Goal: Task Accomplishment & Management: Use online tool/utility

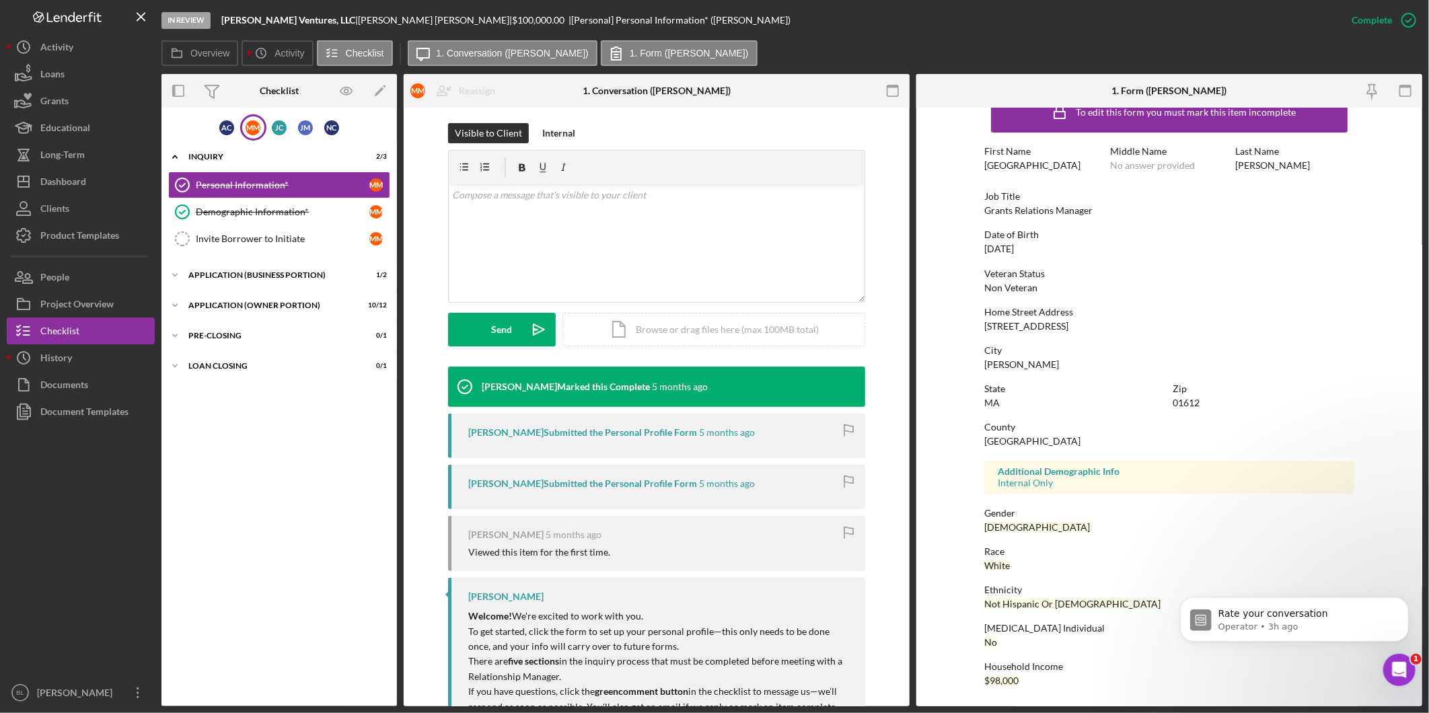
scroll to position [224, 0]
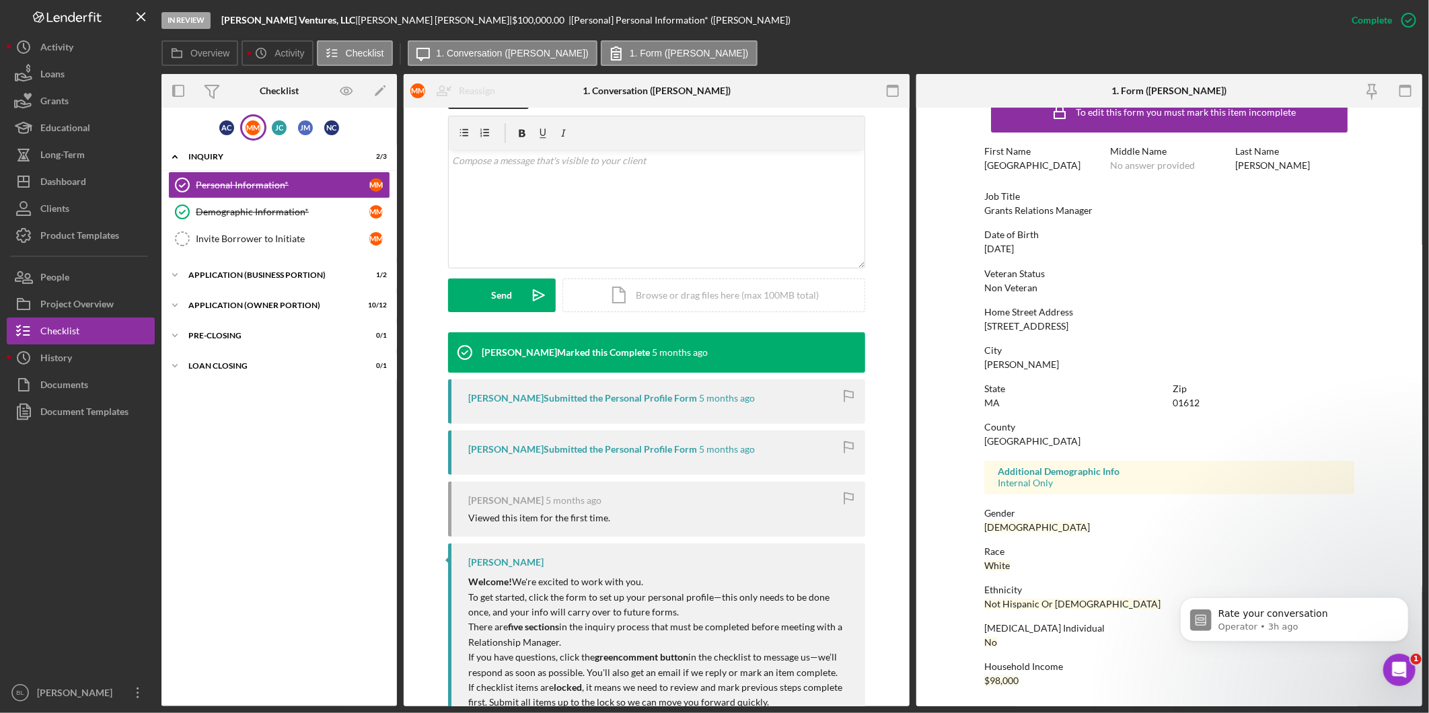
click at [313, 502] on div "A C M M J C J M N C Icon/Expander INQUIRY 2 / 3 Personal Information* Personal …" at bounding box center [278, 406] width 235 height 585
click at [227, 123] on div "A C" at bounding box center [226, 127] width 15 height 15
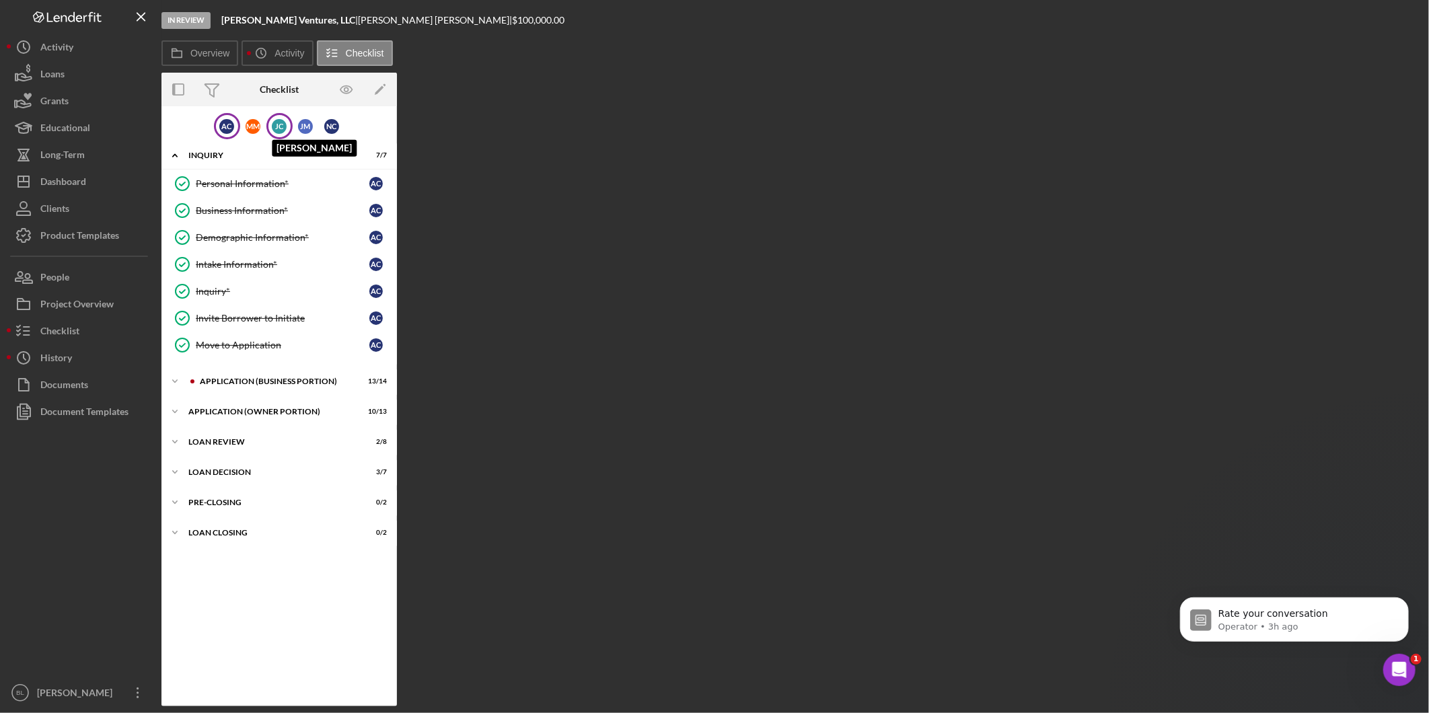
click at [285, 130] on div "[PERSON_NAME]" at bounding box center [279, 126] width 15 height 15
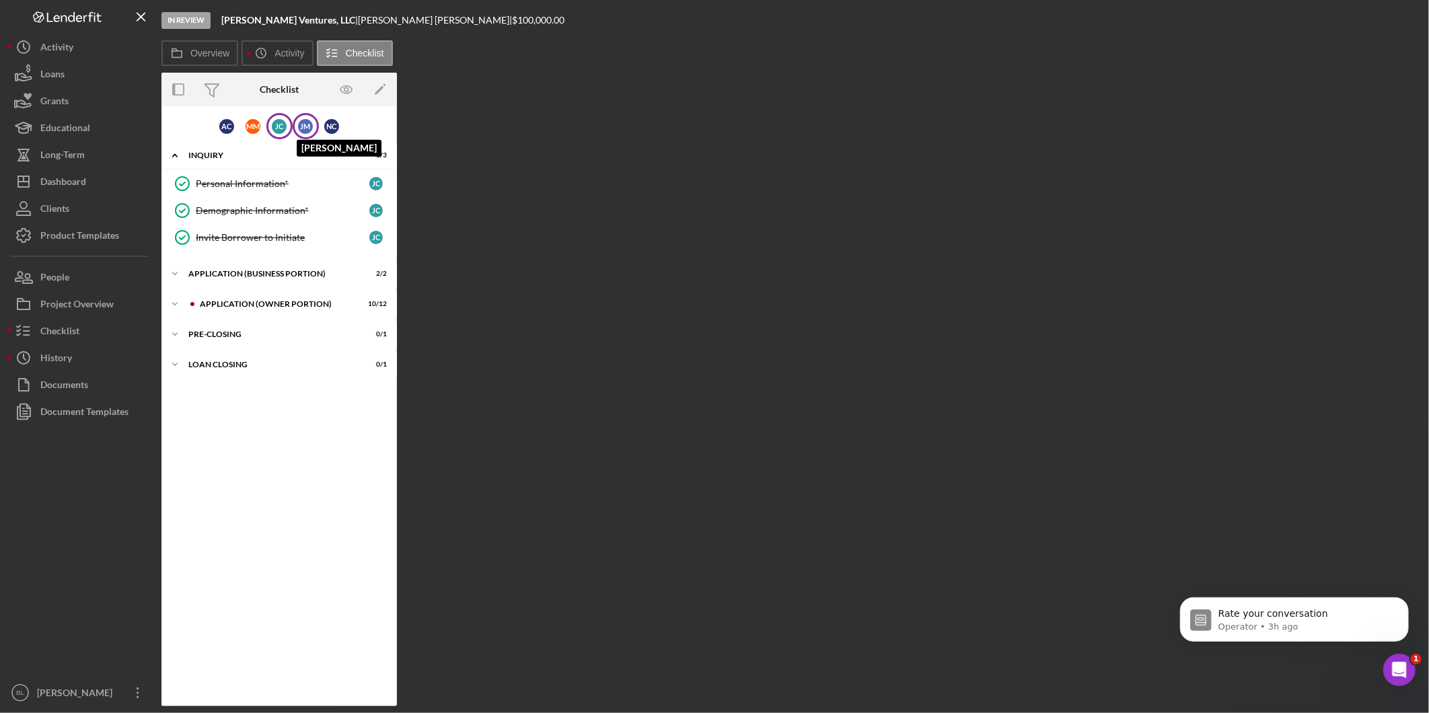
click at [303, 122] on div "[PERSON_NAME]" at bounding box center [305, 126] width 15 height 15
click at [328, 121] on div "N C" at bounding box center [331, 126] width 15 height 15
click at [311, 123] on div "[PERSON_NAME]" at bounding box center [305, 126] width 15 height 15
click at [277, 122] on div "[PERSON_NAME]" at bounding box center [279, 126] width 15 height 15
click at [260, 122] on div "M M" at bounding box center [253, 126] width 15 height 15
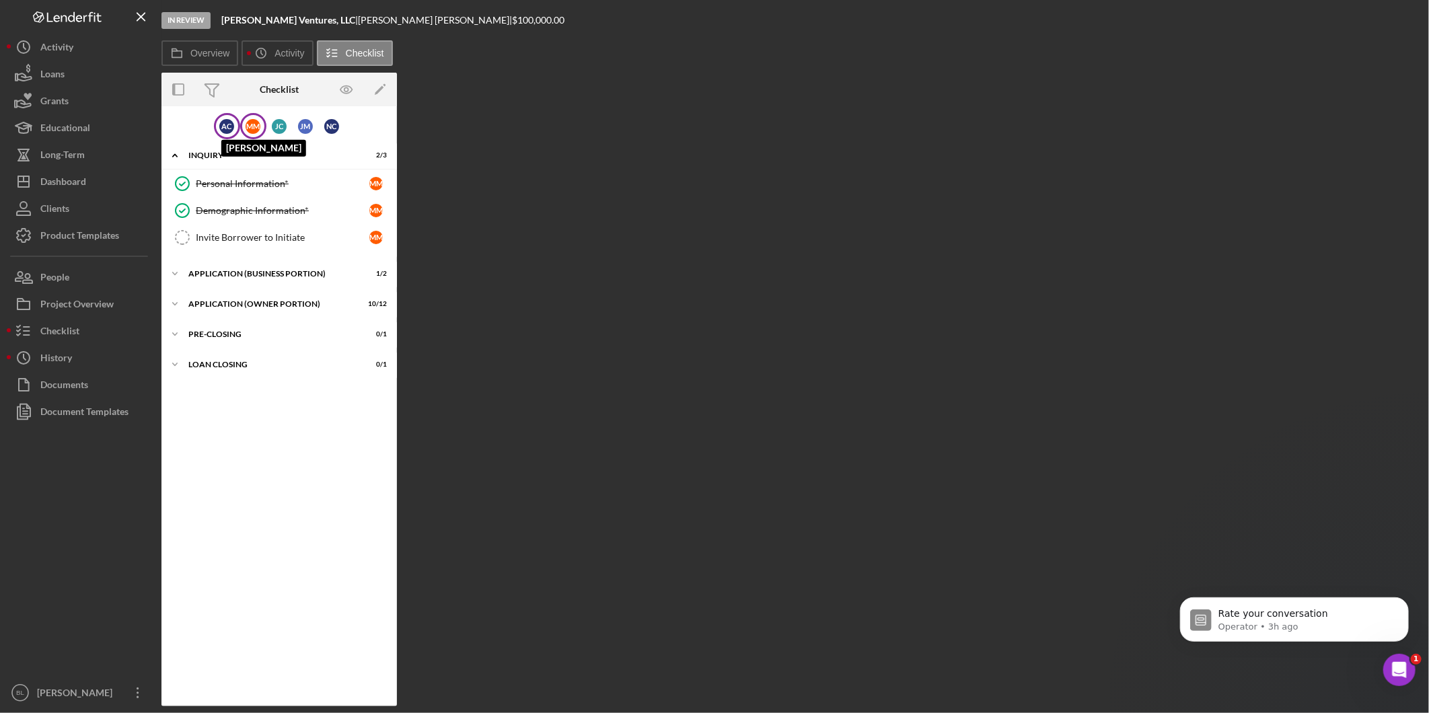
click at [234, 122] on div "A C" at bounding box center [226, 126] width 15 height 15
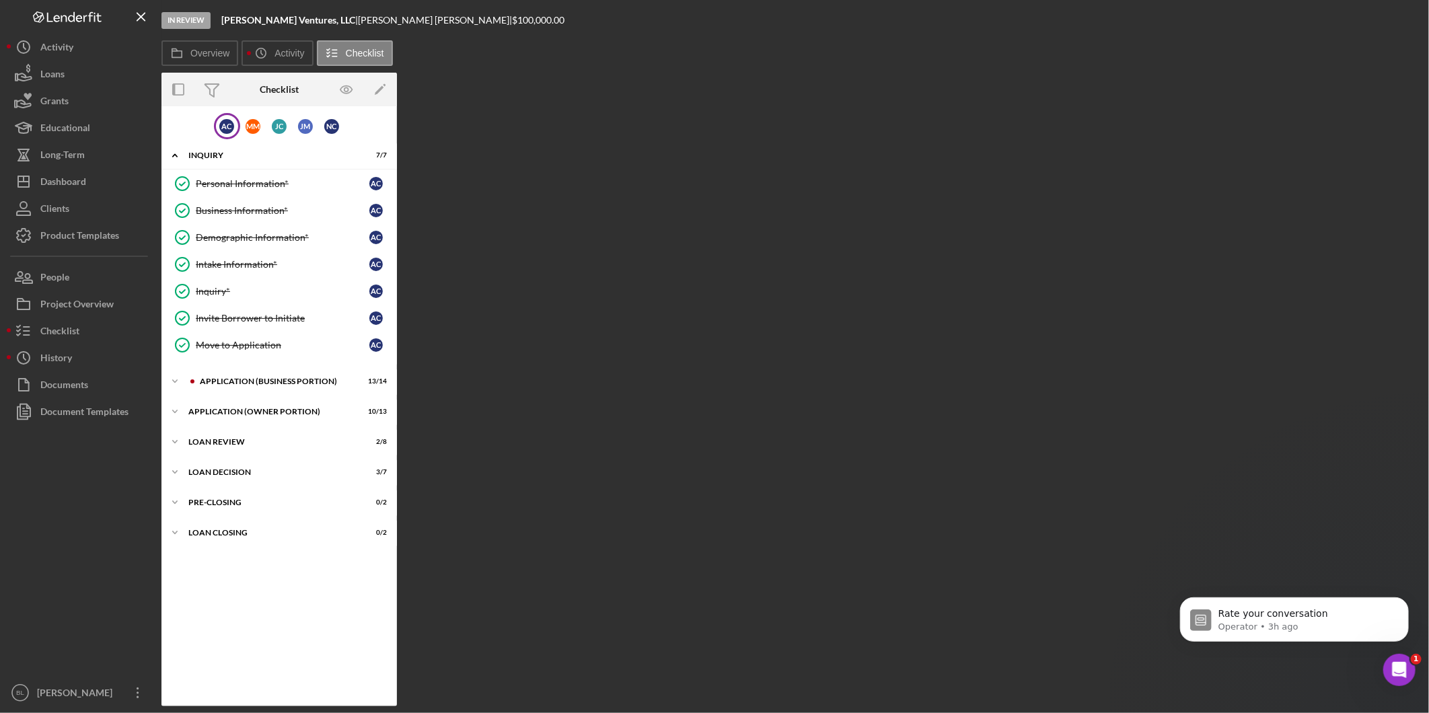
click at [355, 128] on div "A C M M J C J M N C" at bounding box center [278, 126] width 235 height 26
click at [55, 227] on div "Product Templates" at bounding box center [79, 237] width 79 height 30
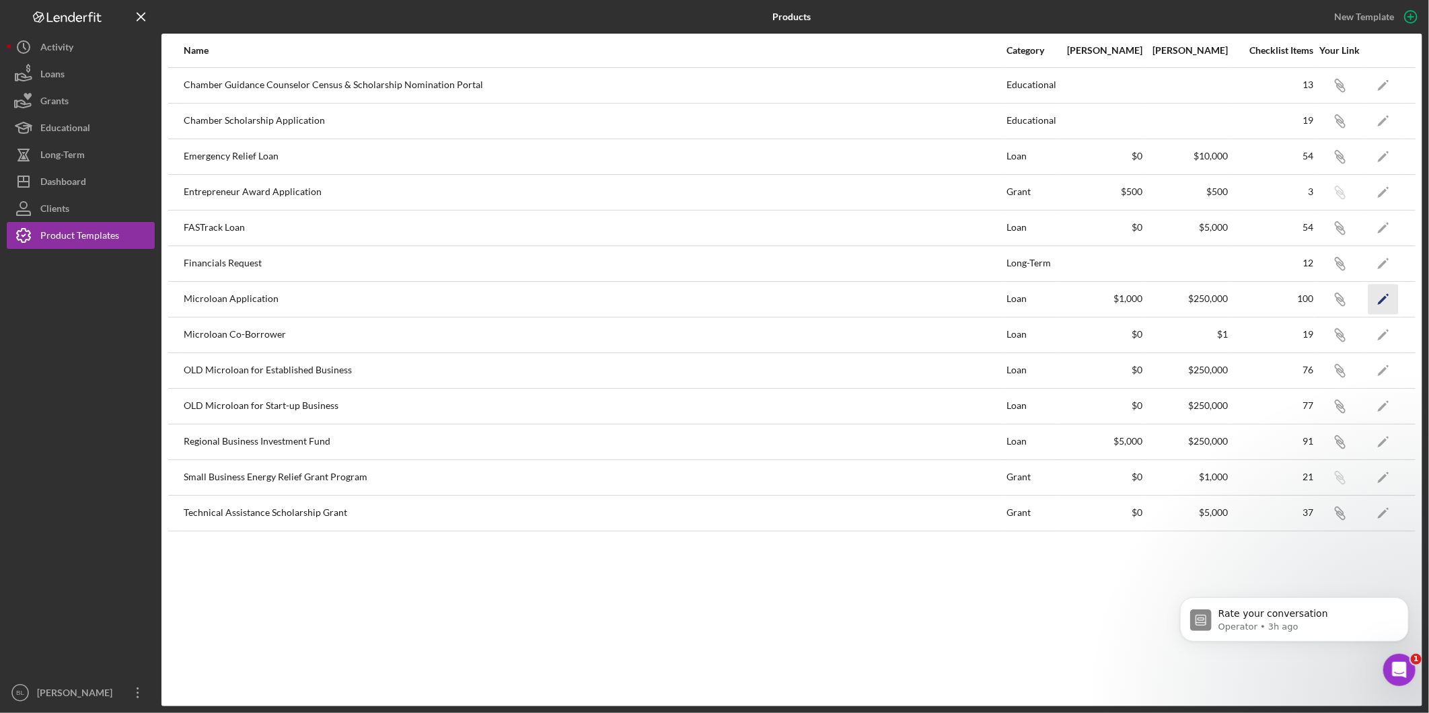
click at [1384, 298] on polygon "button" at bounding box center [1382, 299] width 9 height 9
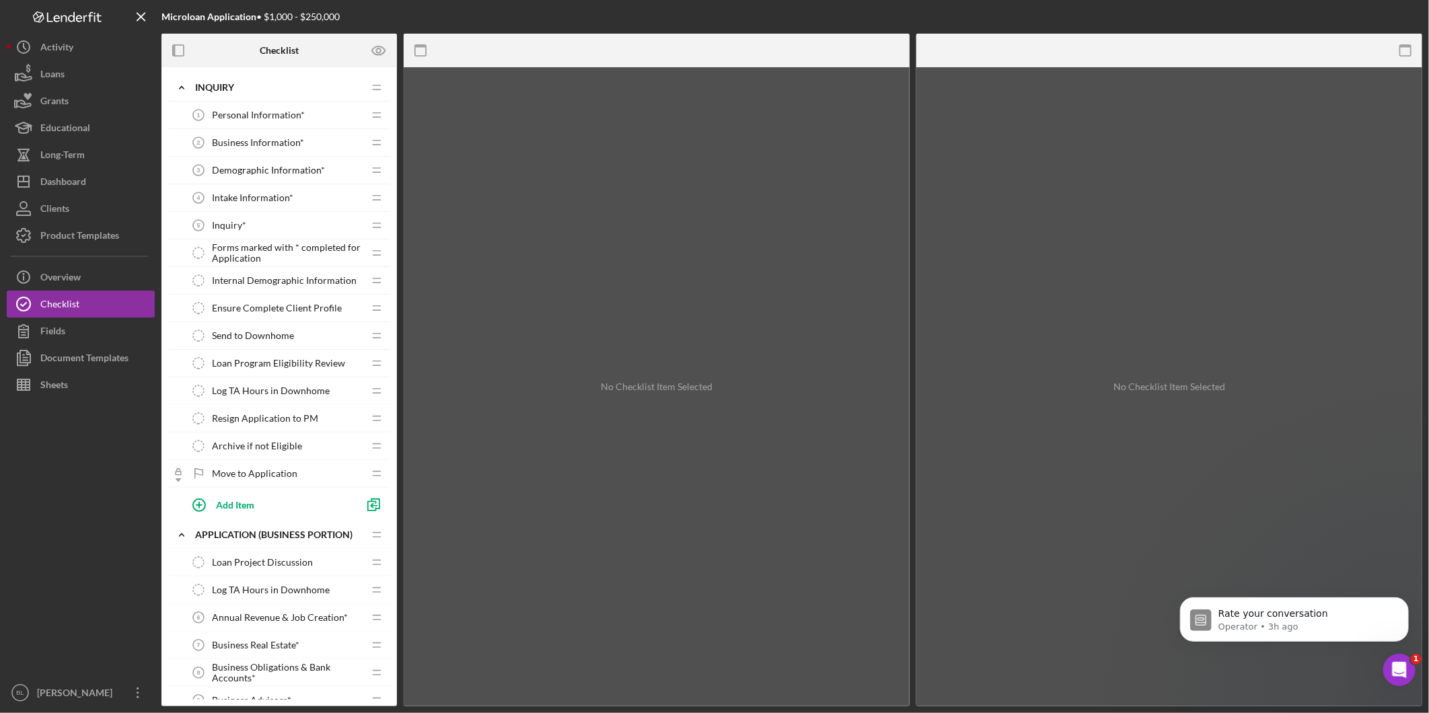
click at [267, 113] on span "Personal Information*" at bounding box center [258, 115] width 93 height 11
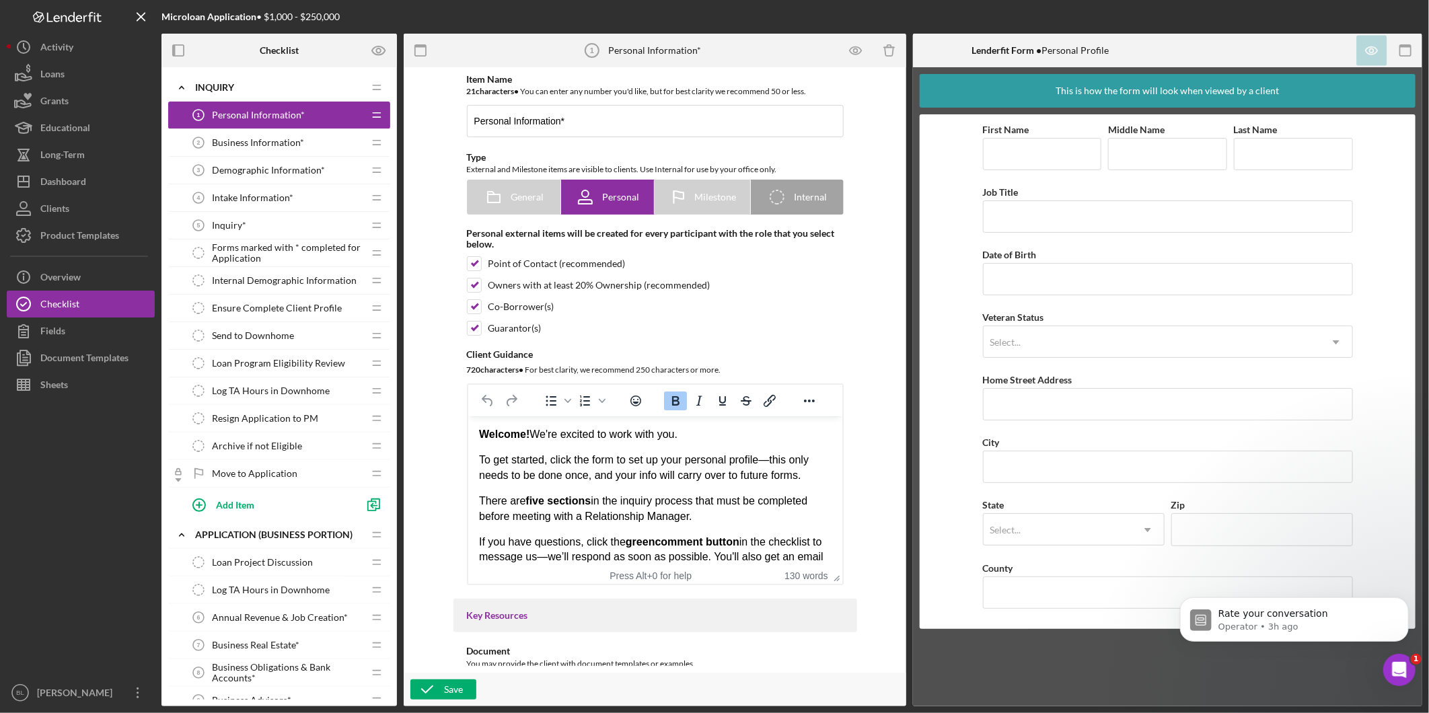
click at [220, 145] on span "Business Information*" at bounding box center [258, 142] width 92 height 11
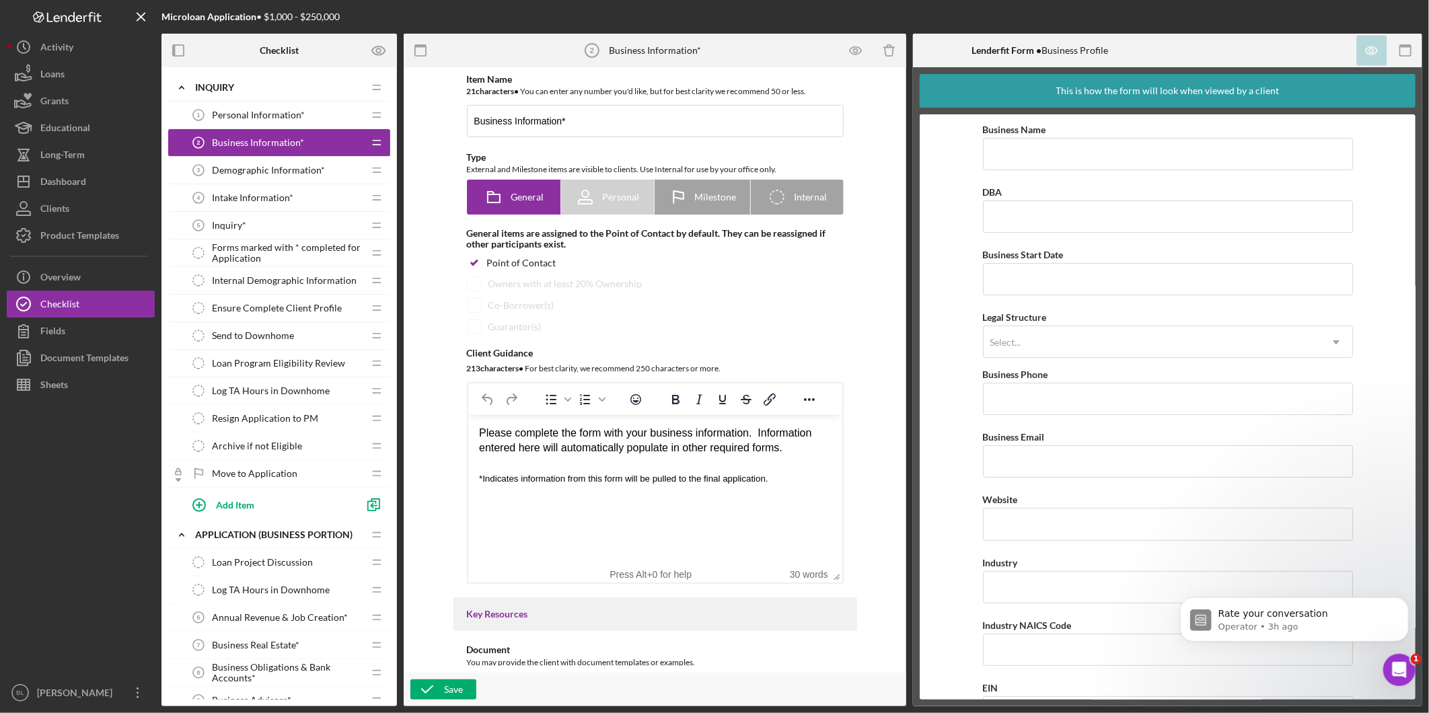
click at [235, 167] on span "Demographic Information*" at bounding box center [268, 170] width 113 height 11
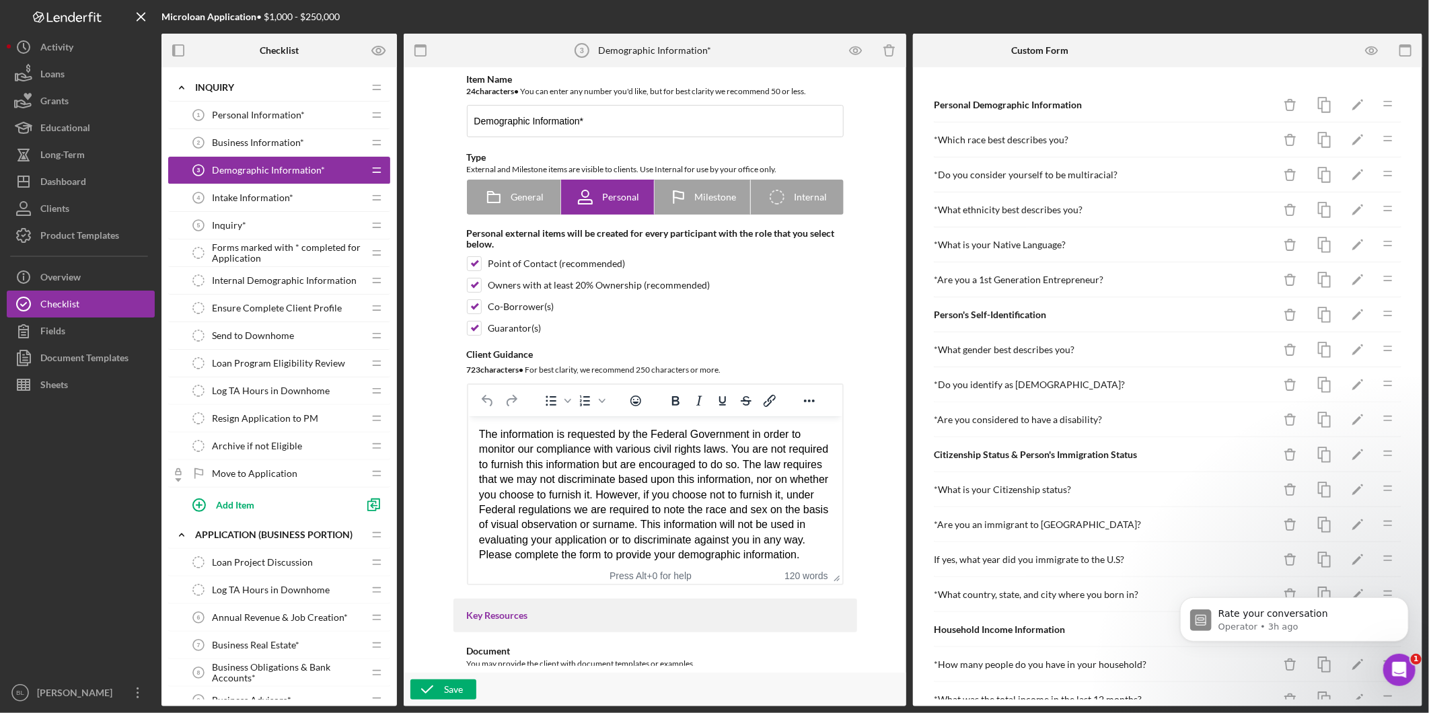
click at [235, 194] on span "Intake Information*" at bounding box center [252, 197] width 81 height 11
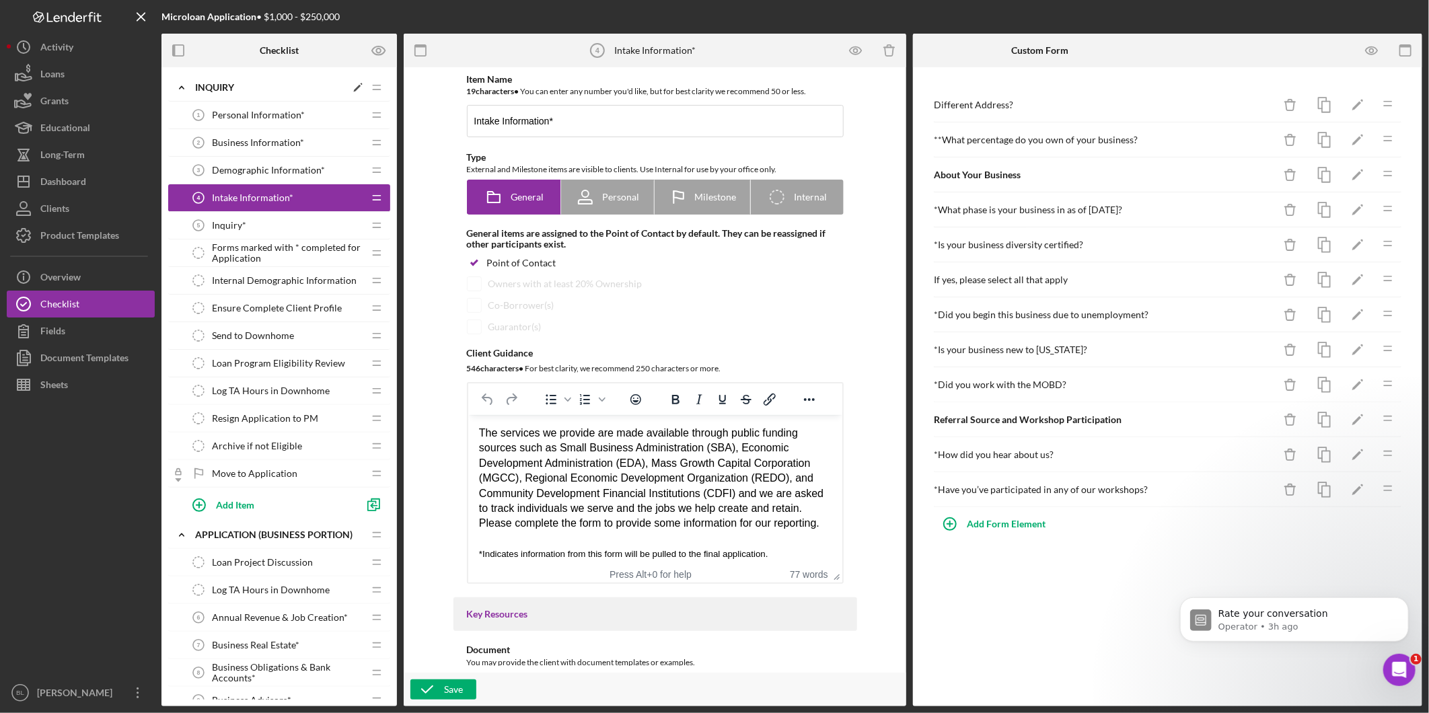
click at [180, 83] on icon "Icon/Expander" at bounding box center [181, 87] width 27 height 27
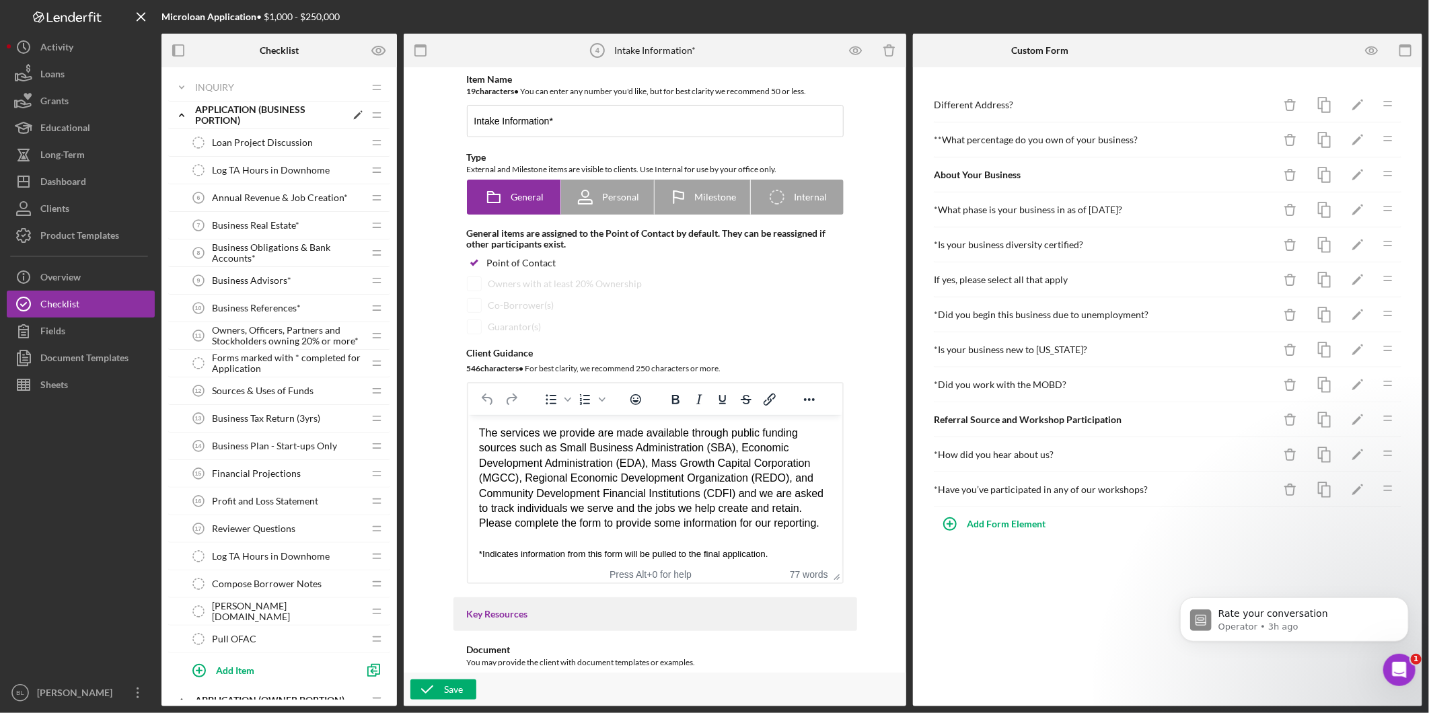
click at [183, 115] on polyline at bounding box center [182, 115] width 4 height 3
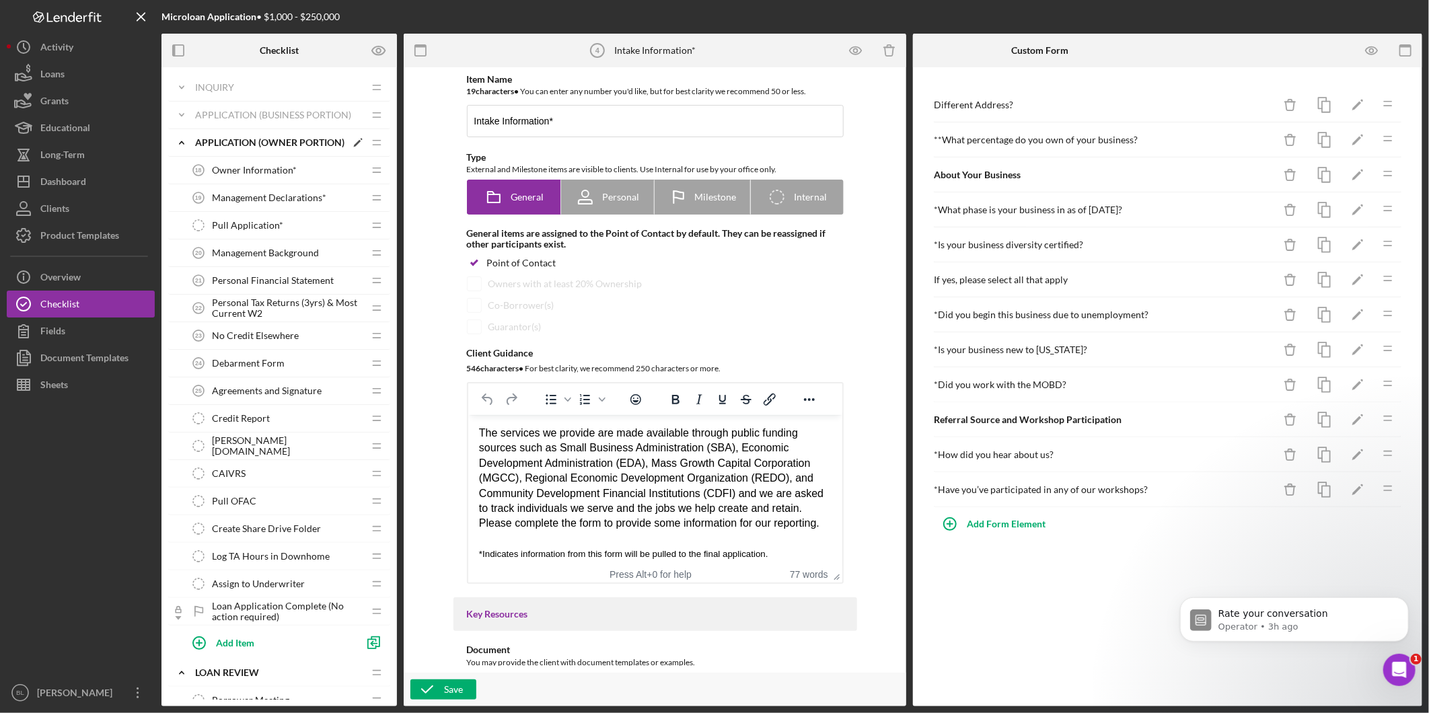
click at [190, 140] on icon "Icon/Expander" at bounding box center [181, 142] width 27 height 27
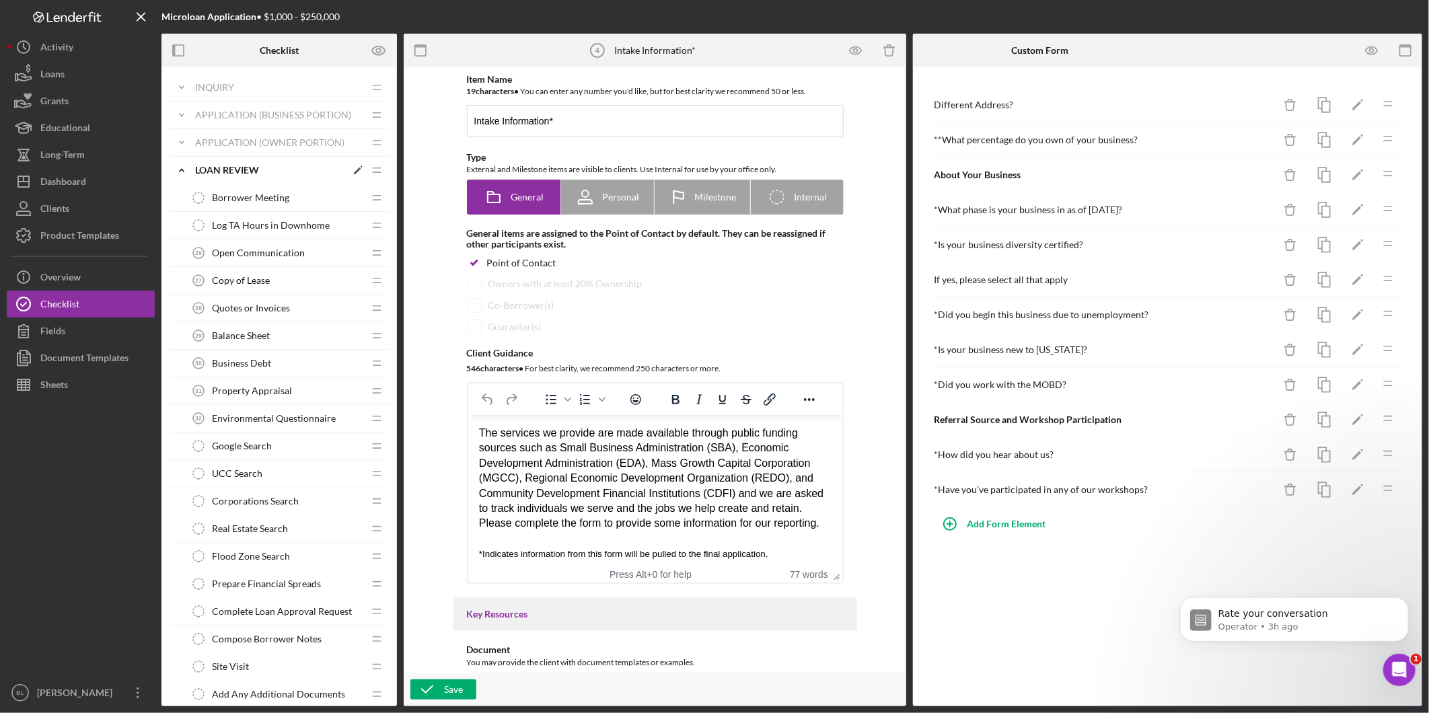
click at [182, 169] on polyline at bounding box center [182, 170] width 4 height 3
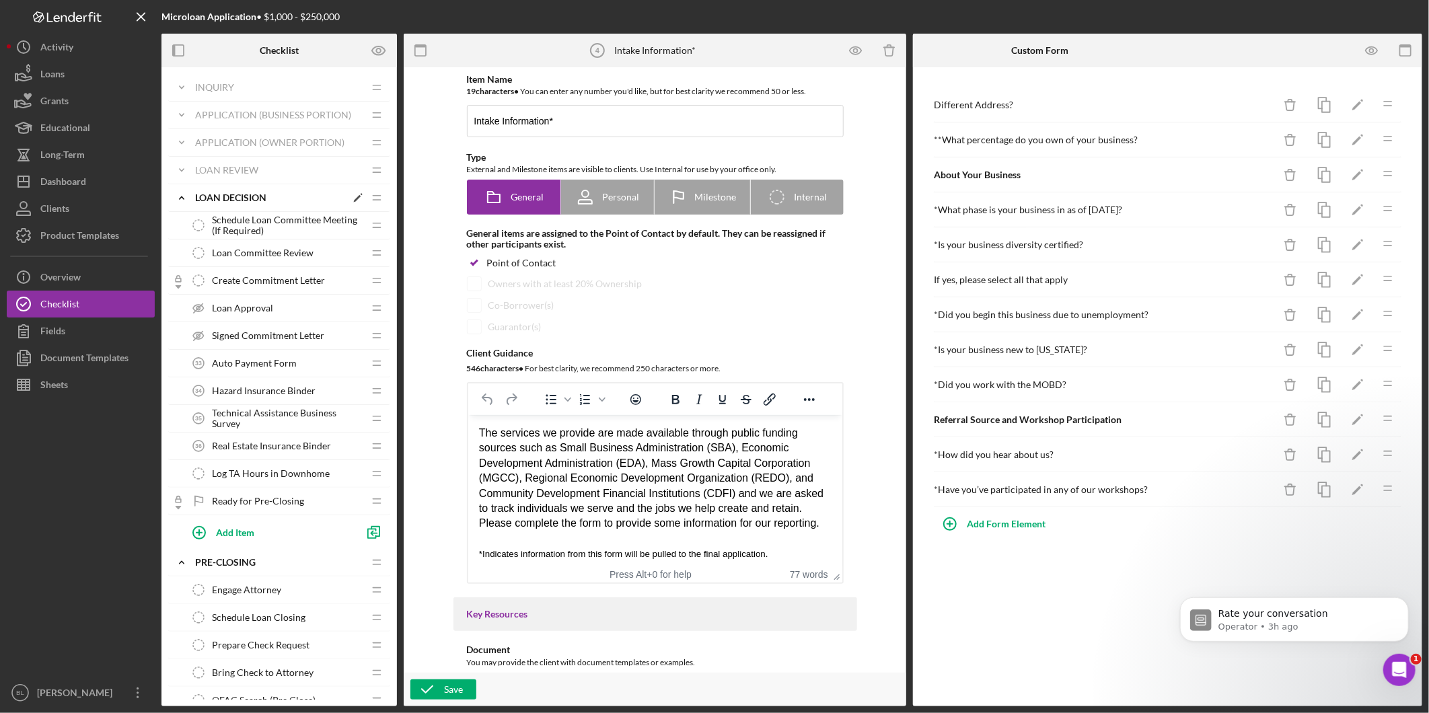
click at [184, 199] on icon "Icon/Expander" at bounding box center [181, 197] width 27 height 27
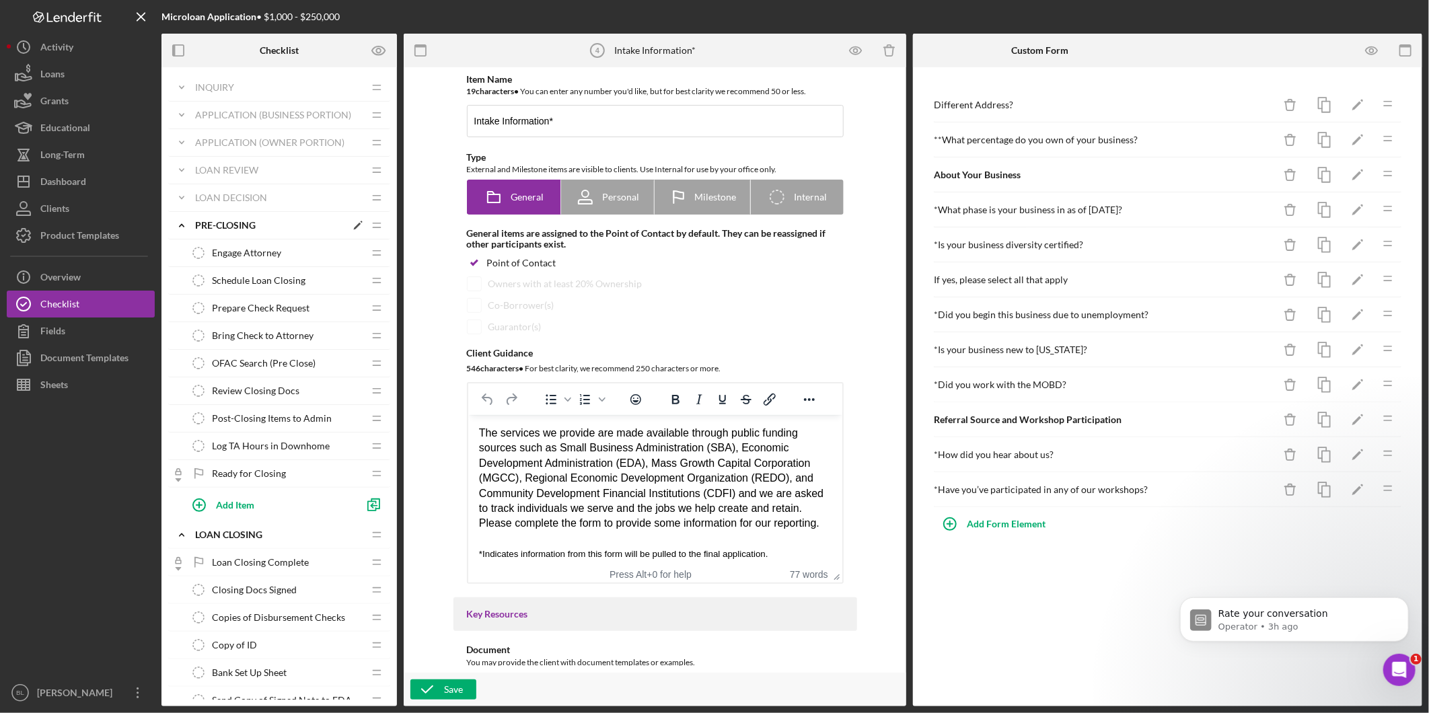
click at [180, 223] on icon "Icon/Expander" at bounding box center [181, 225] width 27 height 27
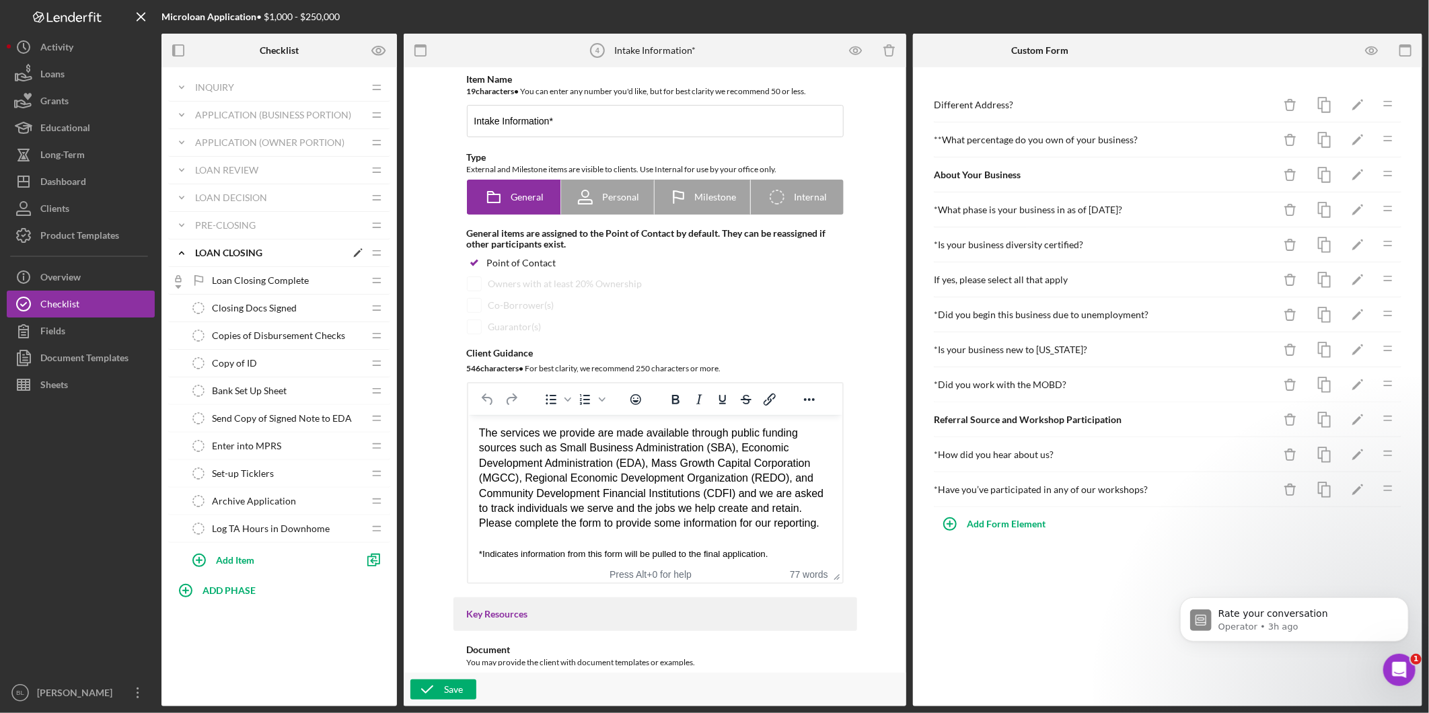
click at [184, 252] on icon "Icon/Expander" at bounding box center [181, 252] width 27 height 27
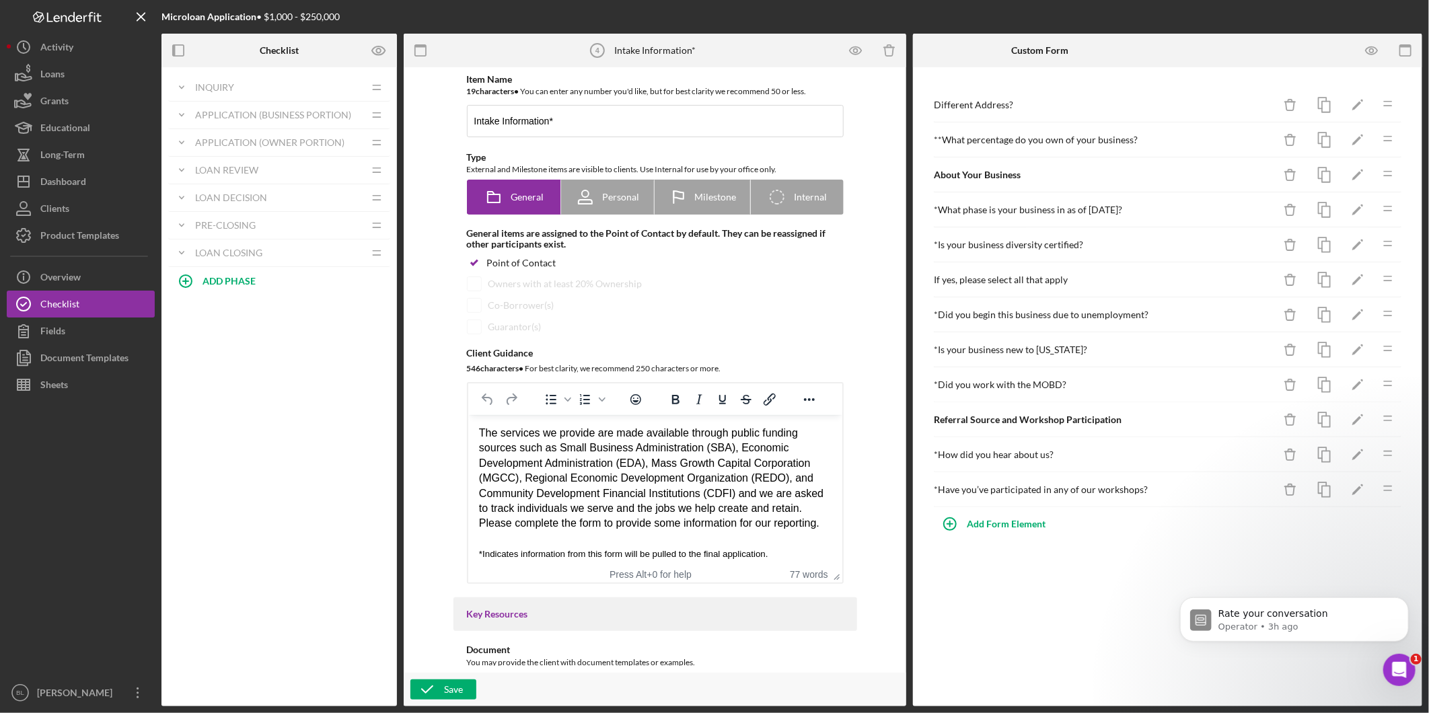
click at [301, 408] on div "Icon/Expander INQUIRY Icon/Edit Icon/Drag Personal Information* 1 Personal Info…" at bounding box center [278, 386] width 235 height 639
drag, startPoint x: 112, startPoint y: 238, endPoint x: 119, endPoint y: 236, distance: 7.0
click at [113, 237] on div "Product Templates" at bounding box center [79, 237] width 79 height 30
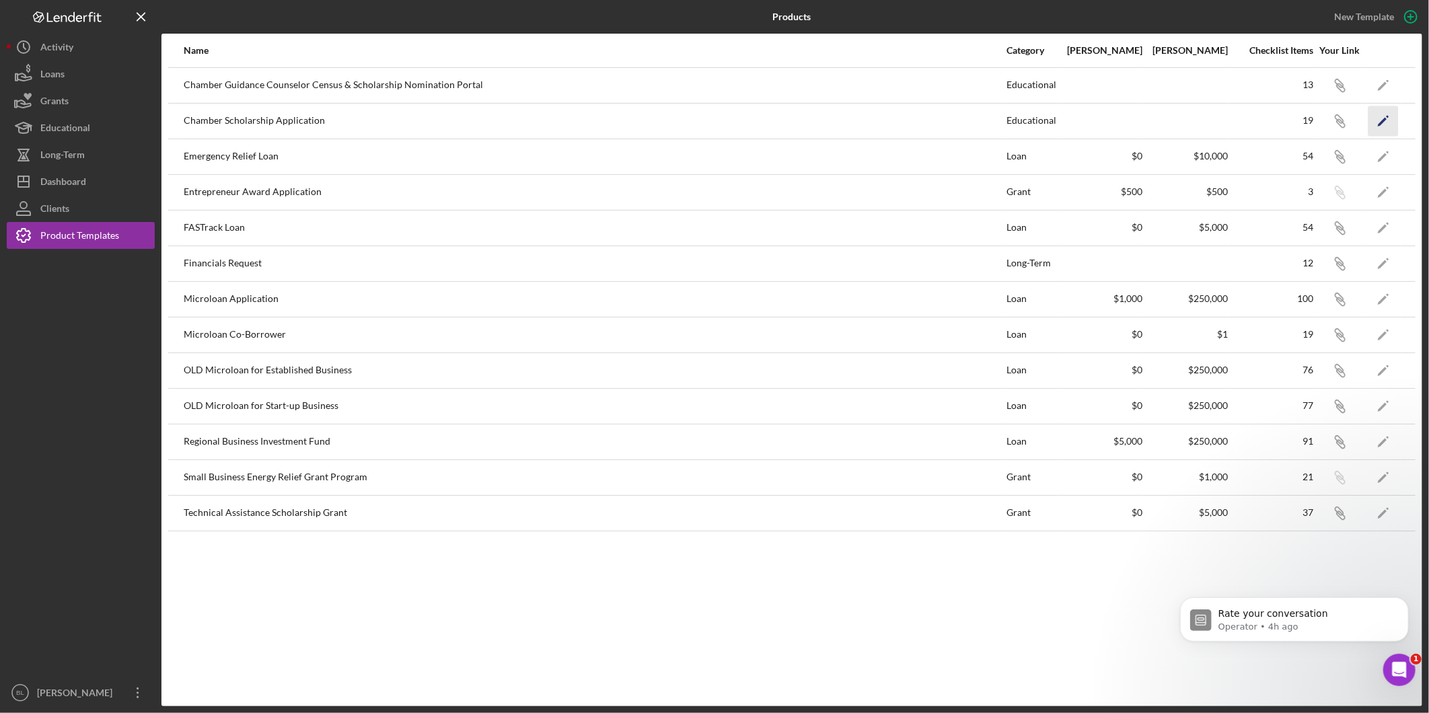
click at [1384, 116] on icon "Icon/Edit" at bounding box center [1383, 121] width 30 height 30
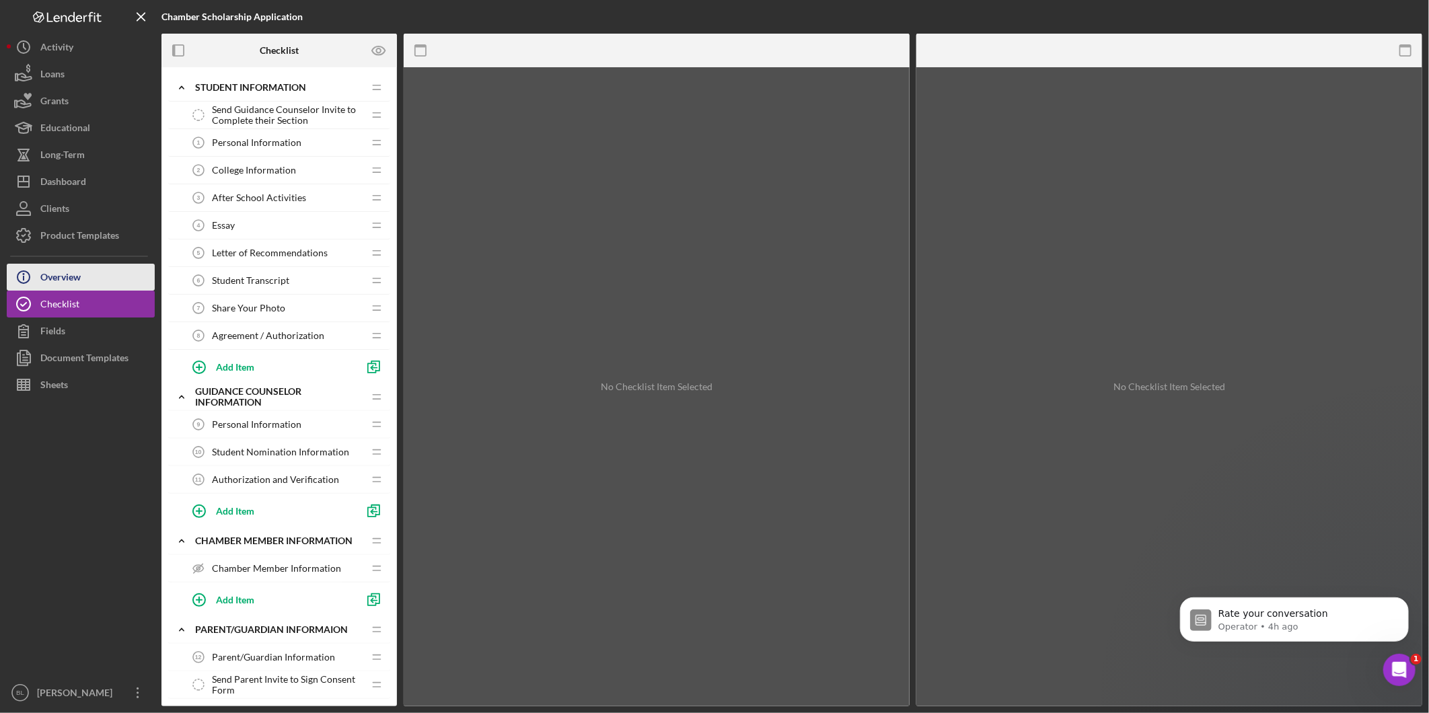
click at [106, 272] on button "Icon/Info Overview" at bounding box center [81, 277] width 148 height 27
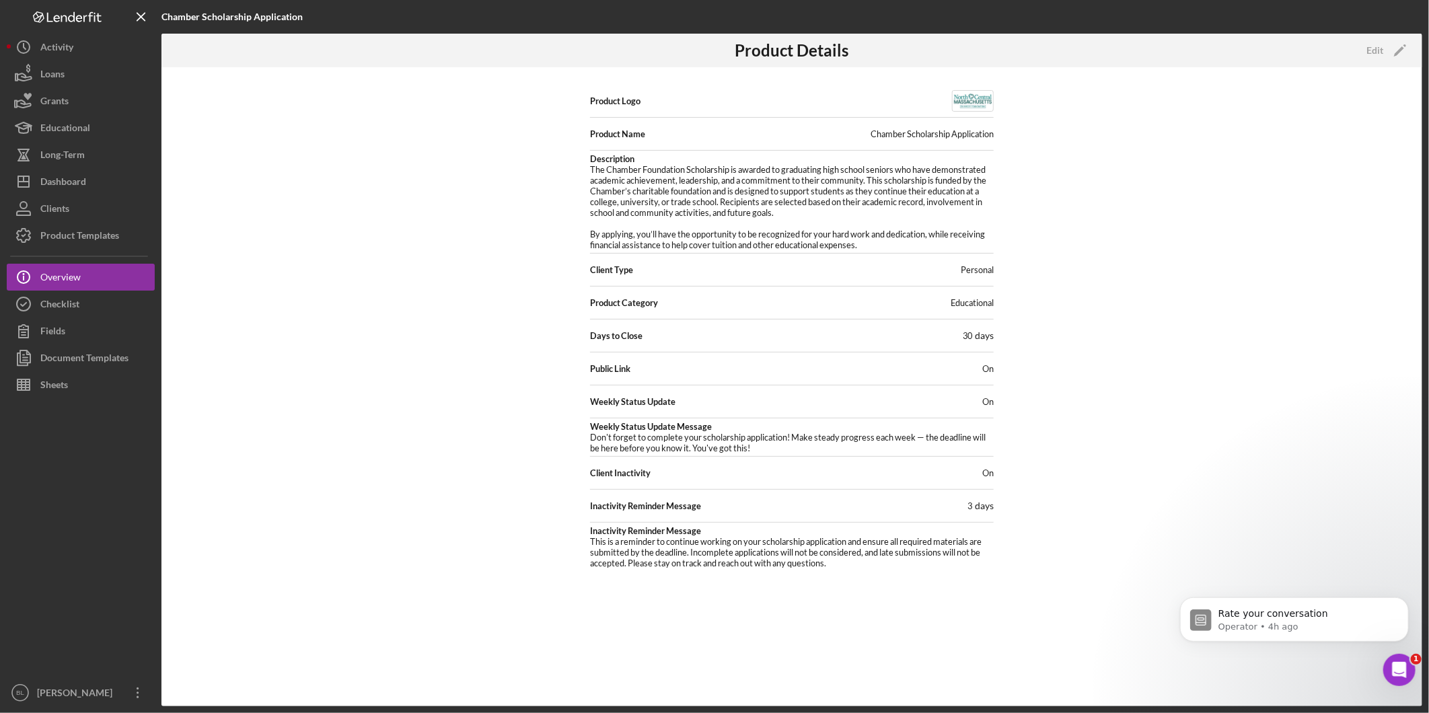
click at [209, 254] on div "Product Logo Product Name Chamber Scholarship Application Description The Chamb…" at bounding box center [791, 386] width 1261 height 639
click at [120, 359] on div "Document Templates" at bounding box center [84, 359] width 88 height 30
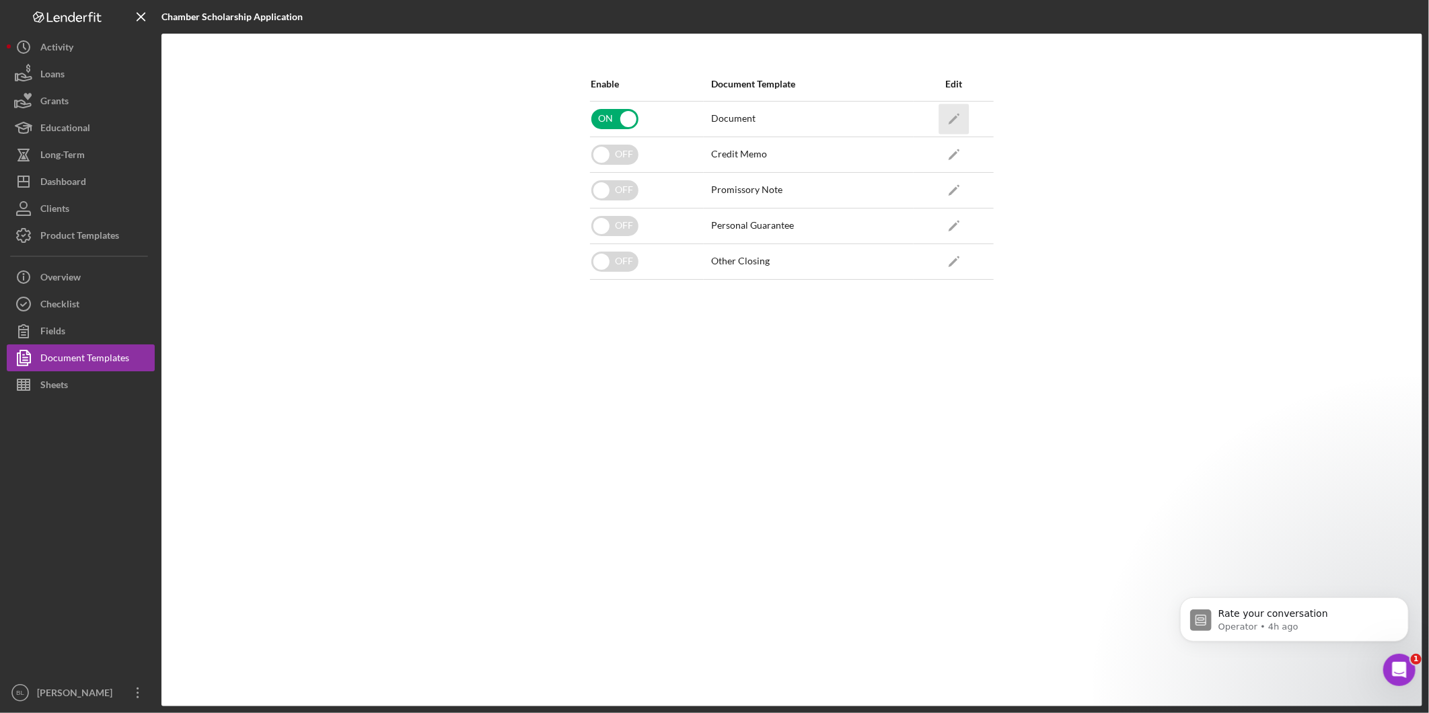
click at [949, 116] on icon "Icon/Edit" at bounding box center [953, 119] width 30 height 30
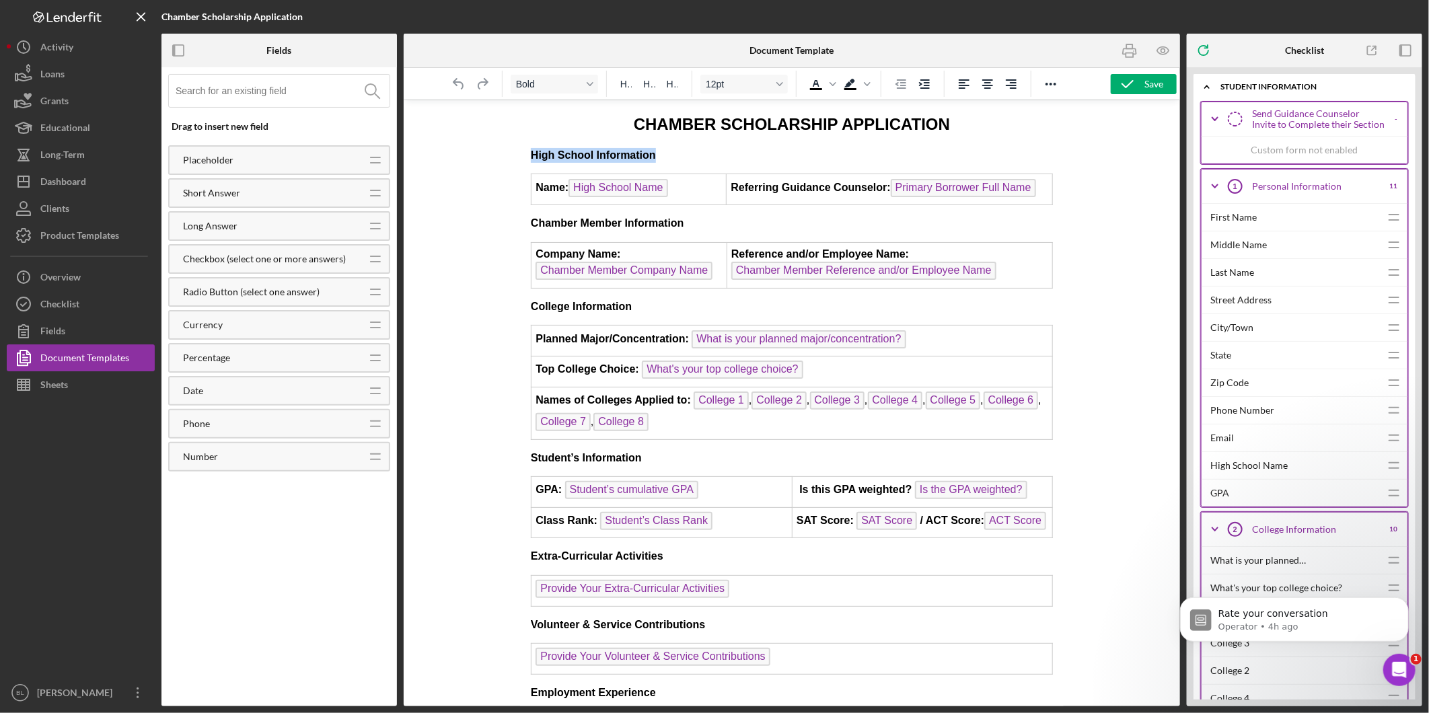
drag, startPoint x: 675, startPoint y: 154, endPoint x: 480, endPoint y: 157, distance: 195.1
drag, startPoint x: 638, startPoint y: 305, endPoint x: 501, endPoint y: 306, distance: 137.2
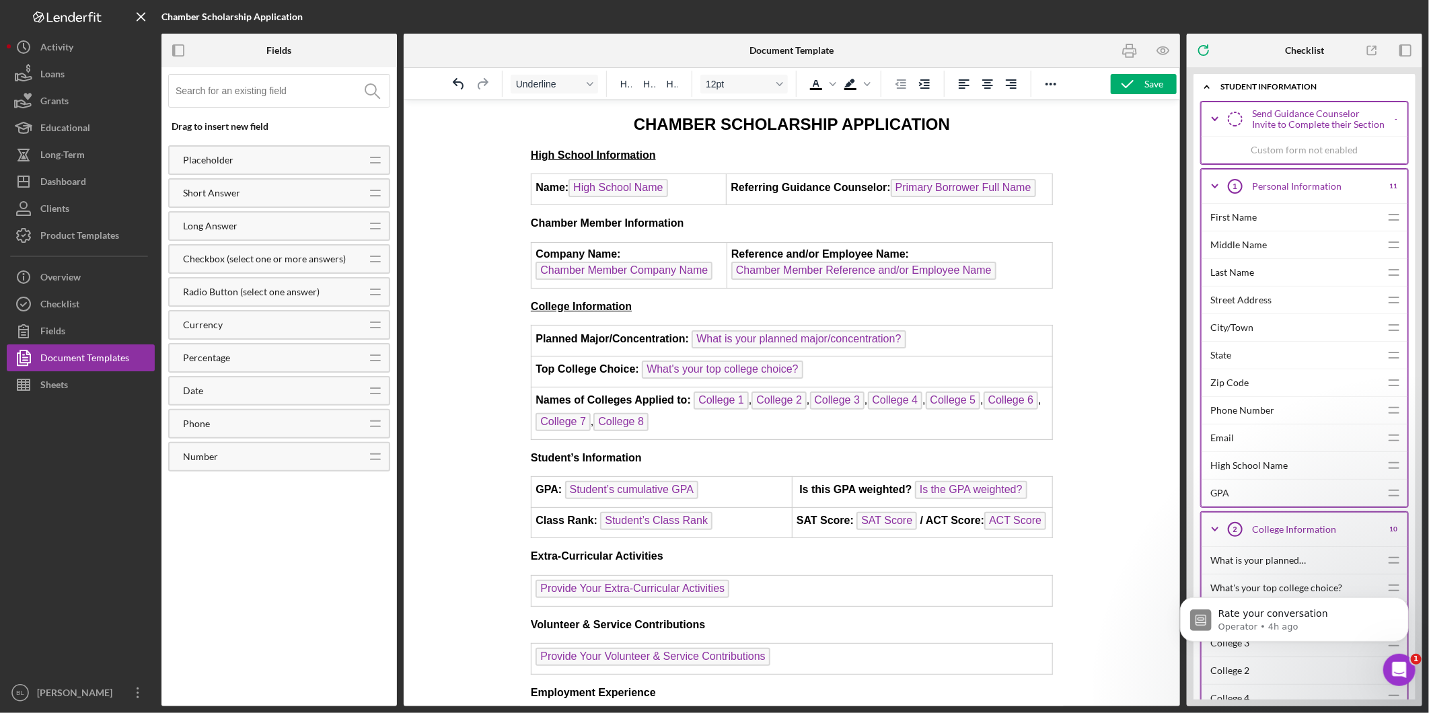
drag, startPoint x: 493, startPoint y: 293, endPoint x: 515, endPoint y: 323, distance: 37.1
click at [493, 293] on div at bounding box center [792, 403] width 776 height 607
drag, startPoint x: 694, startPoint y: 223, endPoint x: 1034, endPoint y: 330, distance: 356.6
click at [561, 229] on div "Name: High School Name Referring Guidance Counselor: Primary Borrower Full Name…" at bounding box center [791, 230] width 522 height 114
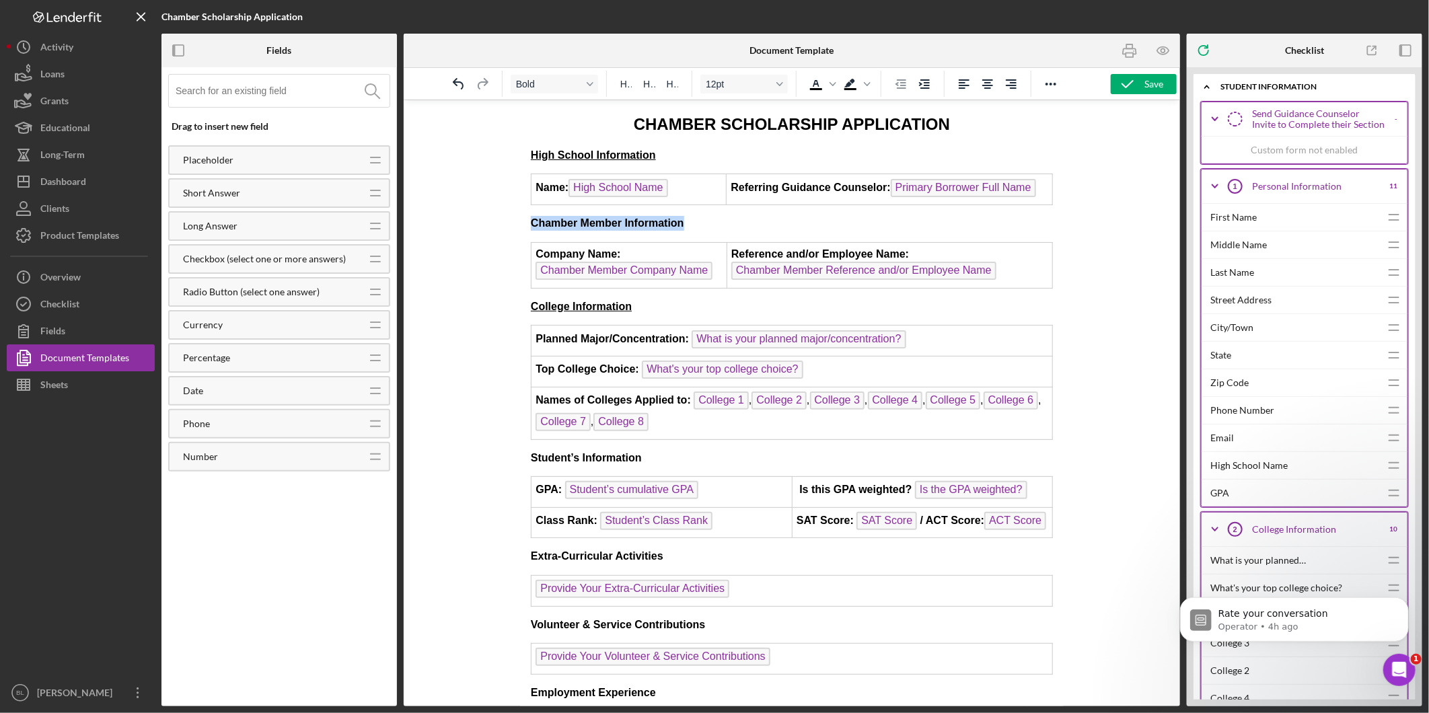
drag, startPoint x: 700, startPoint y: 219, endPoint x: 1027, endPoint y: 324, distance: 342.9
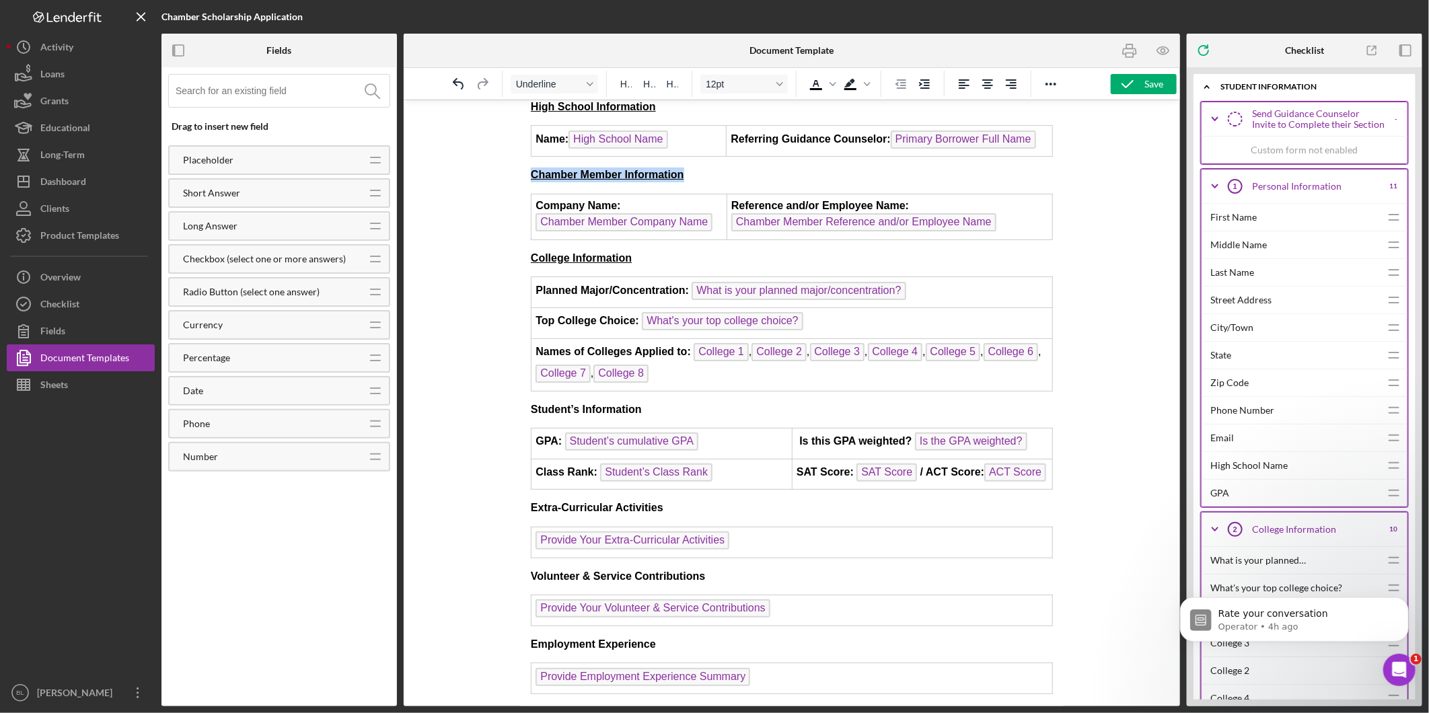
scroll to position [75, 0]
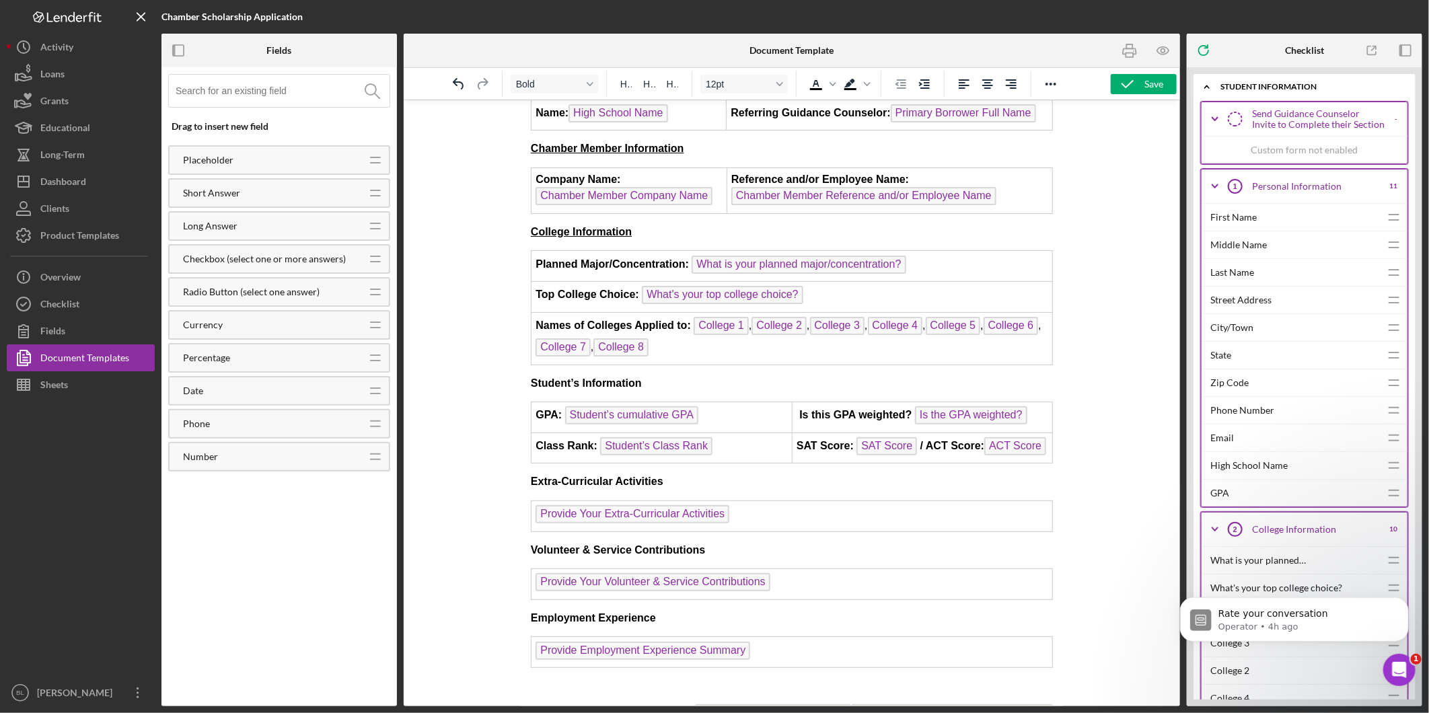
click at [668, 375] on p "Student’s Information" at bounding box center [791, 382] width 522 height 15
drag, startPoint x: 654, startPoint y: 375, endPoint x: 521, endPoint y: 374, distance: 133.2
click at [536, 342] on td "Names of Colleges Applied to: College 1 , College 2 , College 3 , College 4 , C…" at bounding box center [791, 337] width 521 height 52
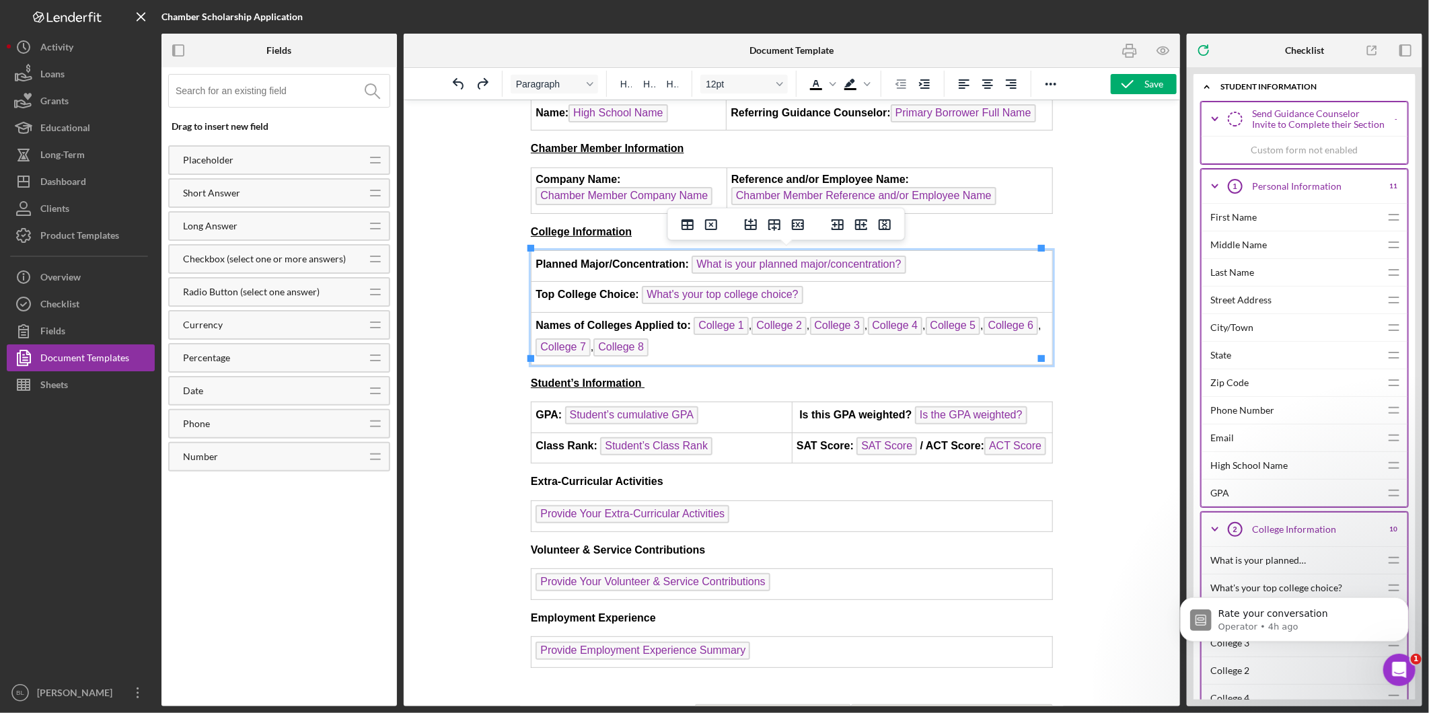
click at [723, 375] on p "Student’s Information" at bounding box center [791, 382] width 522 height 15
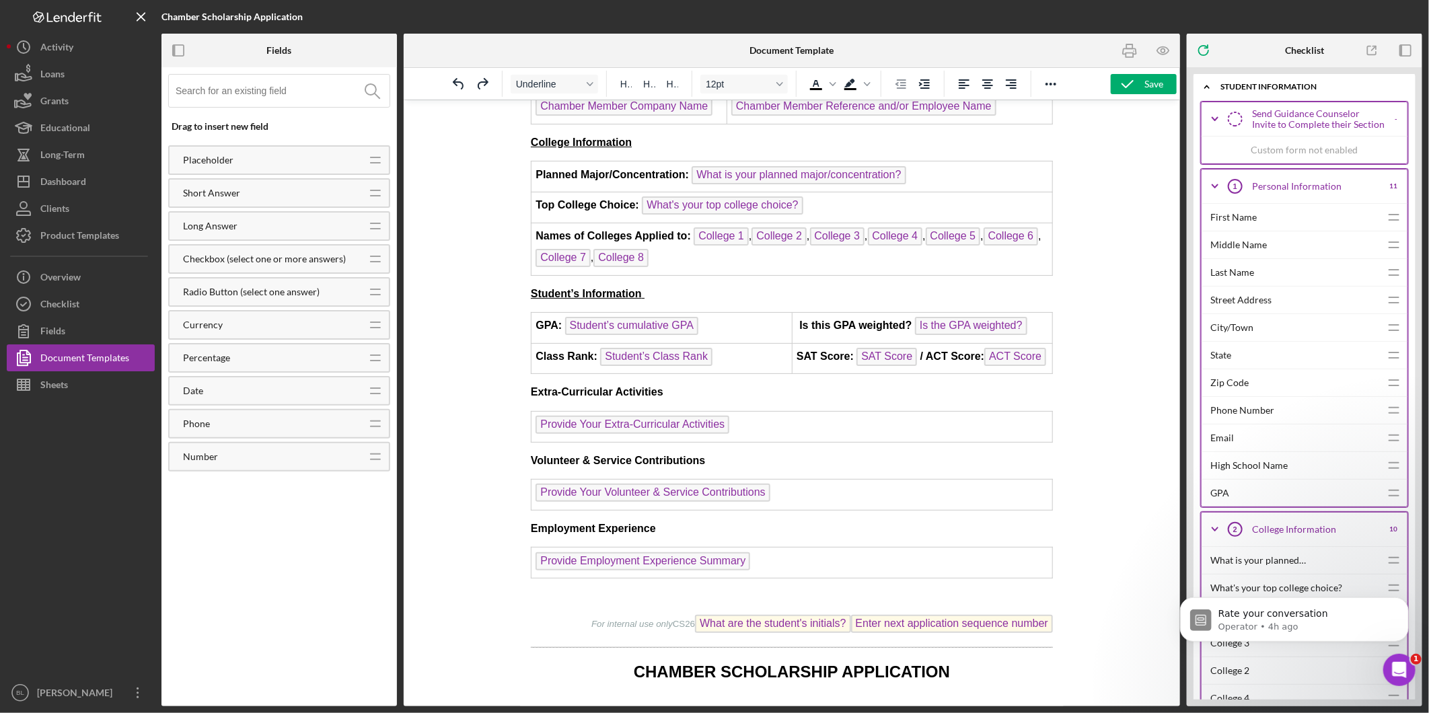
scroll to position [224, 0]
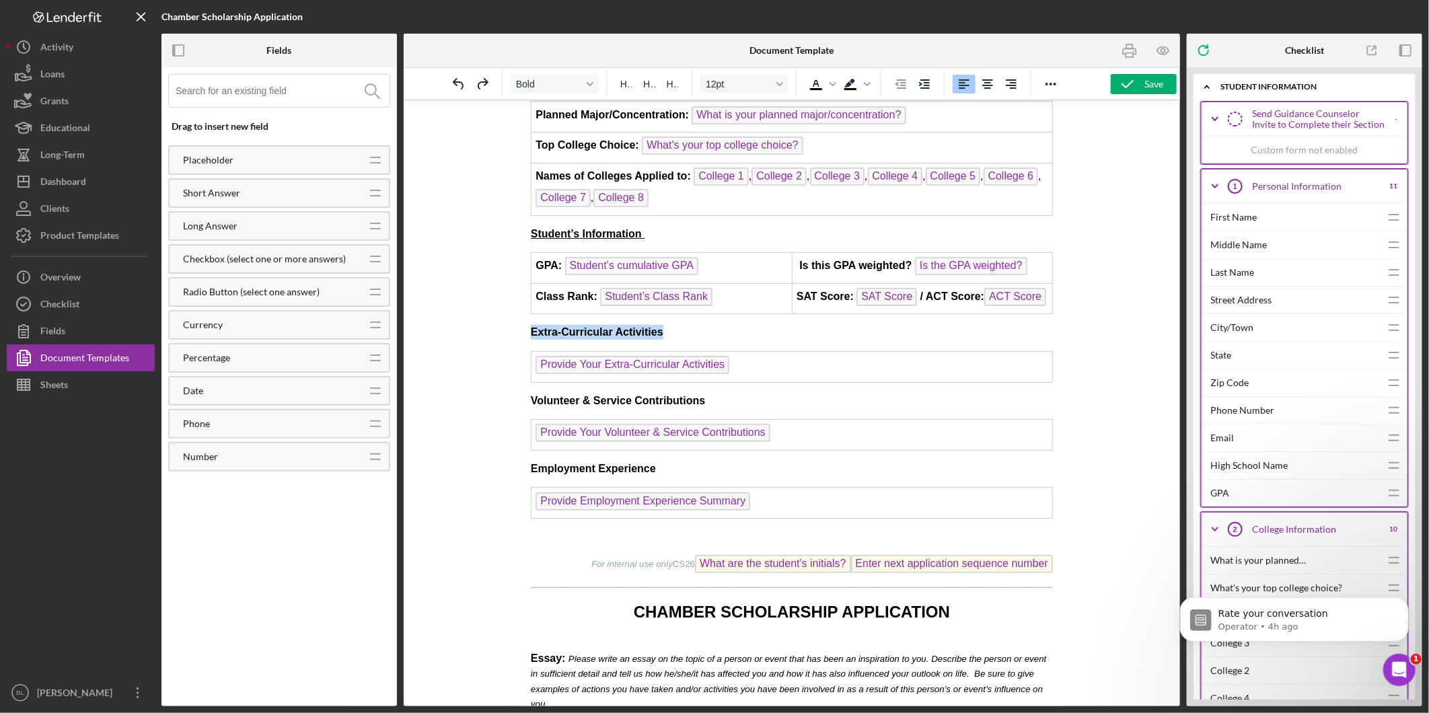
drag, startPoint x: 671, startPoint y: 324, endPoint x: 512, endPoint y: 325, distance: 159.4
drag, startPoint x: 710, startPoint y: 389, endPoint x: 499, endPoint y: 386, distance: 210.6
drag, startPoint x: 656, startPoint y: 455, endPoint x: 464, endPoint y: 454, distance: 192.4
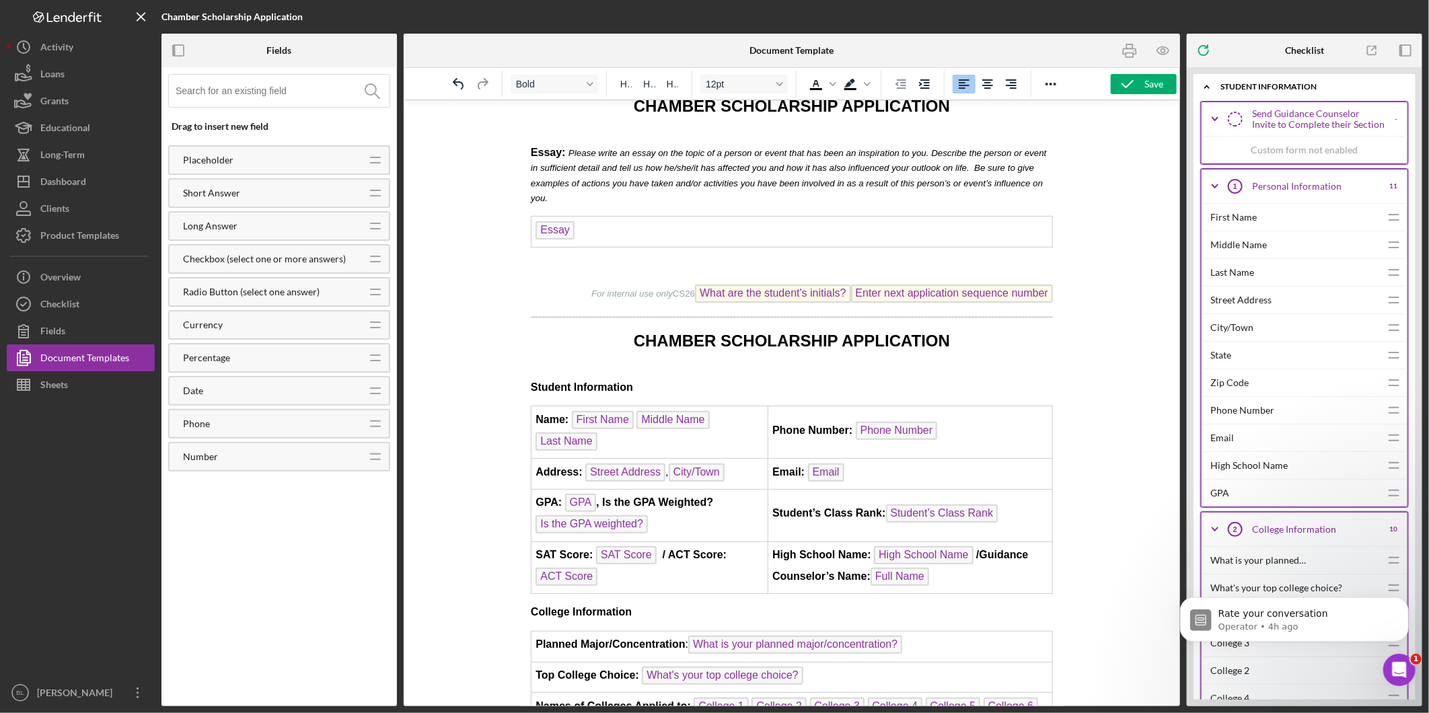
scroll to position [822, 0]
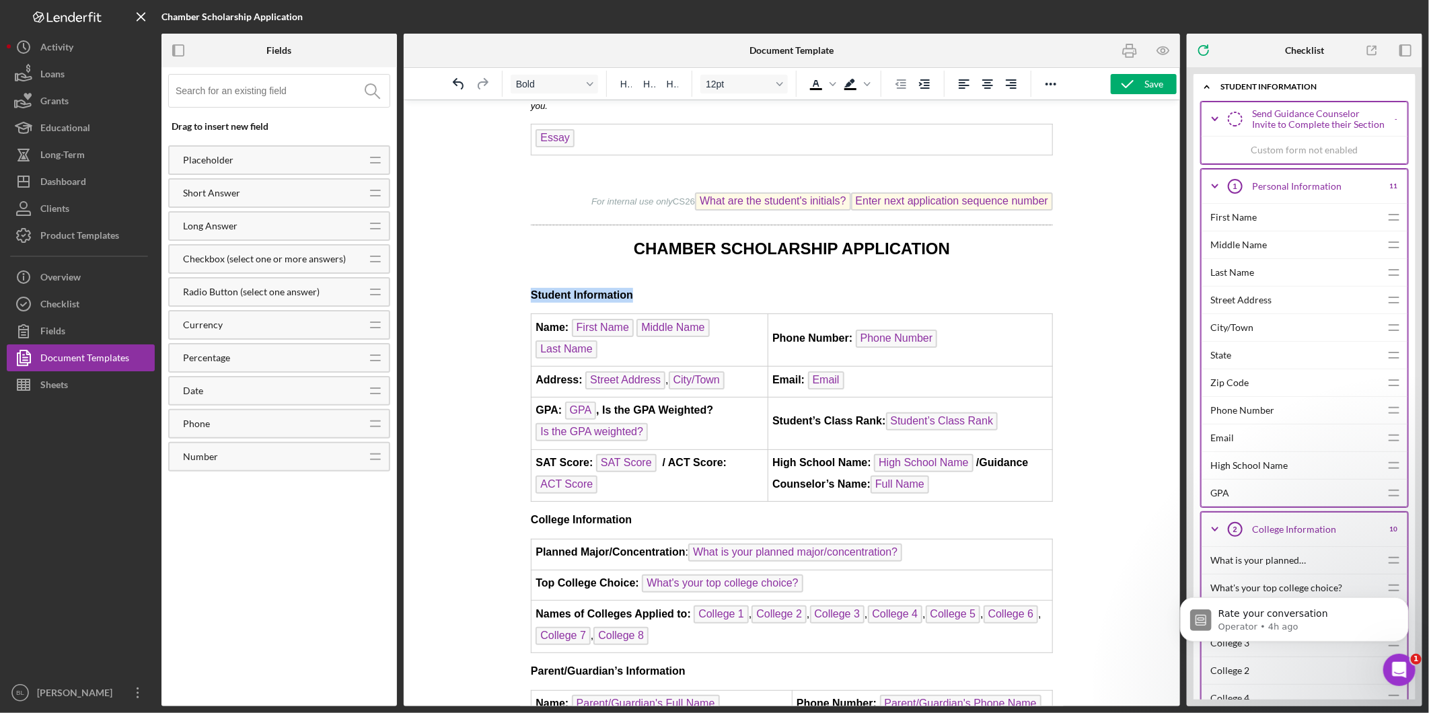
drag, startPoint x: 650, startPoint y: 280, endPoint x: 438, endPoint y: 279, distance: 211.9
click at [519, 279] on html "CHAMBER SCHOLARSHIP APPLICATION High School Information Name: High School Name …" at bounding box center [791, 171] width 544 height 1788
drag, startPoint x: 634, startPoint y: 496, endPoint x: 484, endPoint y: 492, distance: 150.1
click at [519, 492] on html "CHAMBER SCHOLARSHIP APPLICATION High School Information Name: High School Name …" at bounding box center [791, 171] width 544 height 1788
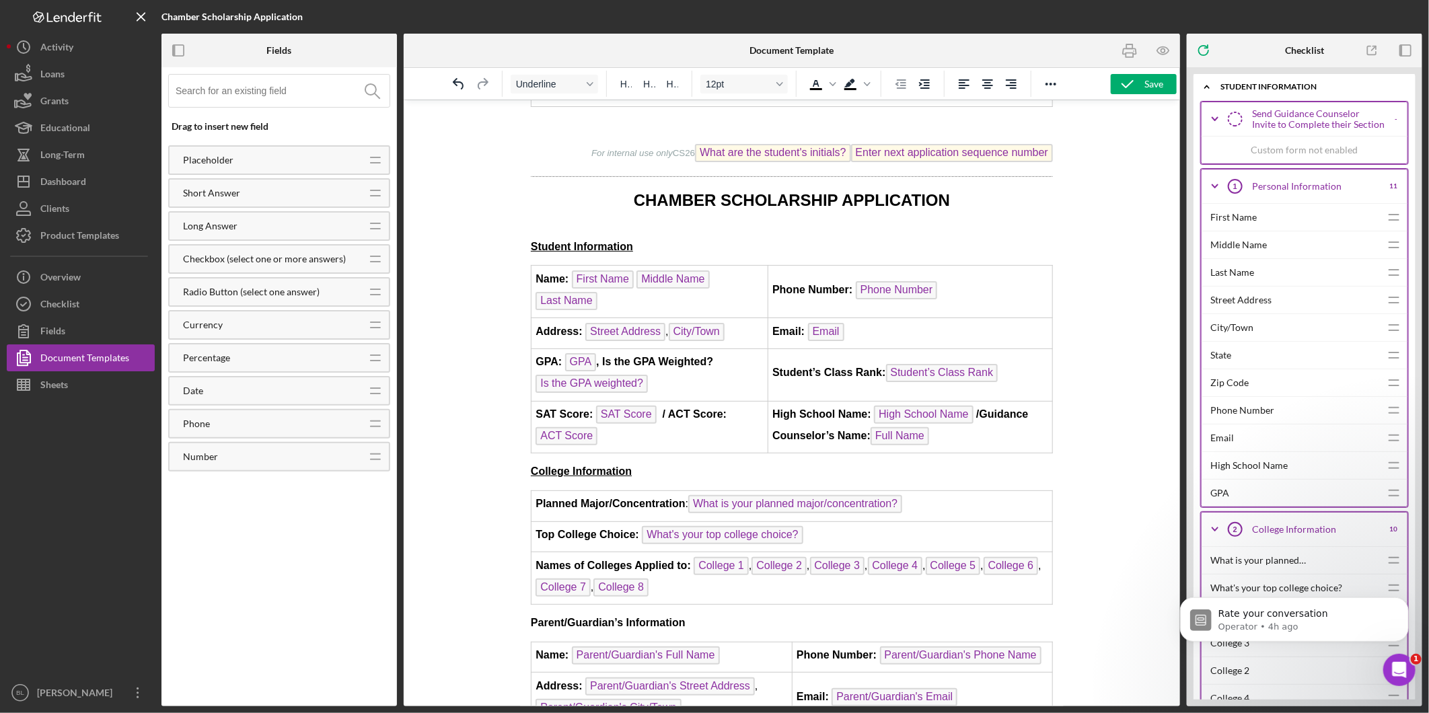
scroll to position [897, 0]
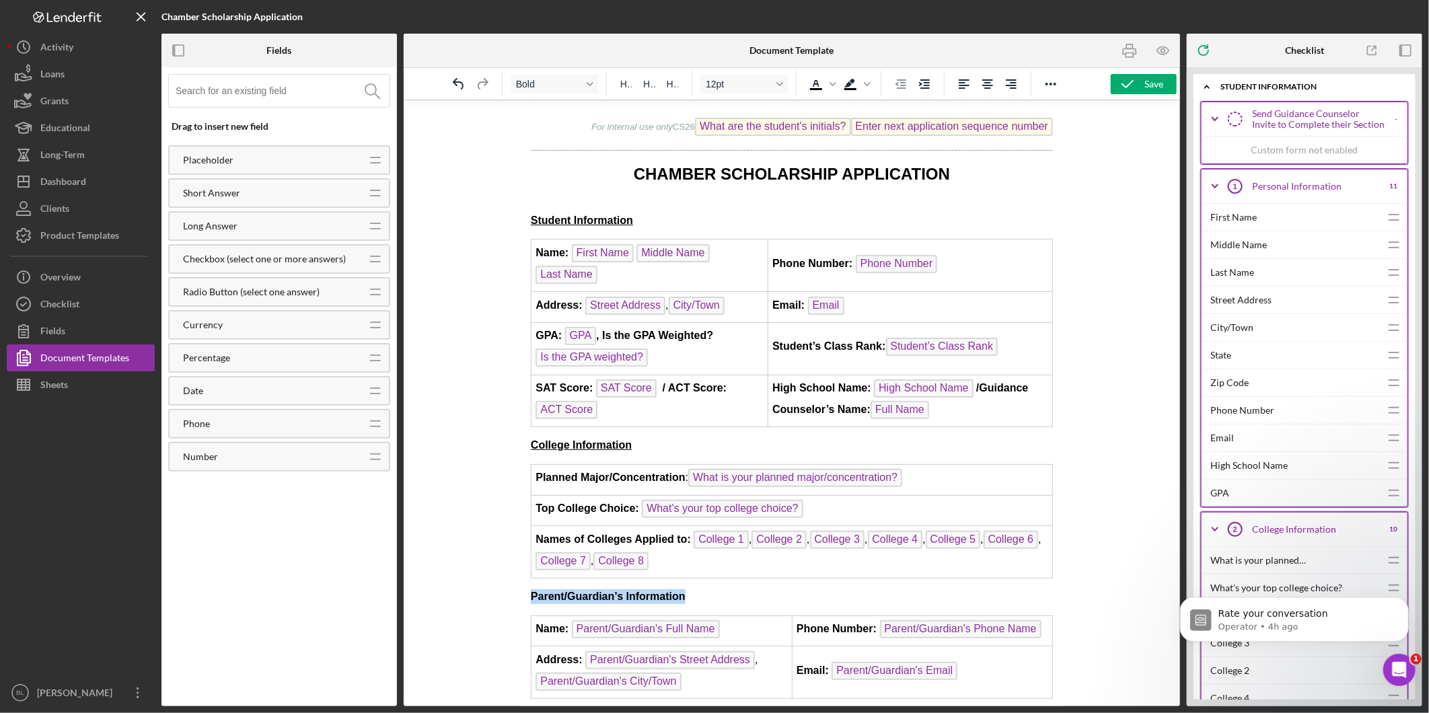
drag, startPoint x: 695, startPoint y: 566, endPoint x: 509, endPoint y: 566, distance: 186.3
click at [519, 566] on html "CHAMBER SCHOLARSHIP APPLICATION High School Information Name: High School Name …" at bounding box center [791, 97] width 544 height 1788
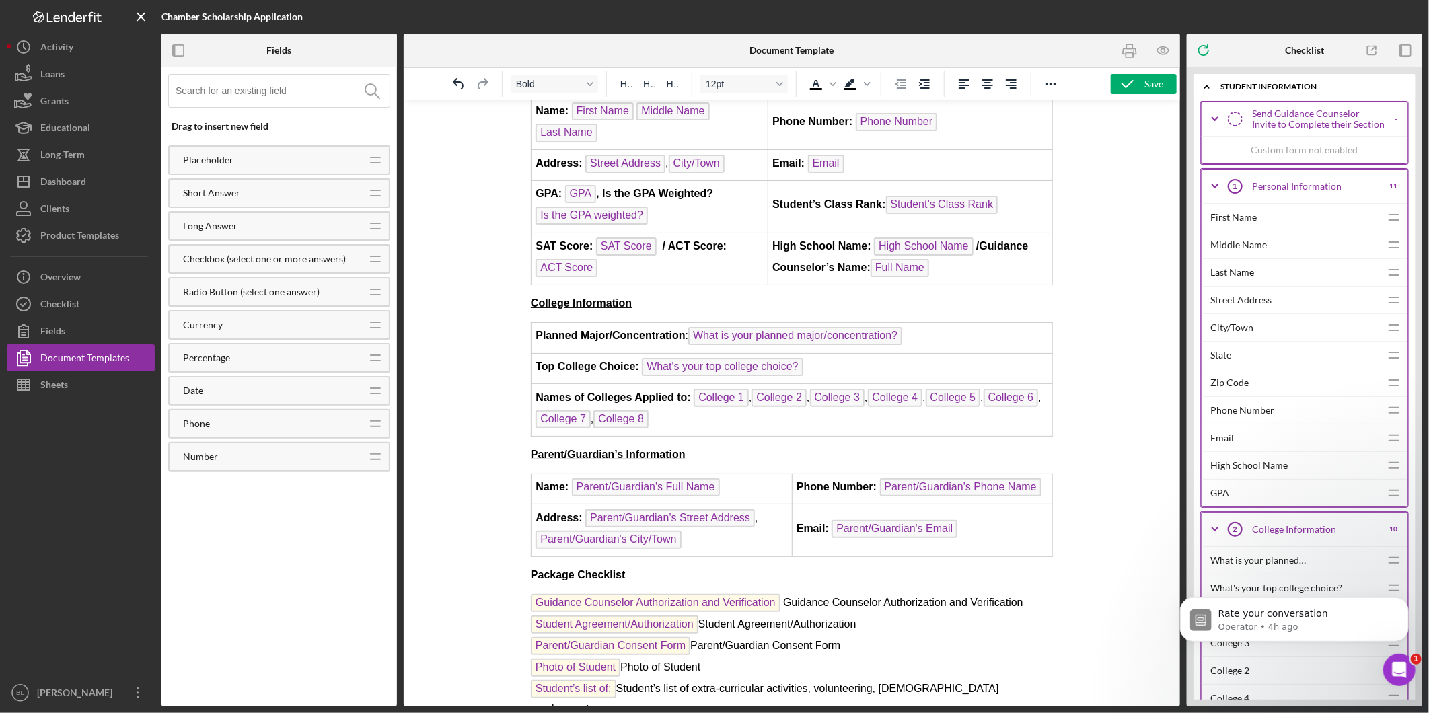
scroll to position [1046, 0]
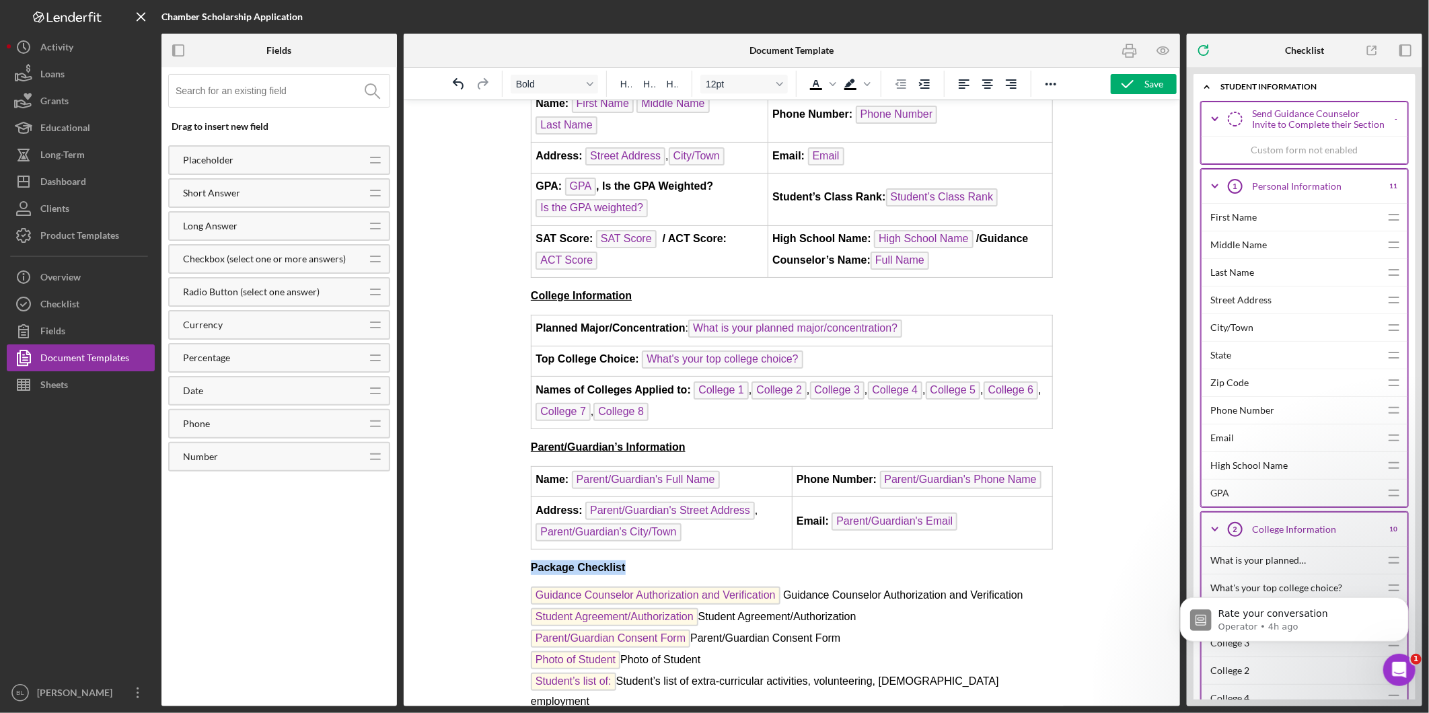
drag, startPoint x: 635, startPoint y: 535, endPoint x: 485, endPoint y: 542, distance: 150.2
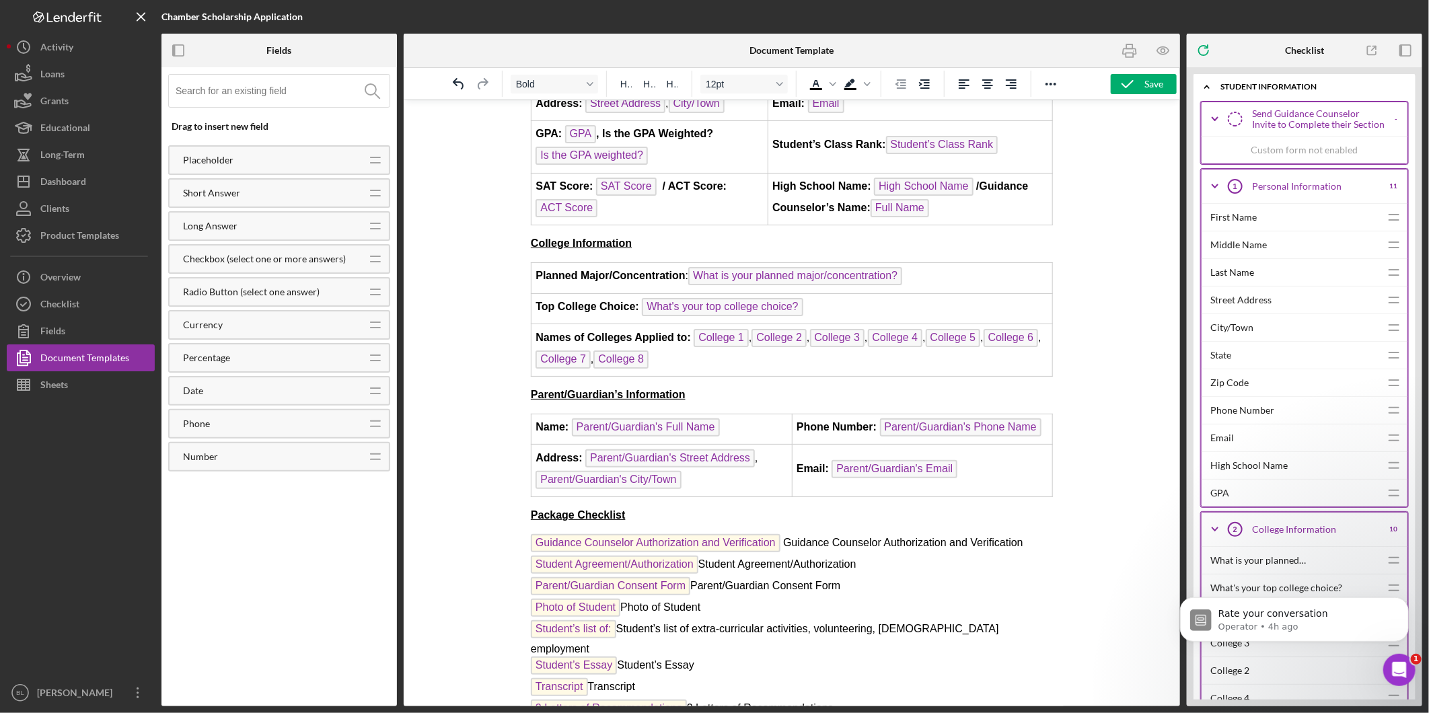
scroll to position [1125, 0]
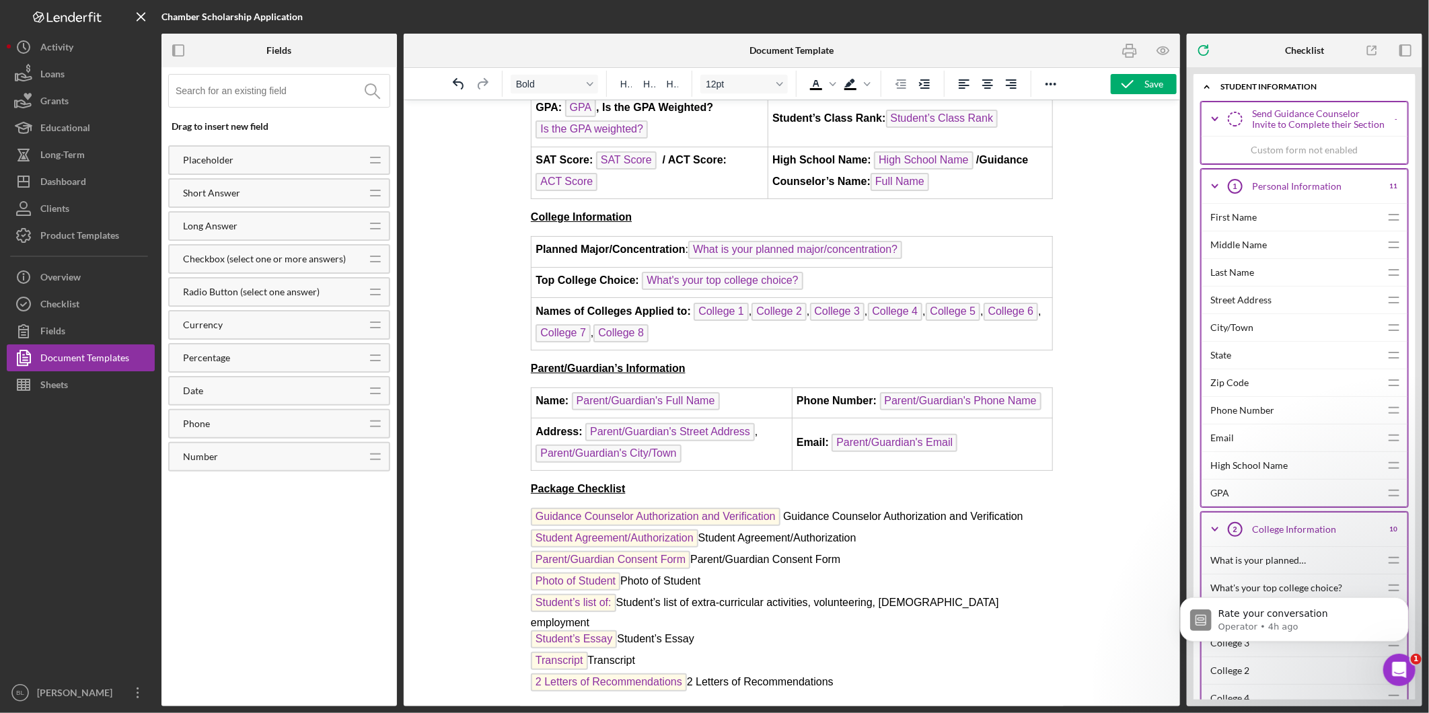
click at [875, 610] on p "Guidance Counselor Authorization and Verification Guidance Counselor Authorizat…" at bounding box center [791, 600] width 522 height 187
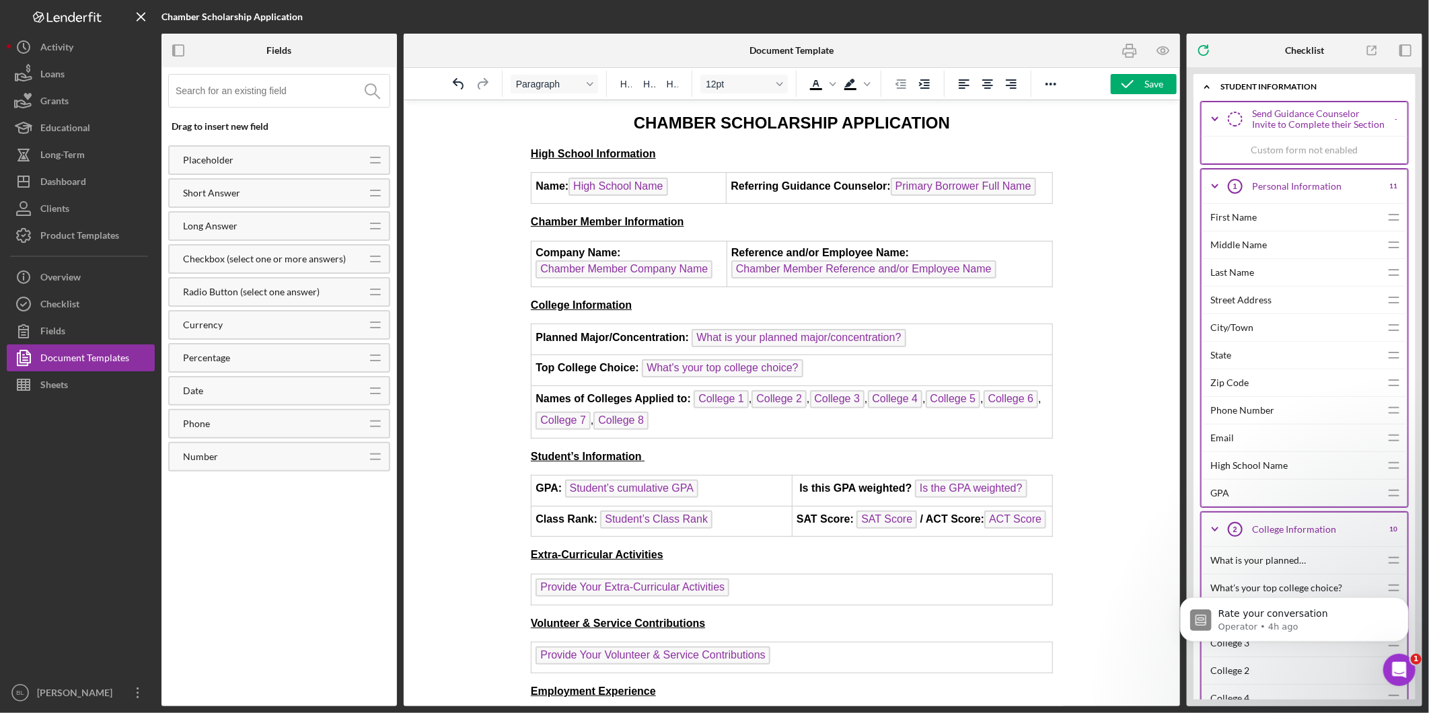
scroll to position [0, 0]
click at [1141, 82] on icon "button" at bounding box center [1128, 84] width 34 height 34
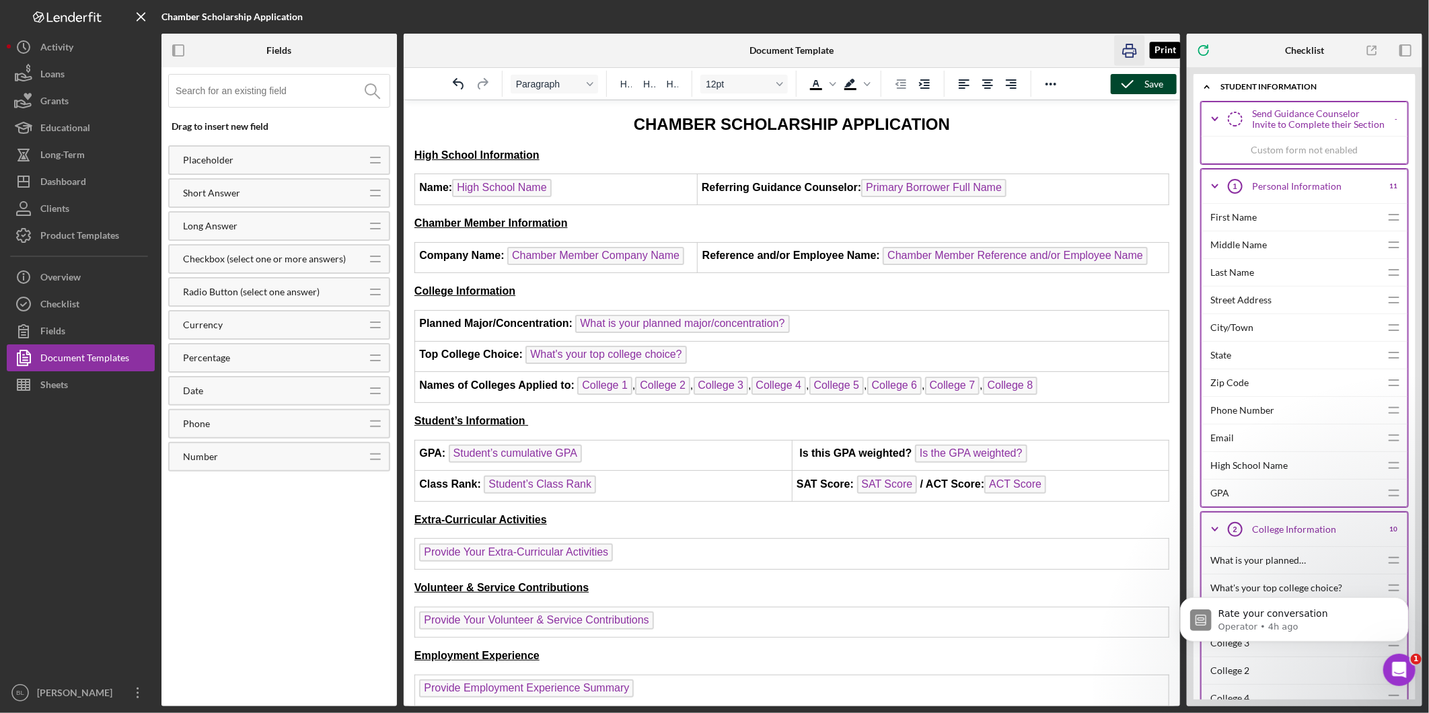
click at [1136, 48] on icon "button" at bounding box center [1129, 50] width 13 height 5
drag, startPoint x: 91, startPoint y: 231, endPoint x: 140, endPoint y: 237, distance: 49.6
click at [91, 231] on div "Product Templates" at bounding box center [79, 237] width 79 height 30
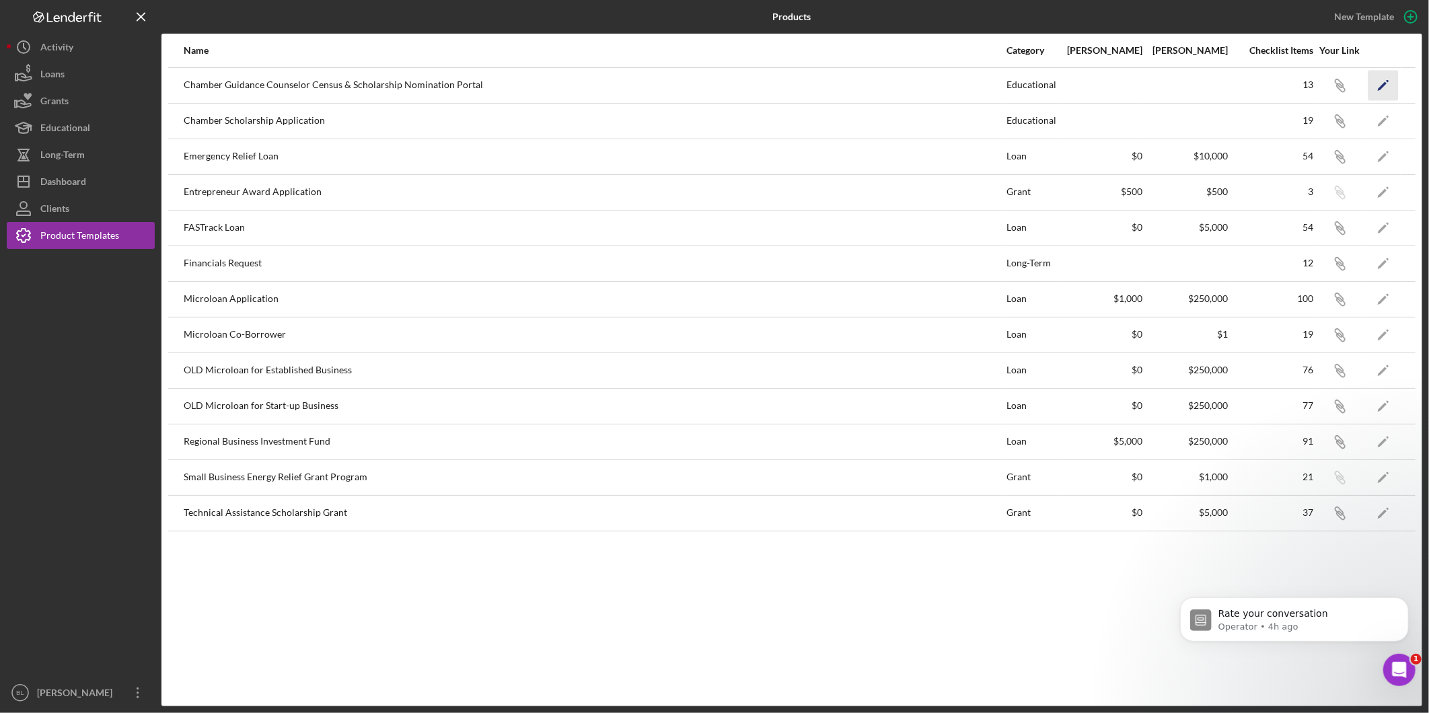
click at [1374, 83] on icon "Icon/Edit" at bounding box center [1383, 85] width 30 height 30
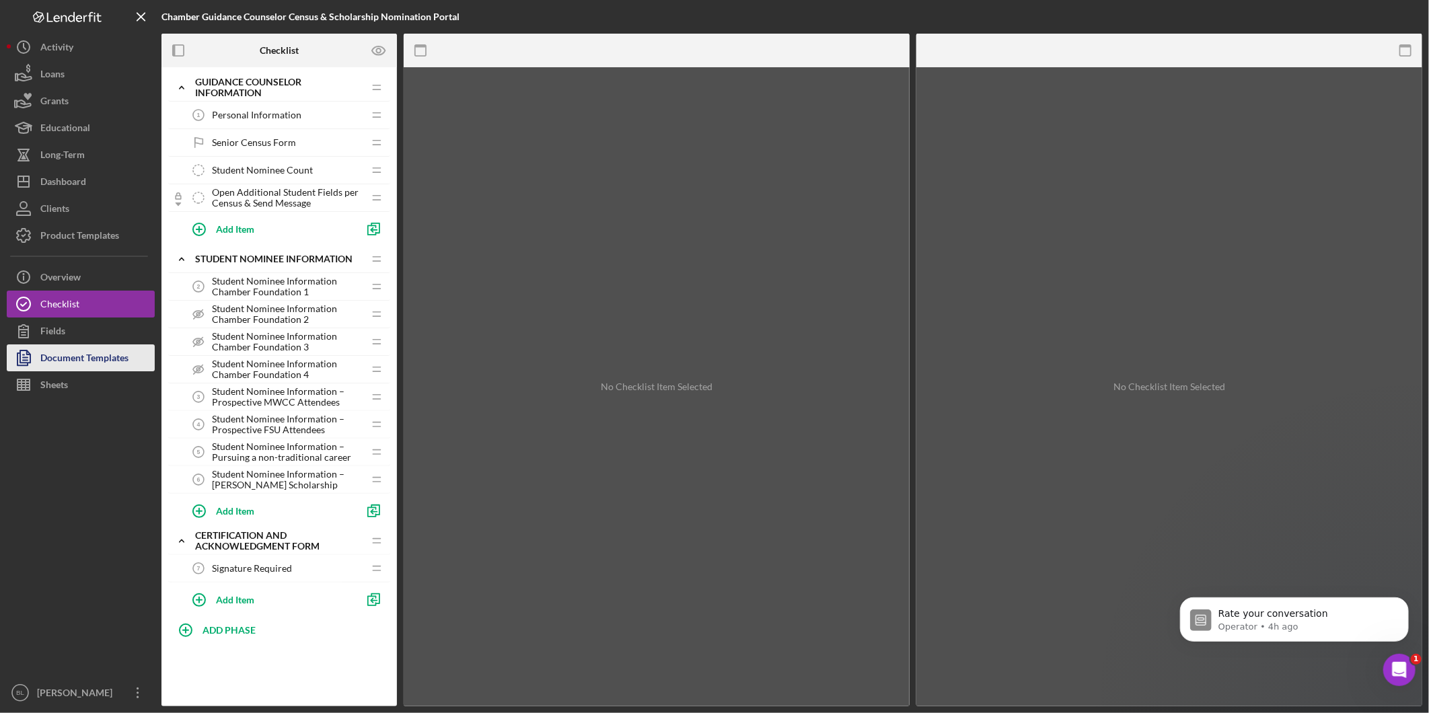
click at [69, 351] on div "Document Templates" at bounding box center [84, 359] width 88 height 30
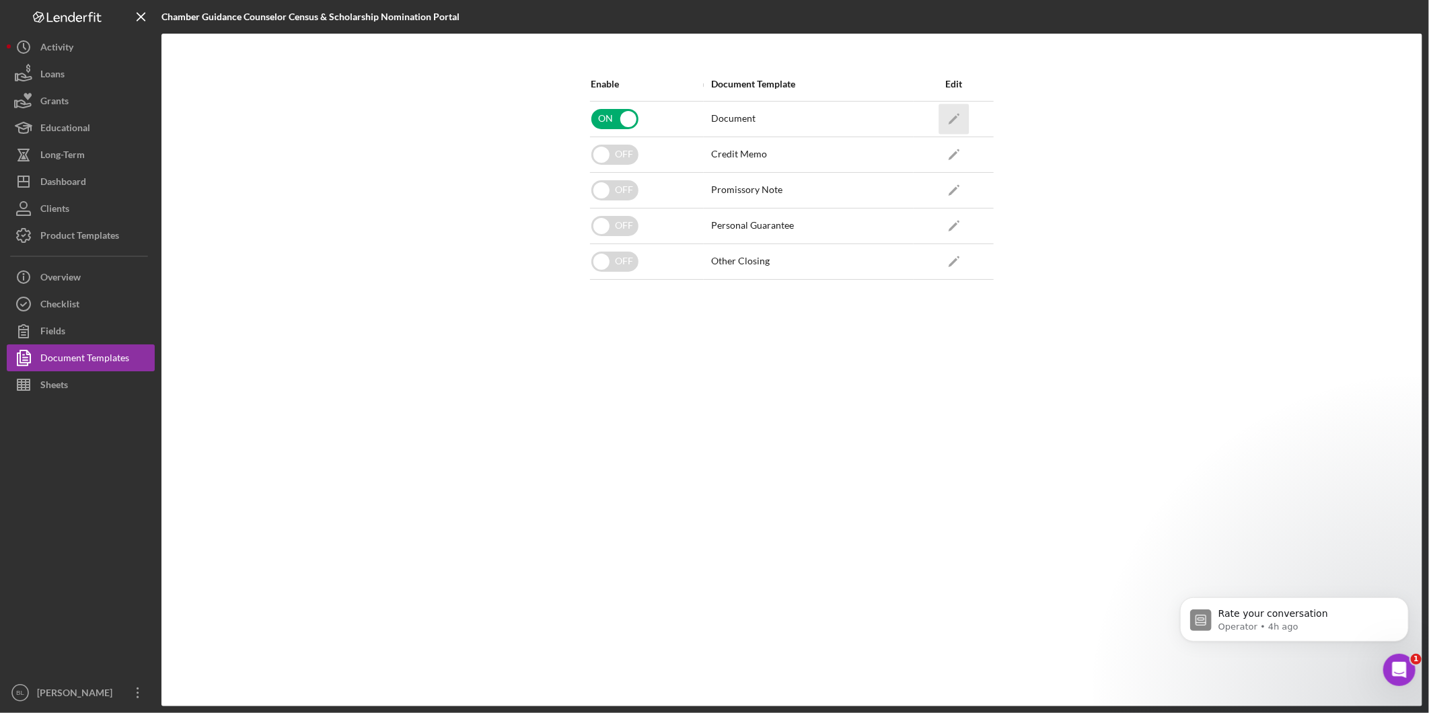
click at [950, 123] on polygon "button" at bounding box center [953, 119] width 9 height 9
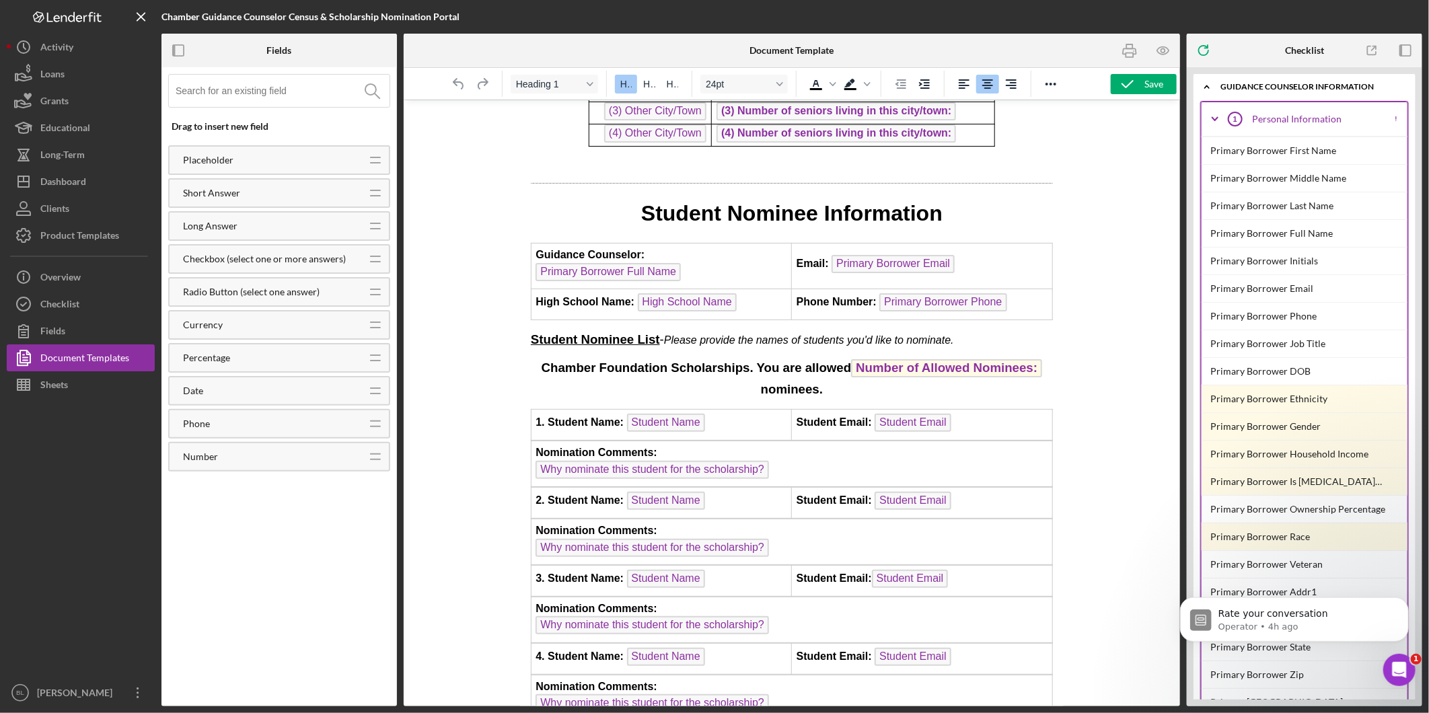
scroll to position [747, 0]
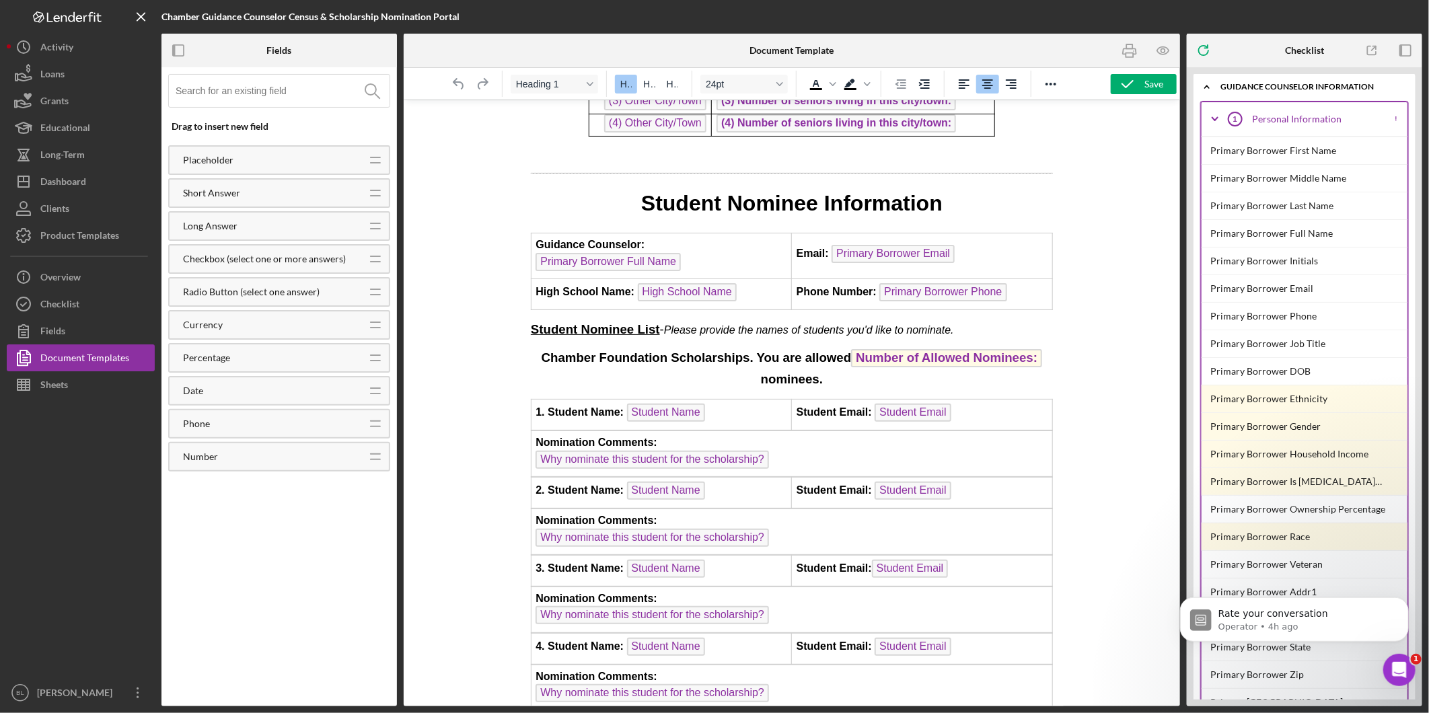
drag, startPoint x: 744, startPoint y: 324, endPoint x: 755, endPoint y: 357, distance: 34.9
click at [744, 350] on strong "Chamber Foundation Scholarships. You are allowed Number of Allowed Nominees: no…" at bounding box center [791, 368] width 501 height 36
drag, startPoint x: 747, startPoint y: 325, endPoint x: 897, endPoint y: 340, distance: 150.1
click at [897, 348] on p "Chamber Foundation Scholarships You are allowed Number of Allowed Nominees: nom…" at bounding box center [791, 367] width 522 height 39
click at [784, 85] on div "Font size 14pt" at bounding box center [779, 84] width 11 height 7
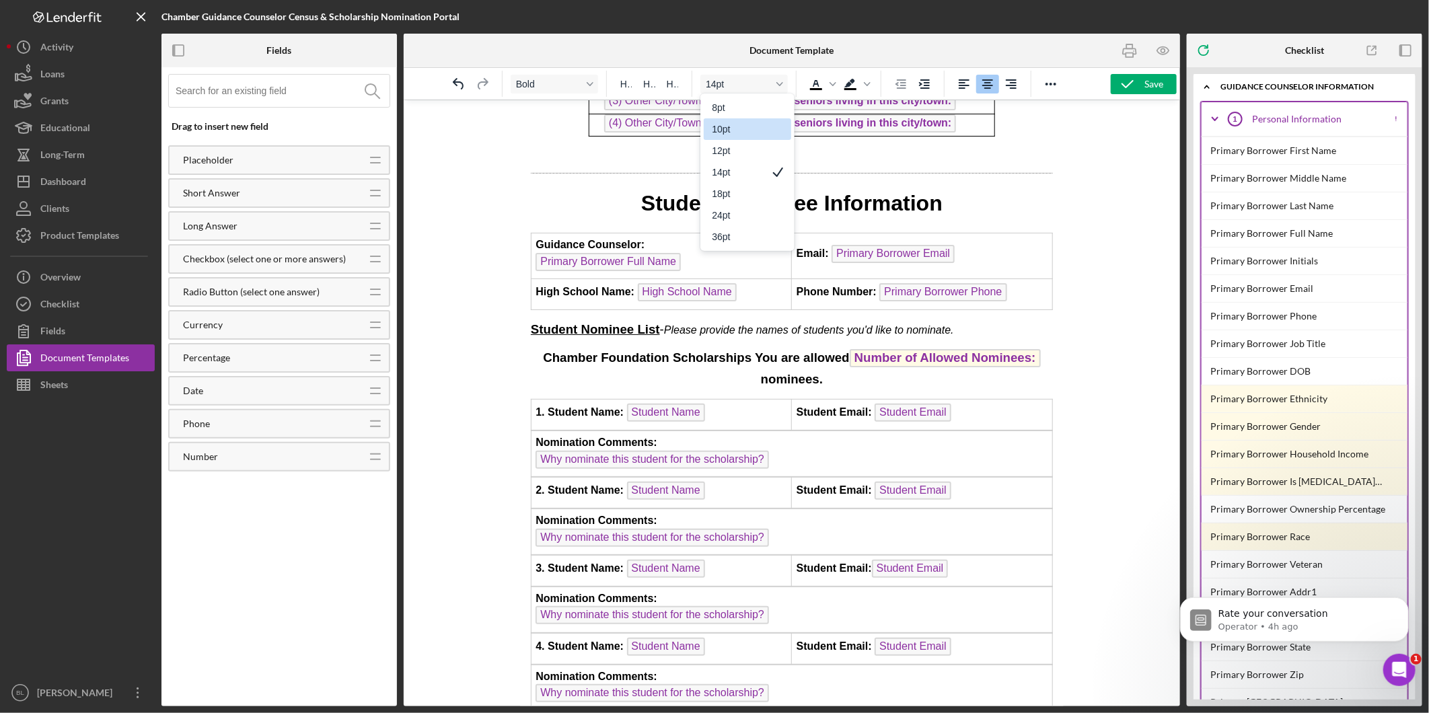
click at [739, 135] on div "10pt" at bounding box center [738, 129] width 52 height 16
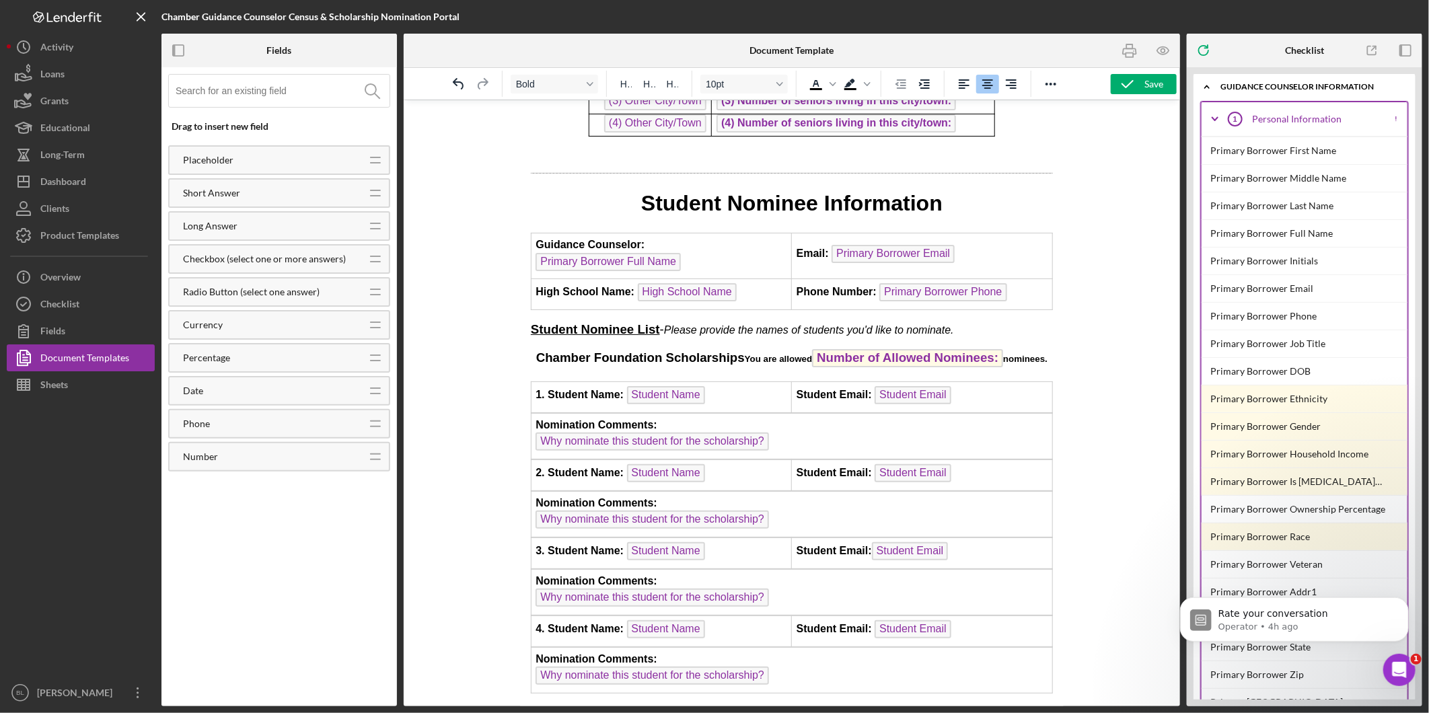
click at [744, 353] on span "You are allowed" at bounding box center [777, 358] width 67 height 10
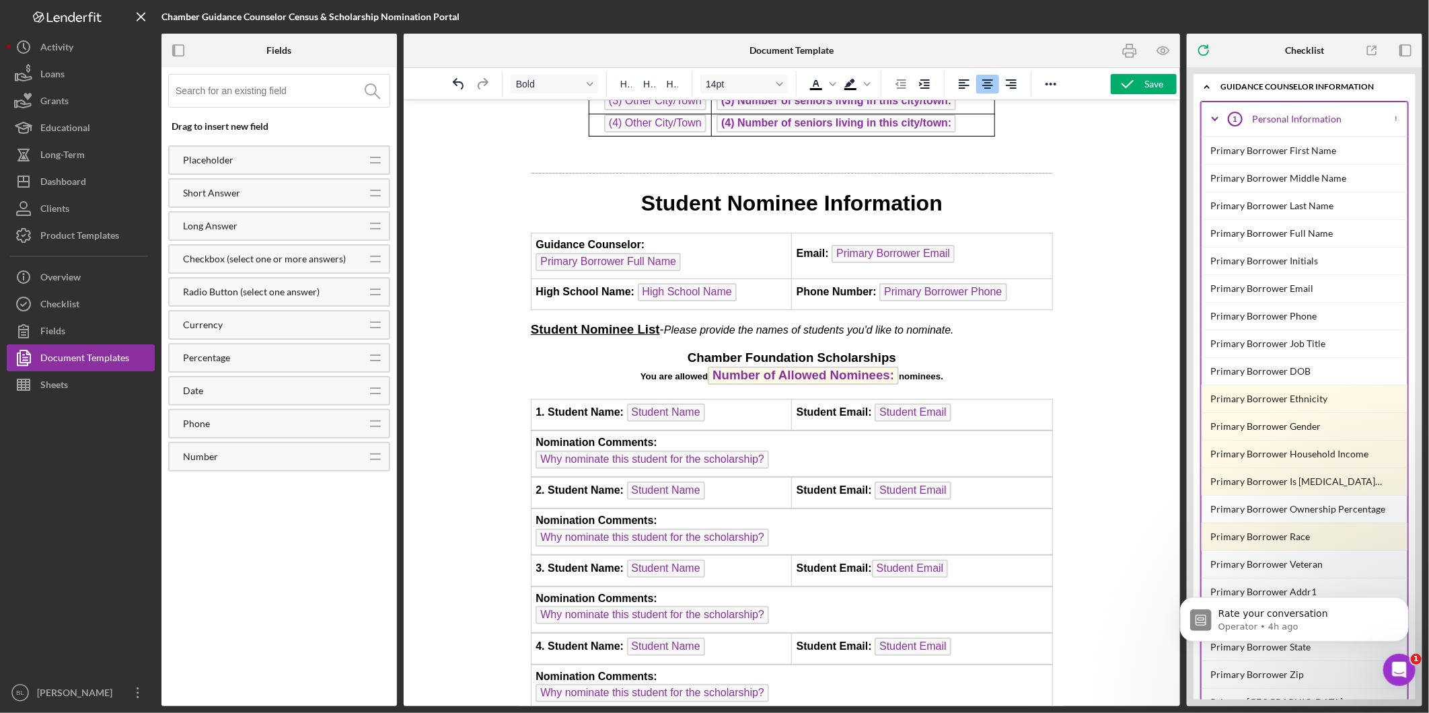
click at [967, 348] on p "Chamber Foundation Scholarships You are allowed Number of Allowed Nominees: nom…" at bounding box center [791, 367] width 522 height 39
click at [963, 348] on p "Chamber Foundation Scholarships You are allowed Number of Allowed Nominees: nom…" at bounding box center [791, 367] width 522 height 39
click at [826, 366] on span "Number of Allowed Nominees:" at bounding box center [803, 375] width 191 height 18
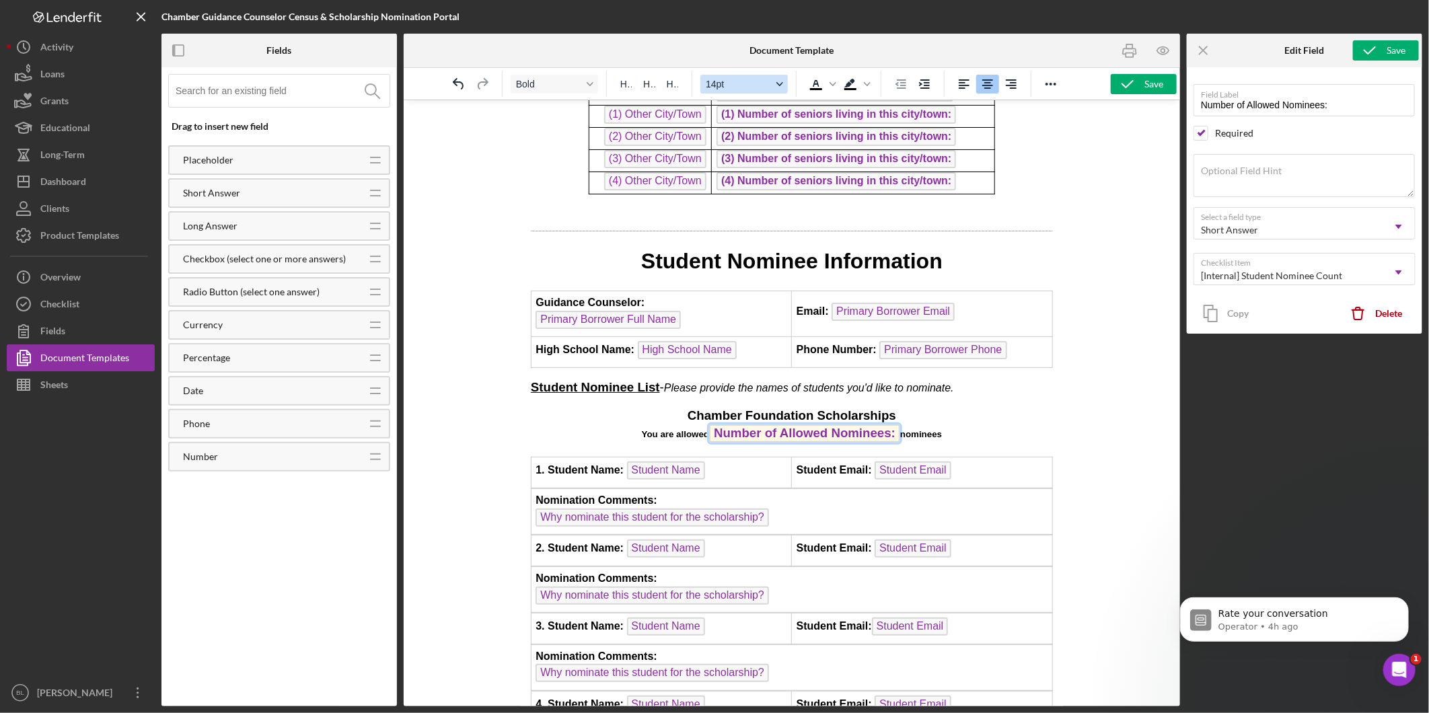
click at [780, 83] on icon "Font size 14pt" at bounding box center [779, 84] width 7 height 7
click at [762, 135] on div "10pt" at bounding box center [738, 129] width 52 height 16
click at [996, 406] on p "Chamber Foundation Scholarships You are allowed Number of Allowed Nominees: nom…" at bounding box center [791, 425] width 522 height 39
click at [1133, 84] on icon "button" at bounding box center [1128, 84] width 34 height 34
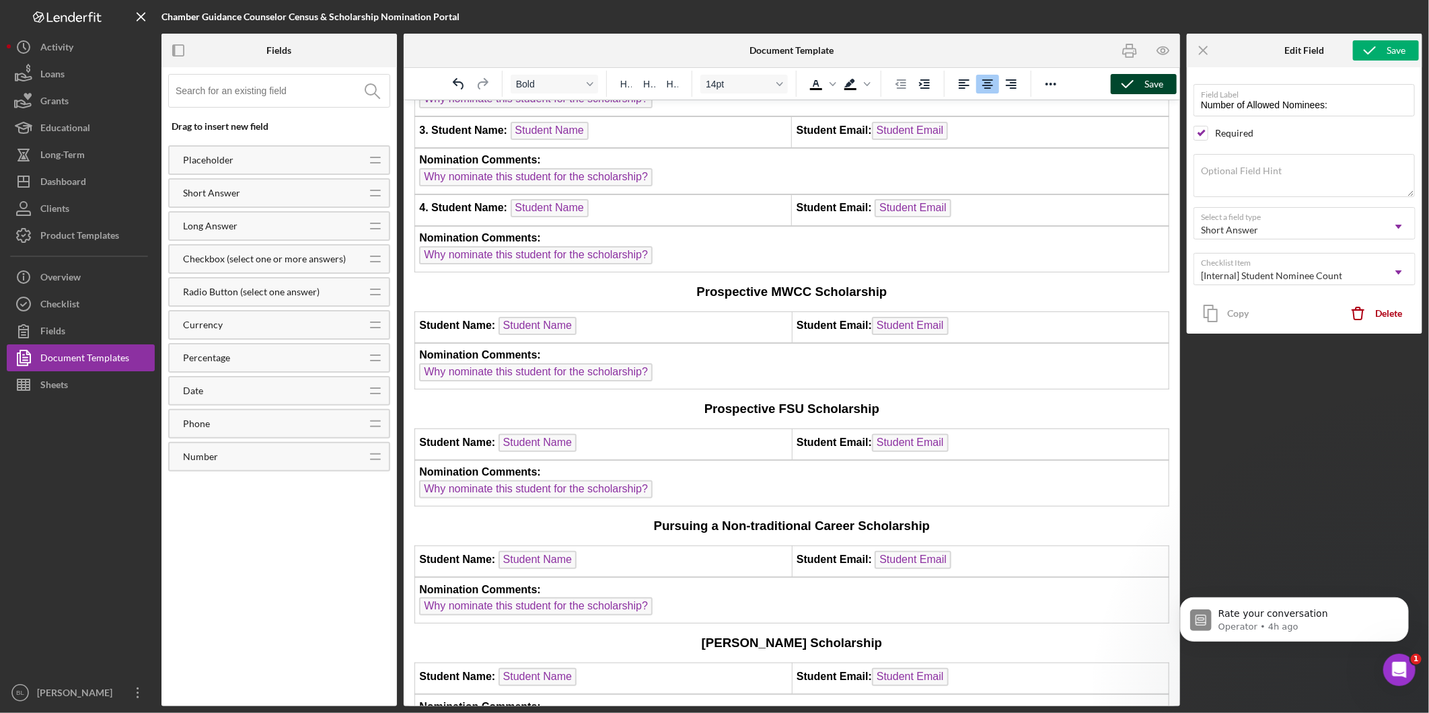
scroll to position [1121, 0]
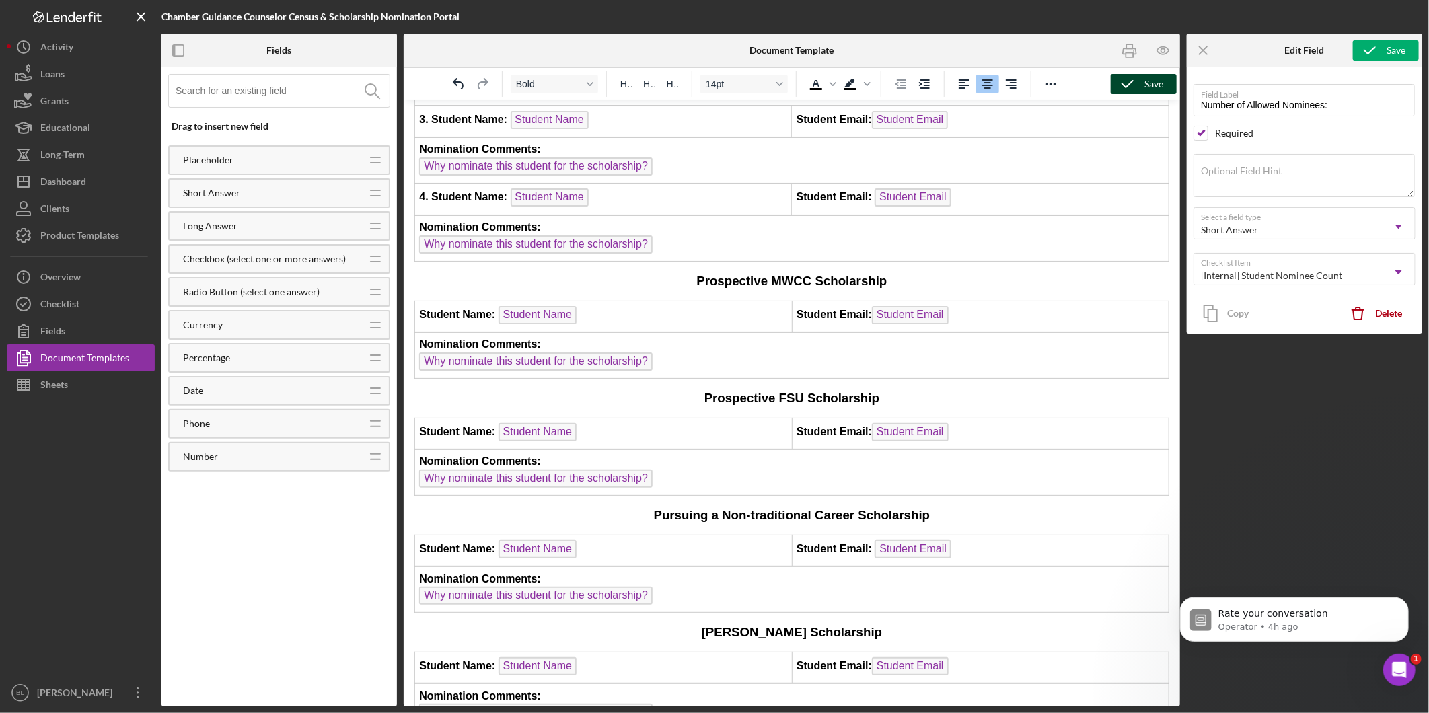
click at [735, 273] on strong "Prospective MWCC Scholarship" at bounding box center [791, 280] width 190 height 14
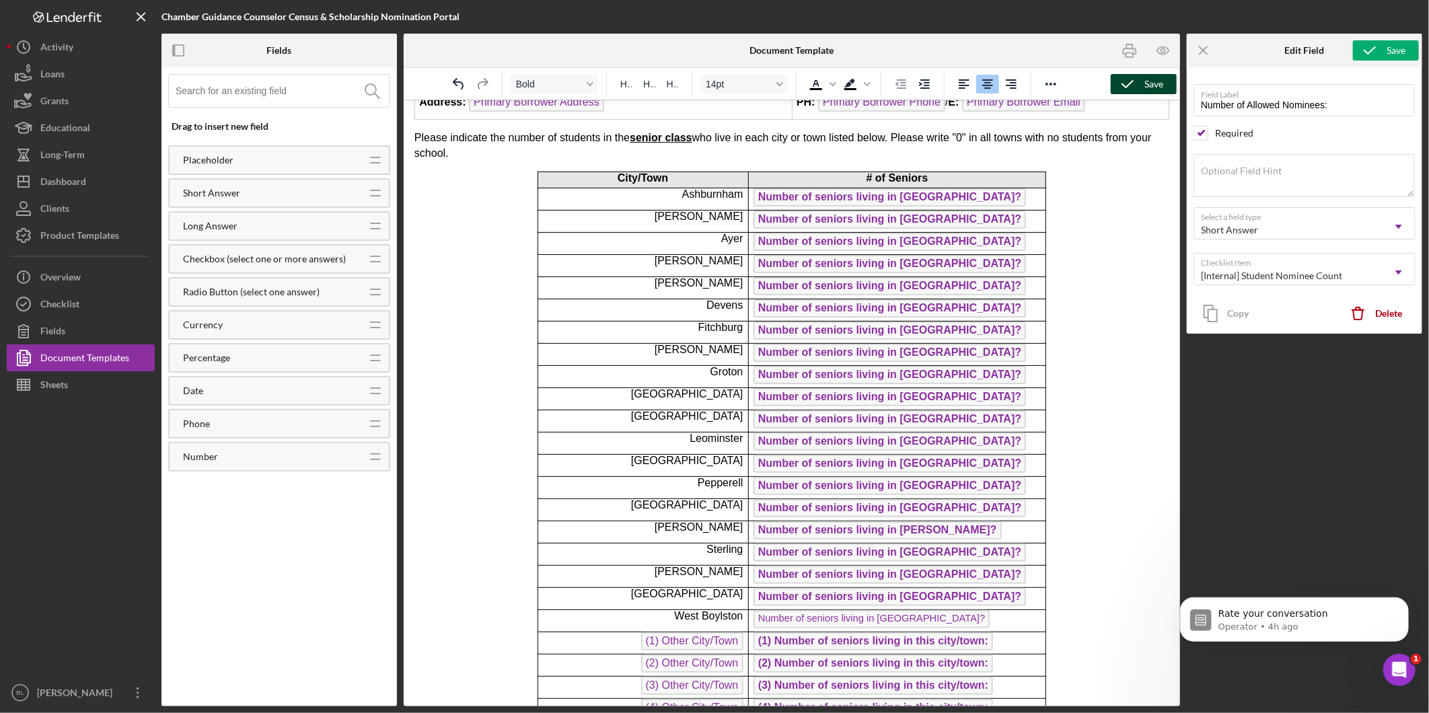
scroll to position [299, 0]
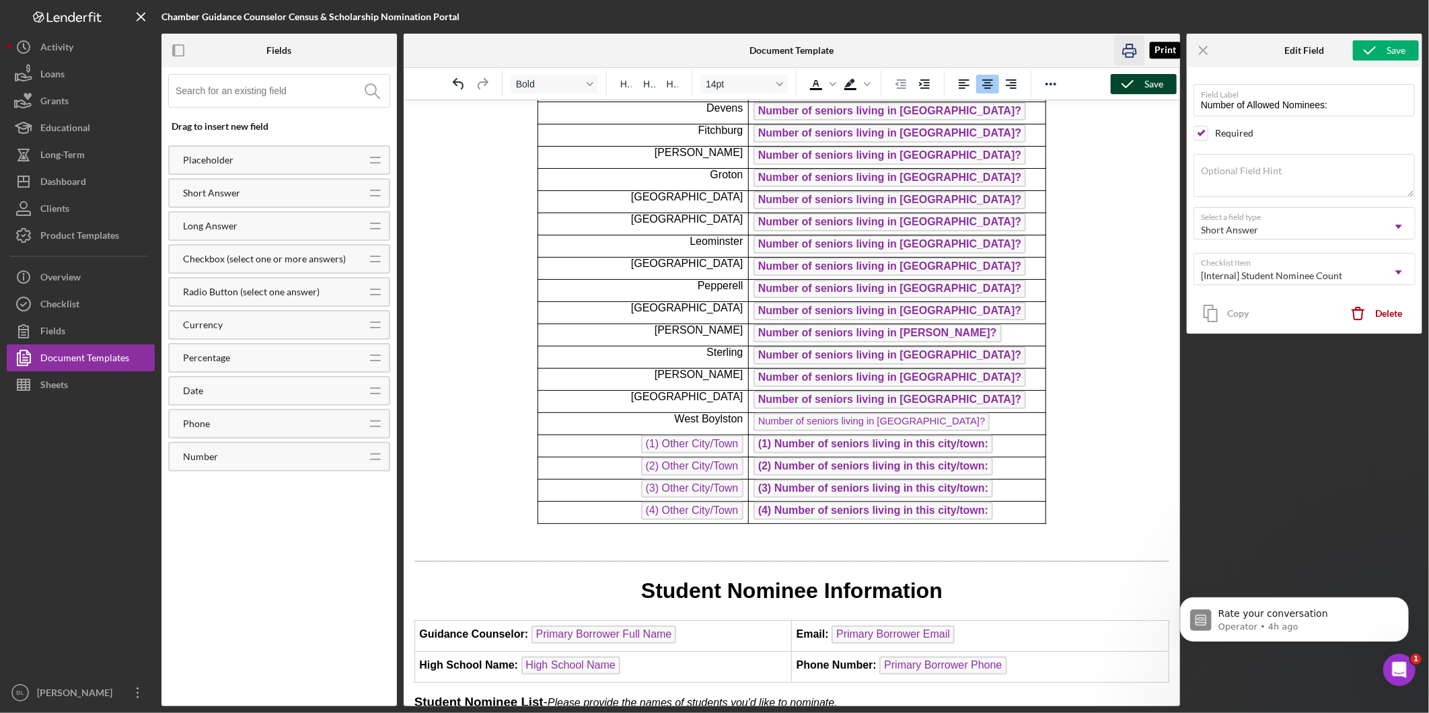
click at [1128, 48] on icon "button" at bounding box center [1129, 50] width 13 height 5
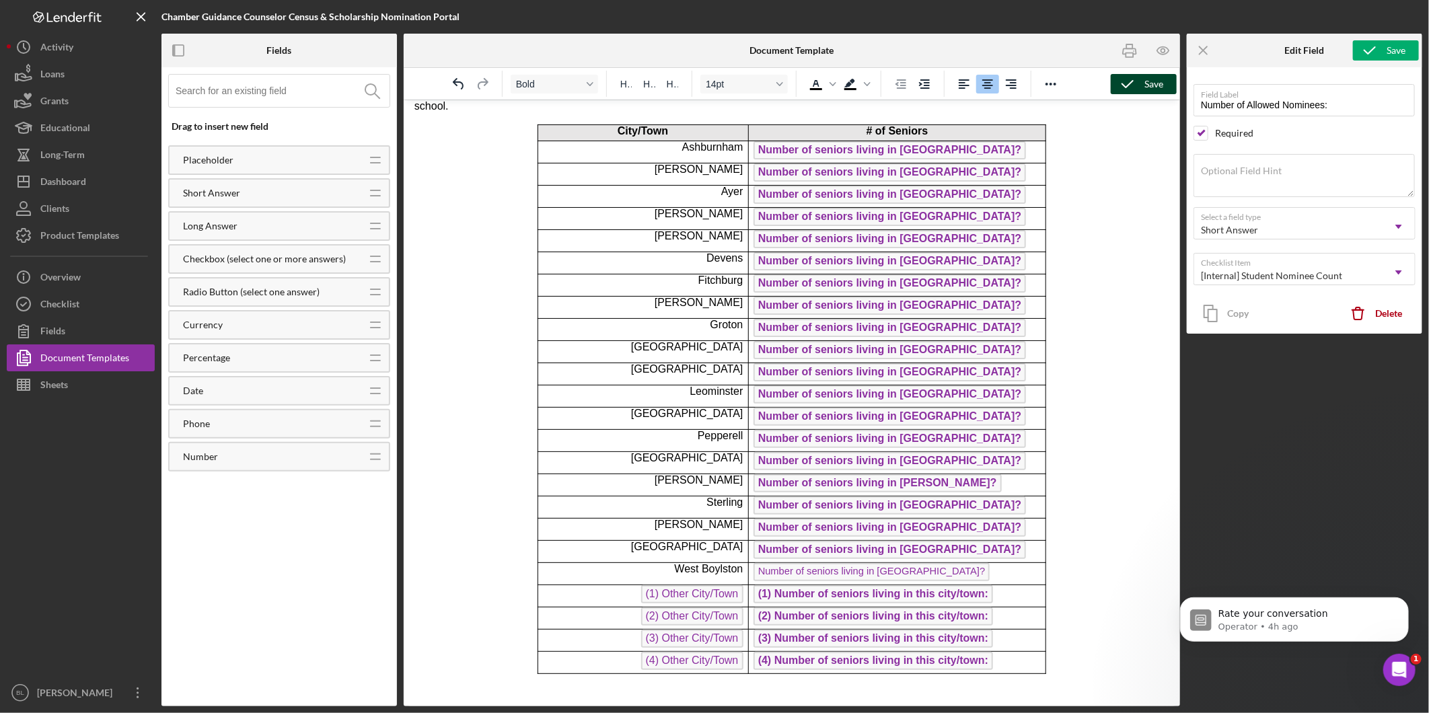
scroll to position [149, 0]
drag, startPoint x: 746, startPoint y: 129, endPoint x: 698, endPoint y: 131, distance: 48.5
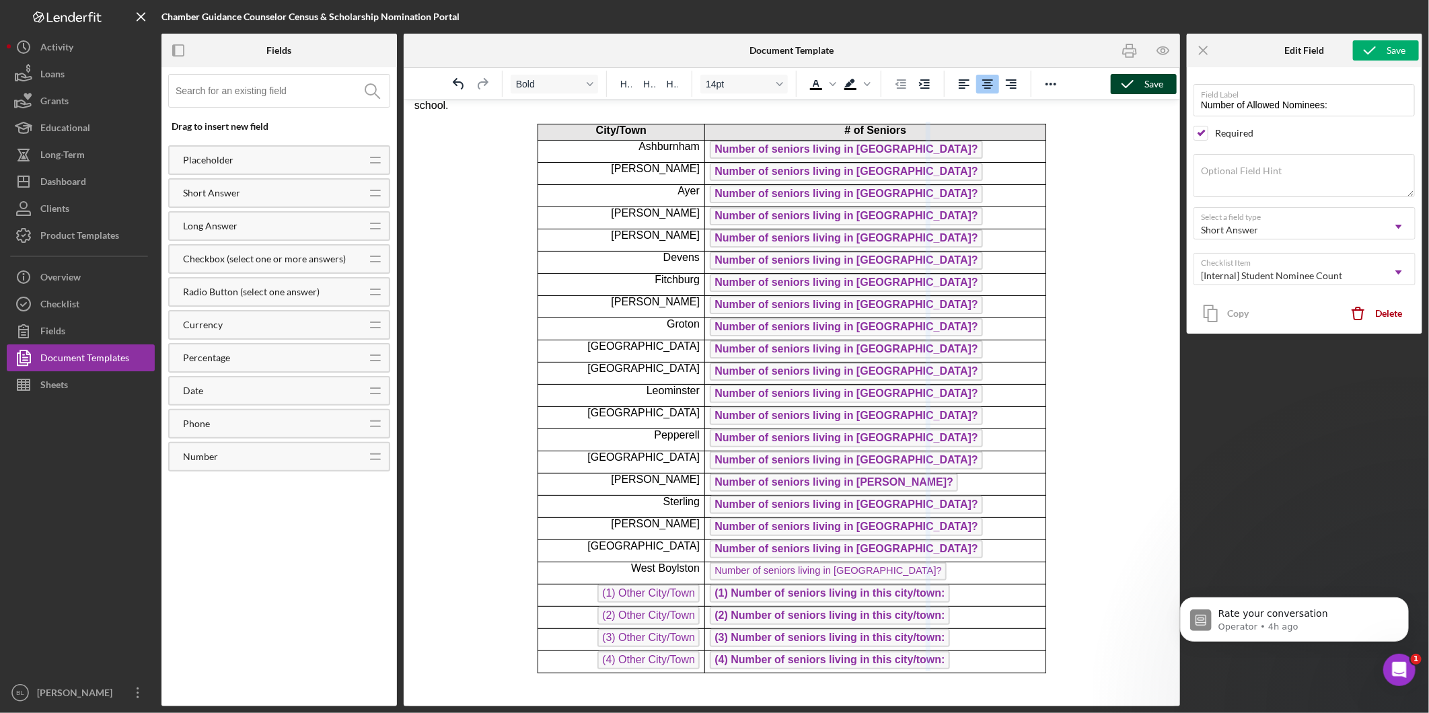
drag, startPoint x: 1036, startPoint y: 225, endPoint x: 924, endPoint y: 234, distance: 112.0
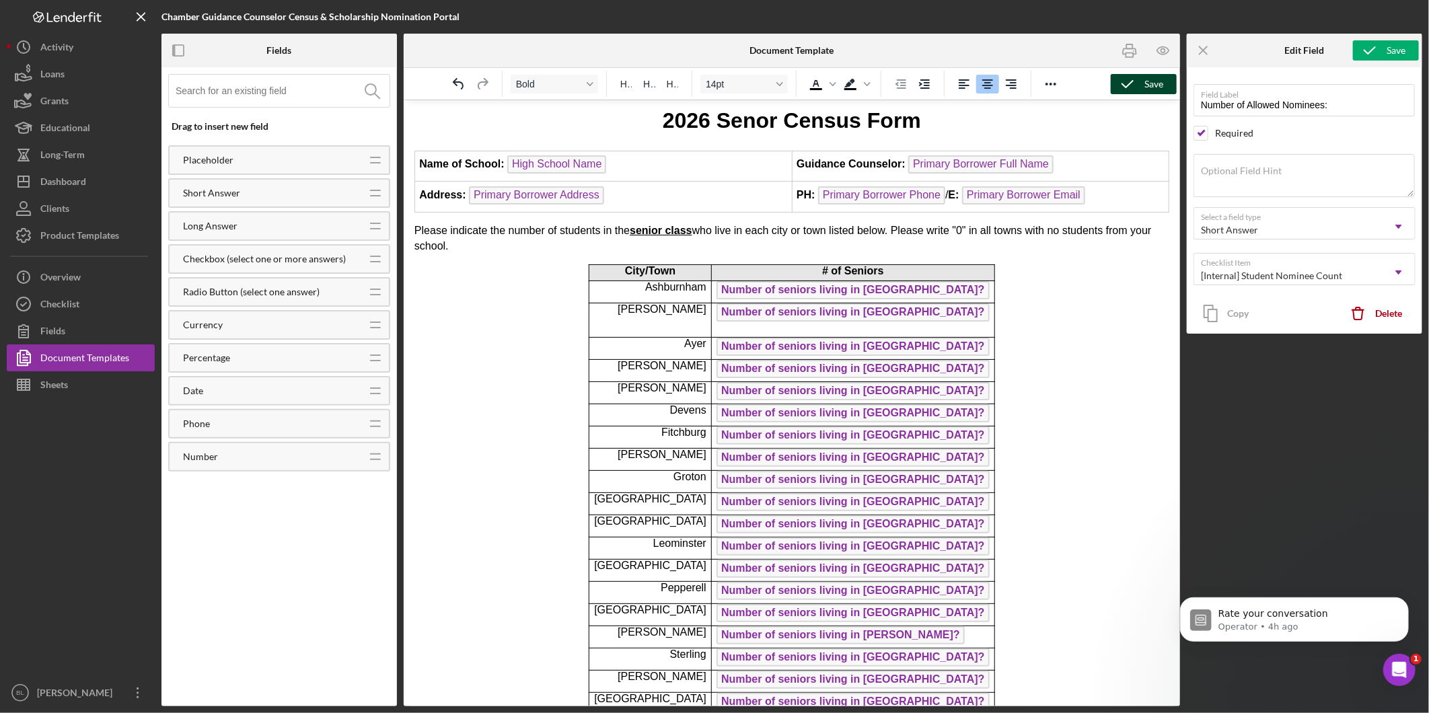
scroll to position [0, 0]
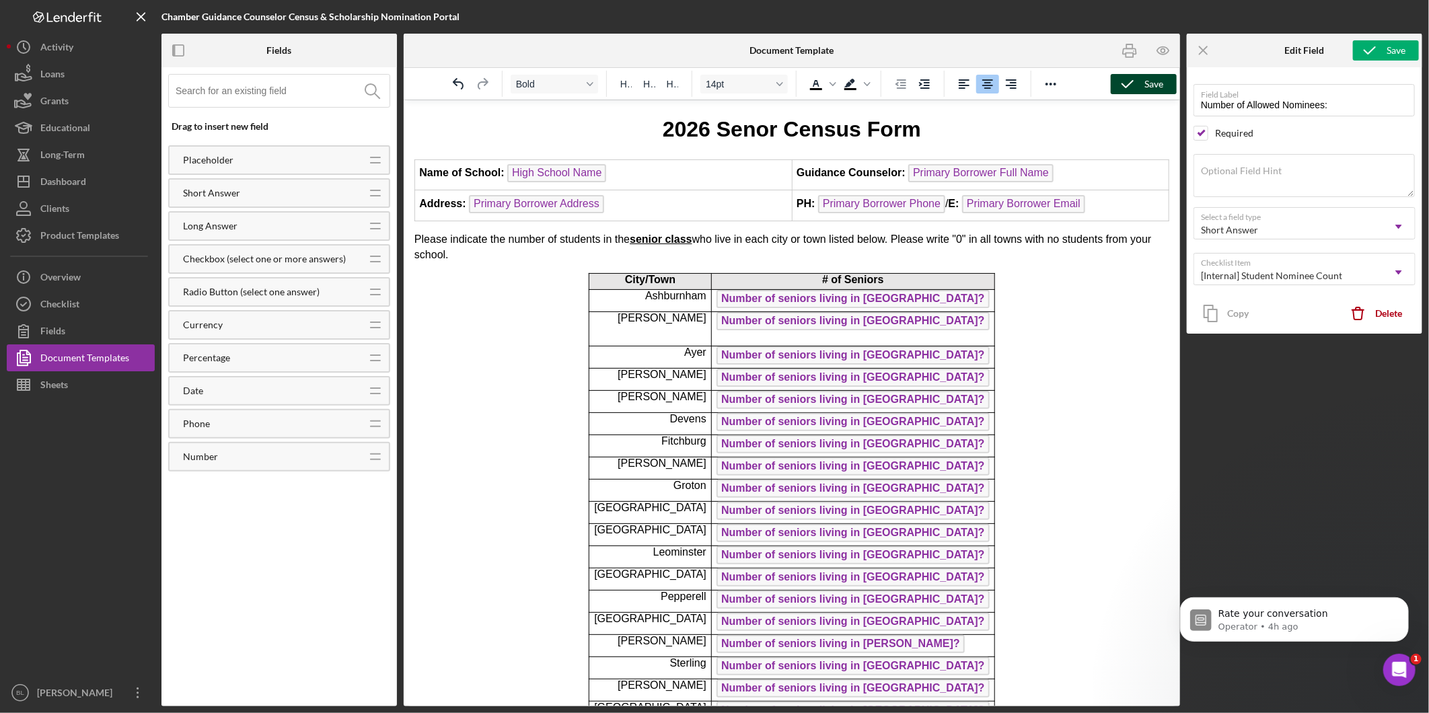
click at [1126, 87] on polyline "button" at bounding box center [1127, 84] width 11 height 7
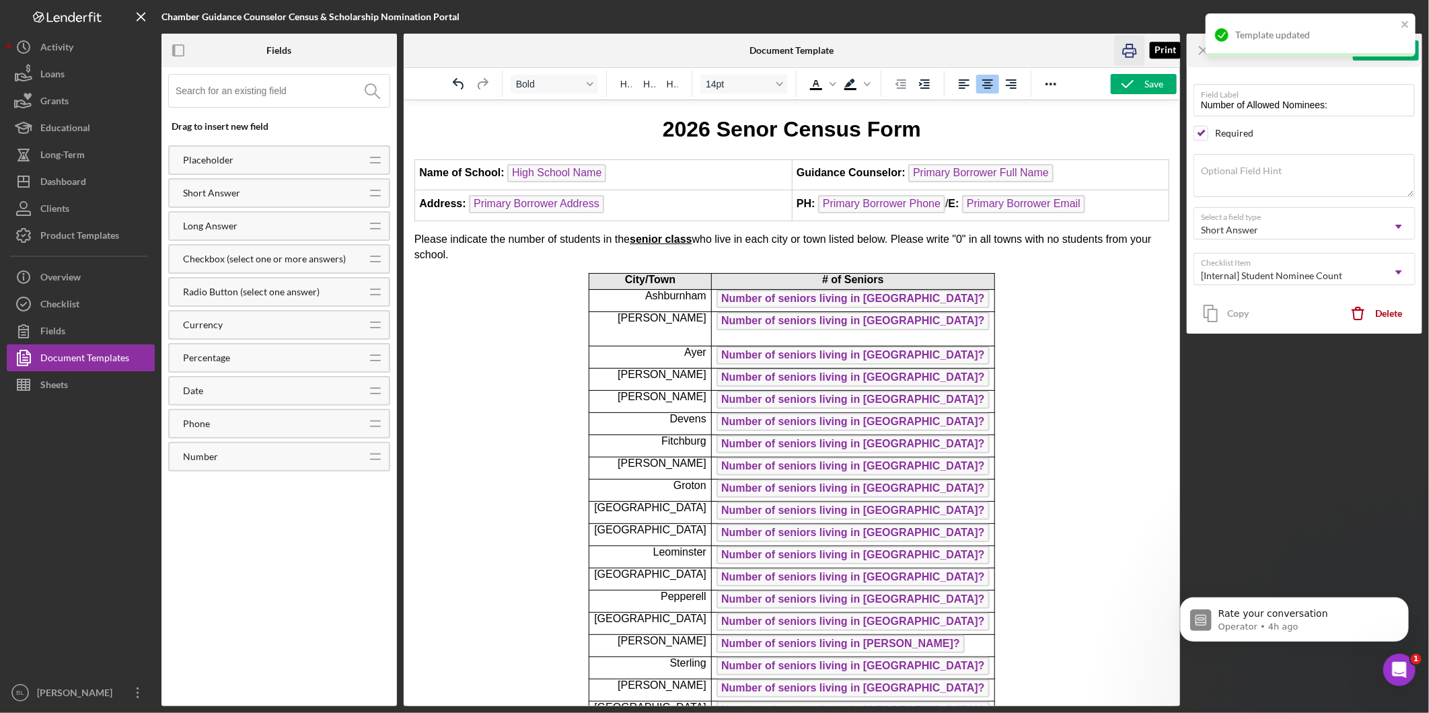
click at [1123, 52] on icon "button" at bounding box center [1129, 50] width 13 height 5
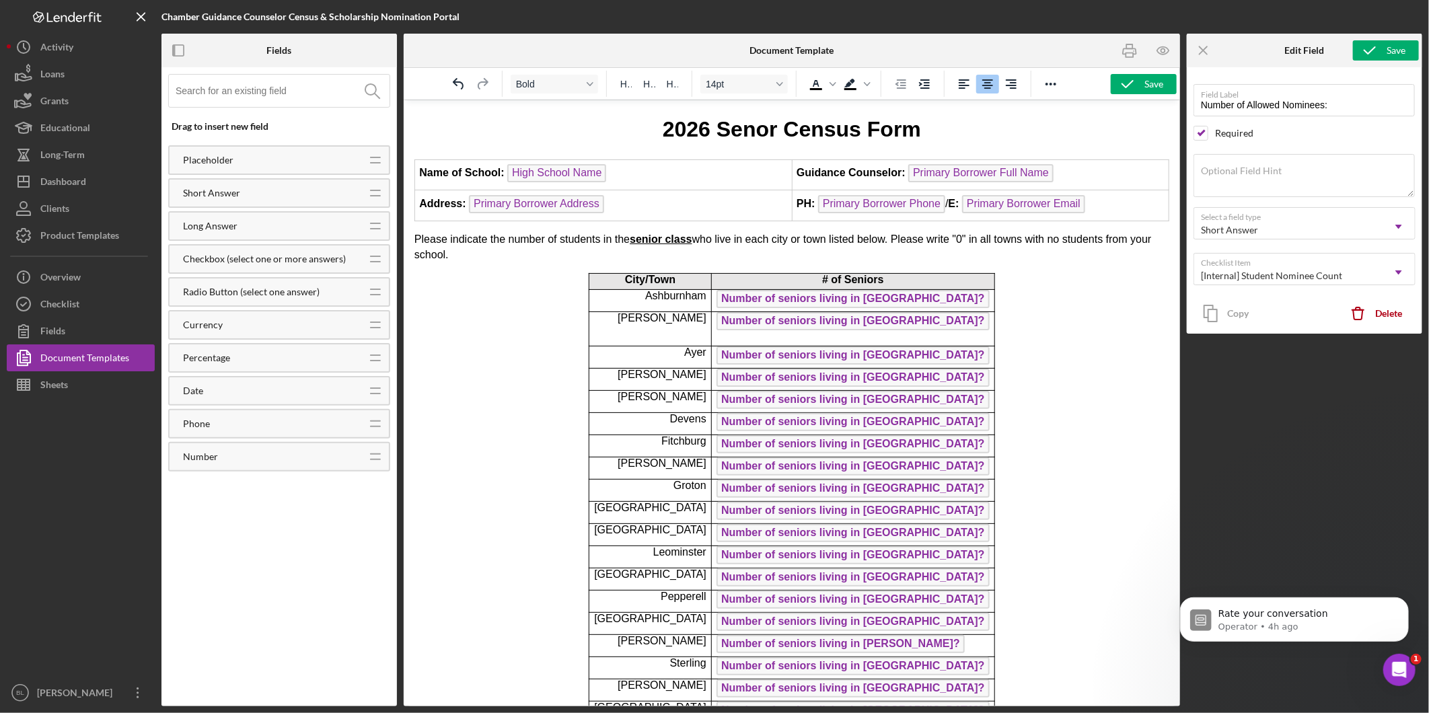
click at [292, 530] on div "Drag to insert new field Placeholder Icon/Drag Short Answer Icon/Drag Long Answ…" at bounding box center [278, 386] width 235 height 639
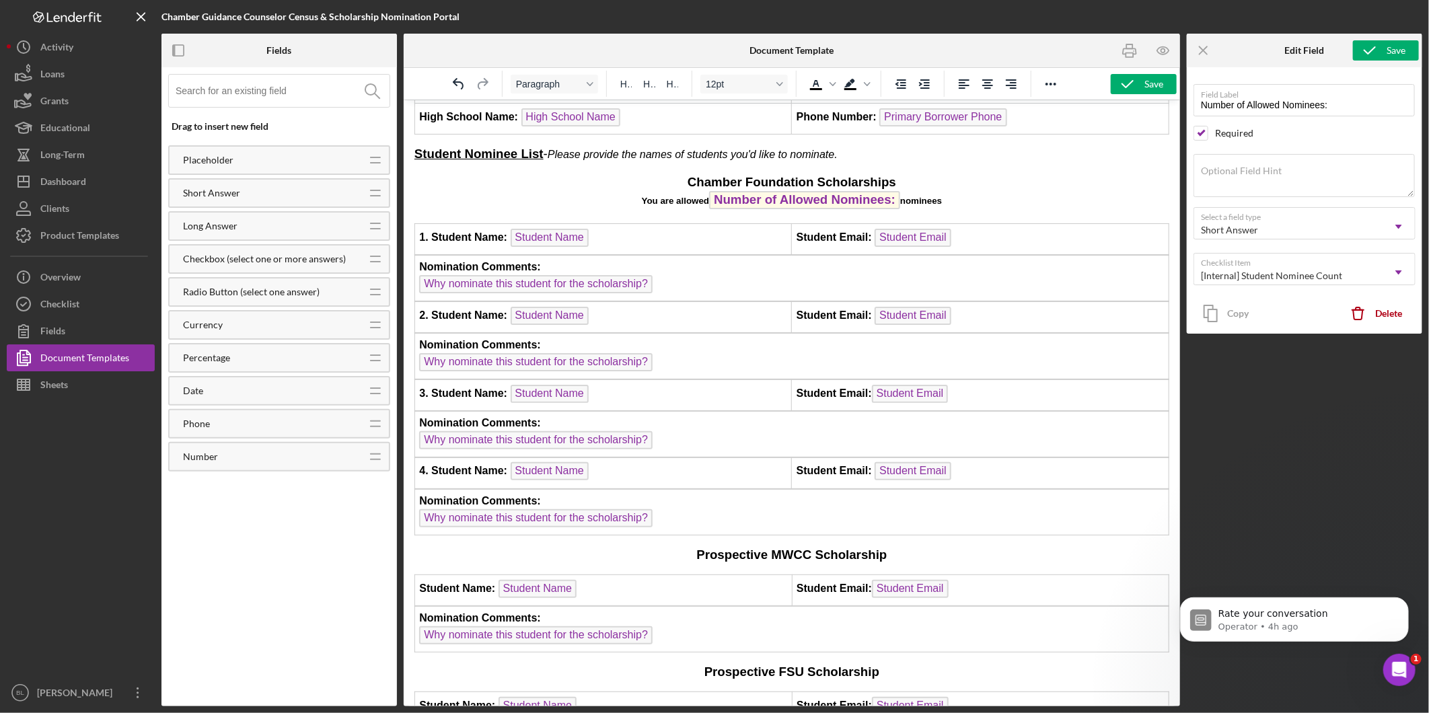
scroll to position [971, 0]
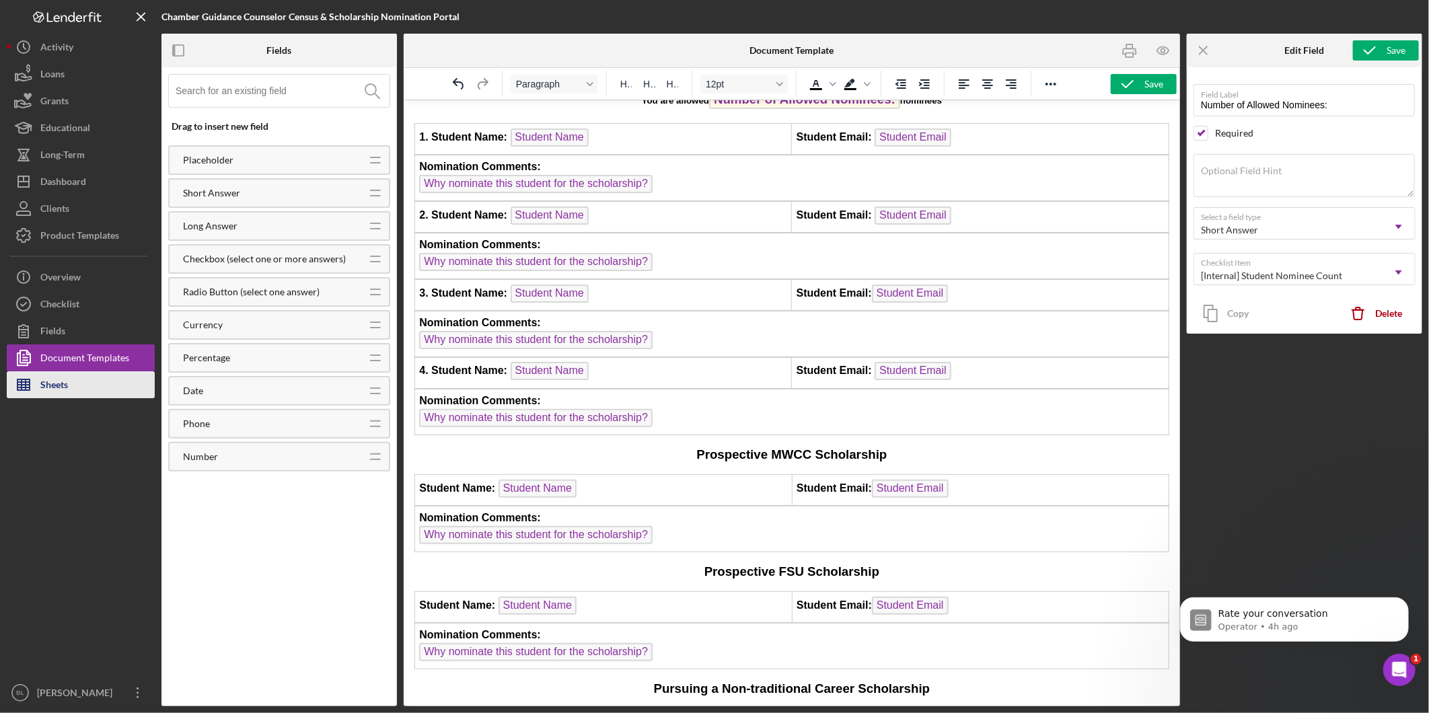
click at [61, 387] on div "Sheets" at bounding box center [54, 386] width 28 height 30
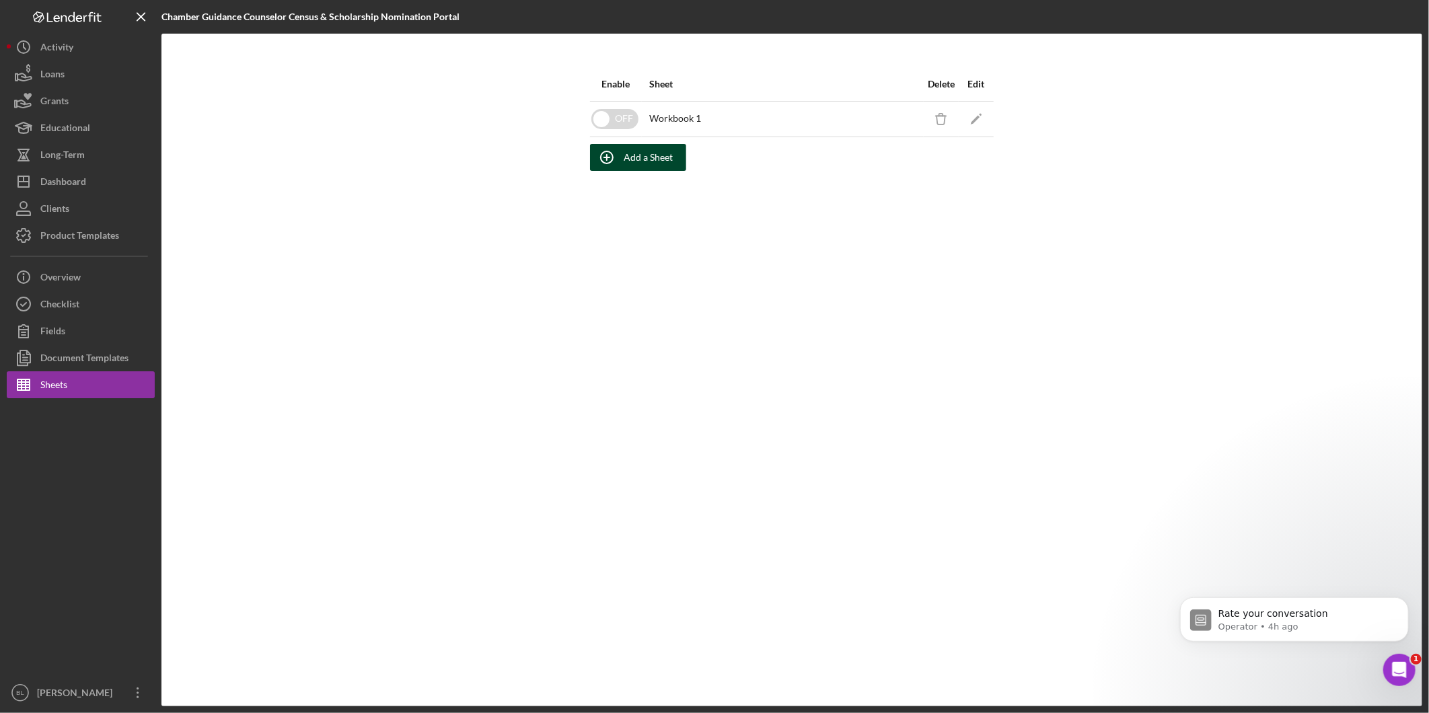
click at [660, 159] on div "Add a Sheet" at bounding box center [648, 157] width 49 height 27
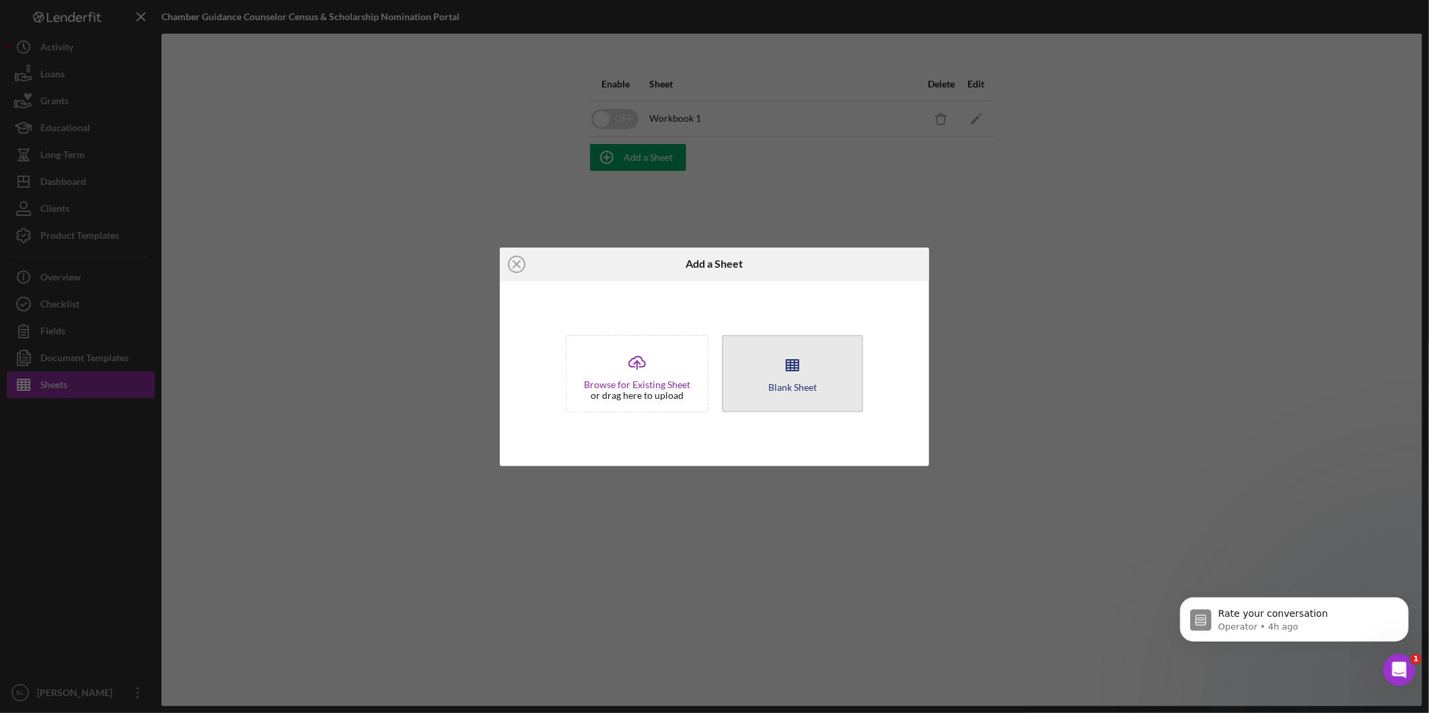
click at [797, 377] on icon "button" at bounding box center [793, 365] width 34 height 34
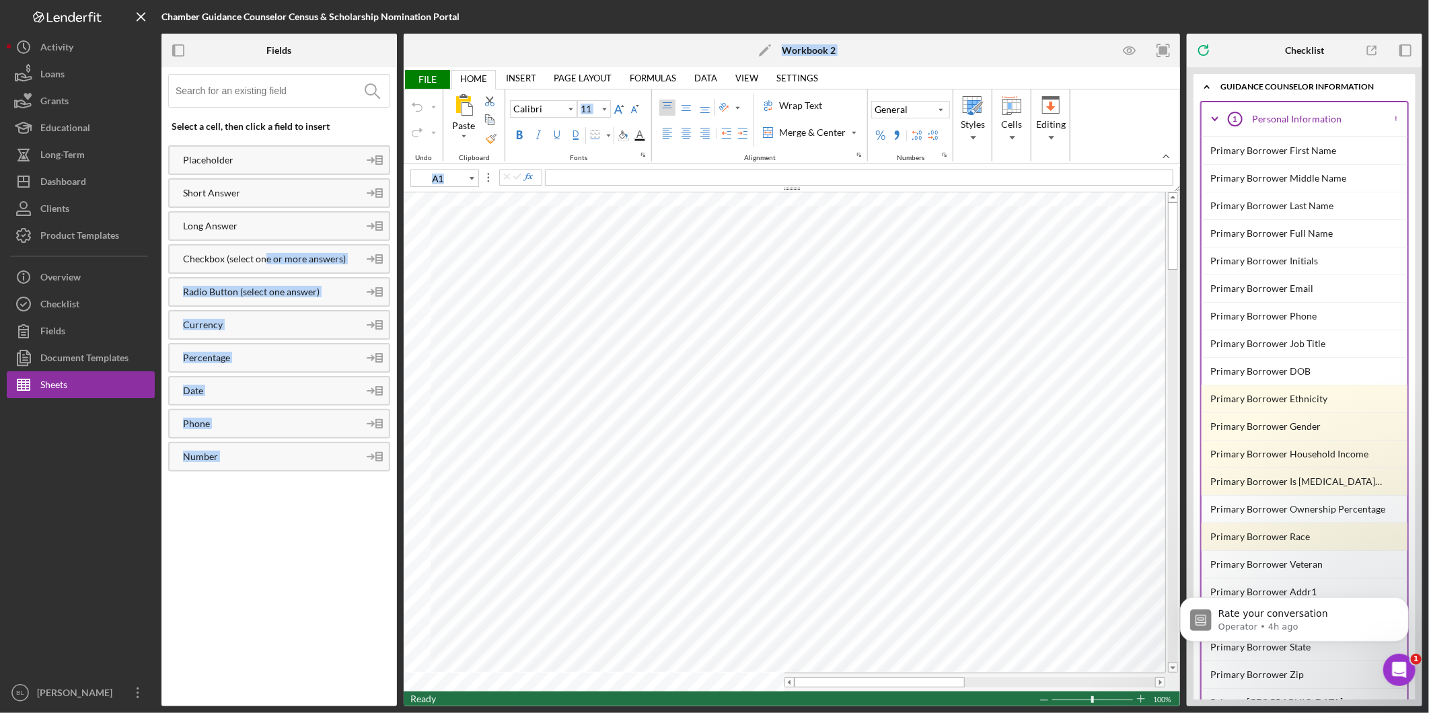
click at [498, 239] on div "Fields Select a cell, then click a field to insert Placeholder Short Answer Lon…" at bounding box center [791, 370] width 1261 height 673
click at [378, 159] on line at bounding box center [379, 159] width 6 height 0
type input "B4"
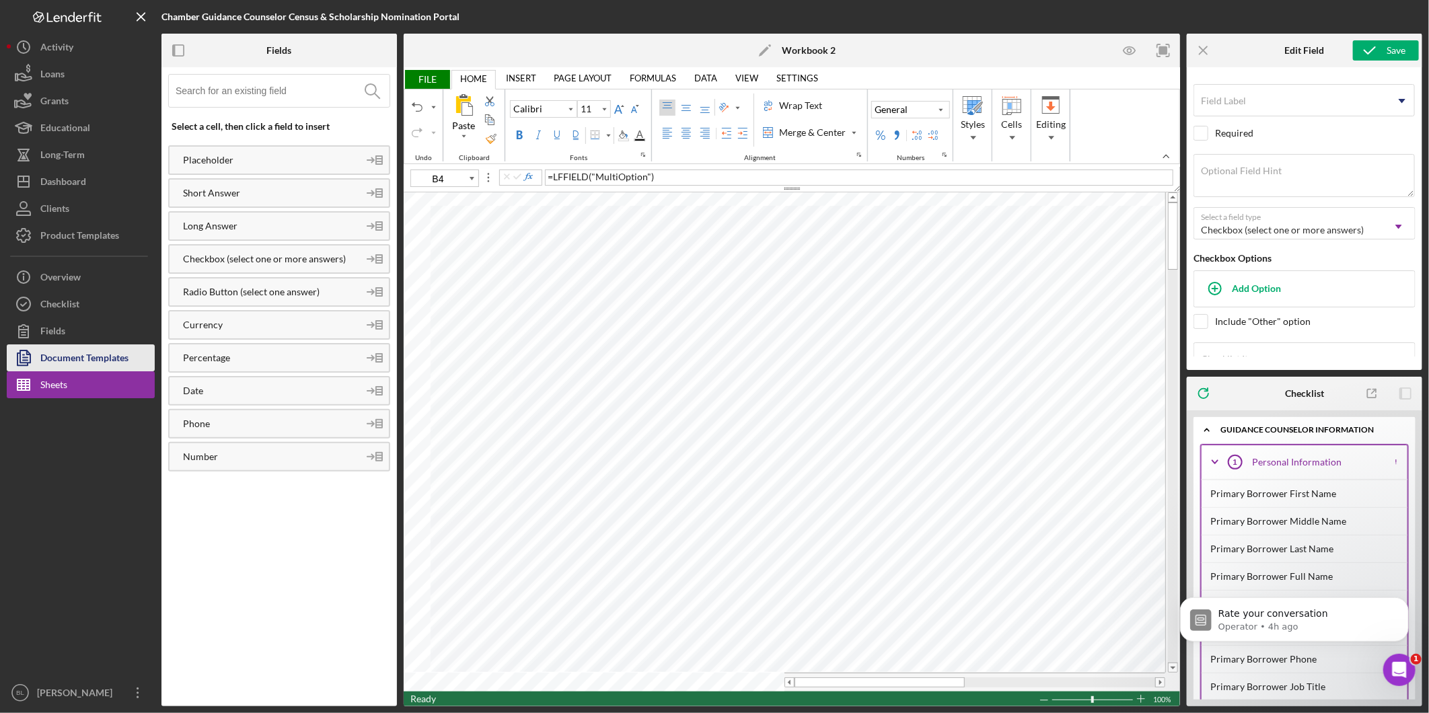
click at [116, 363] on div "Document Templates" at bounding box center [84, 359] width 88 height 30
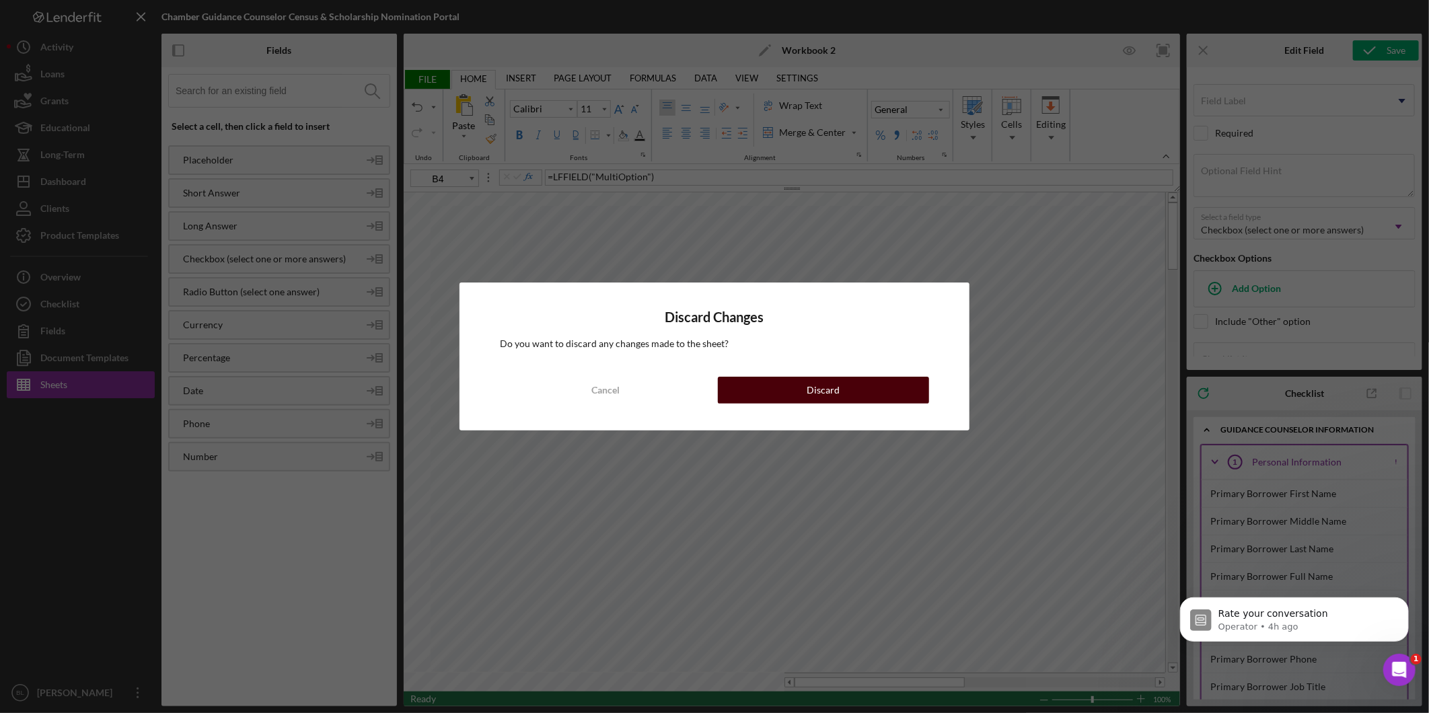
click at [792, 383] on button "Discard" at bounding box center [823, 390] width 211 height 27
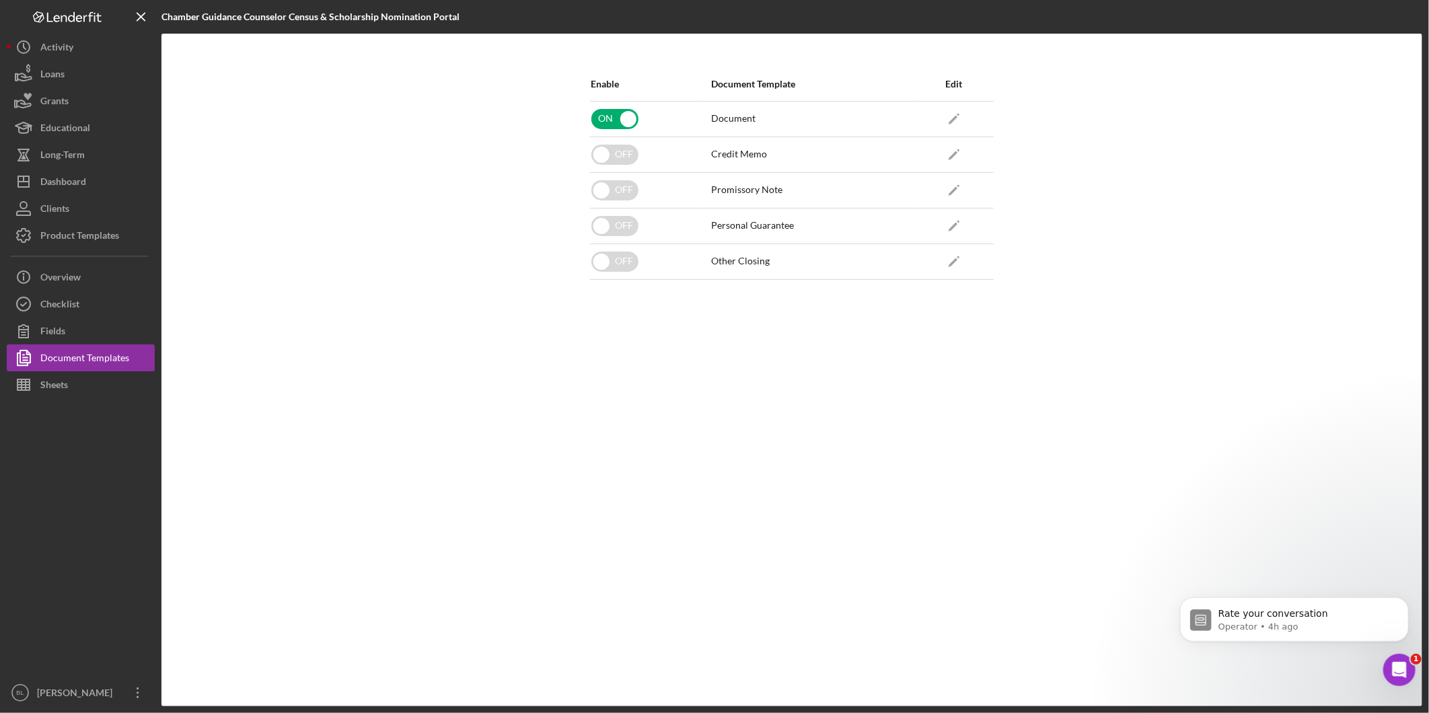
click at [638, 412] on div "Enable Document Template Edit ON Document Icon/Edit OFF Credit Memo Icon/Edit O…" at bounding box center [791, 369] width 417 height 605
click at [735, 474] on div "Enable Document Template Edit ON Document Icon/Edit OFF Credit Memo Icon/Edit O…" at bounding box center [791, 369] width 417 height 605
click at [361, 180] on div "Enable Document Template Edit ON Document Icon/Edit OFF Credit Memo Icon/Edit O…" at bounding box center [791, 370] width 1261 height 673
click at [65, 211] on div "Clients" at bounding box center [54, 210] width 29 height 30
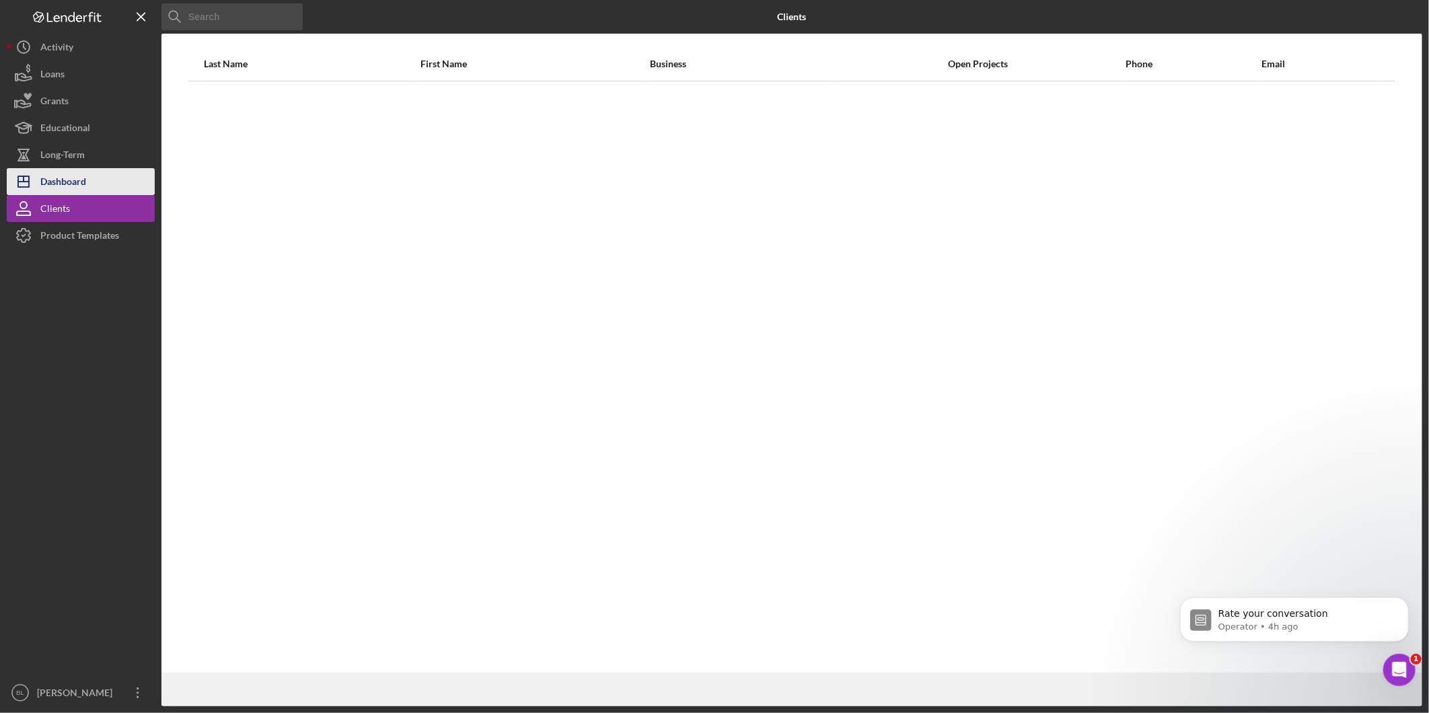
click at [85, 176] on div "Dashboard" at bounding box center [63, 183] width 46 height 30
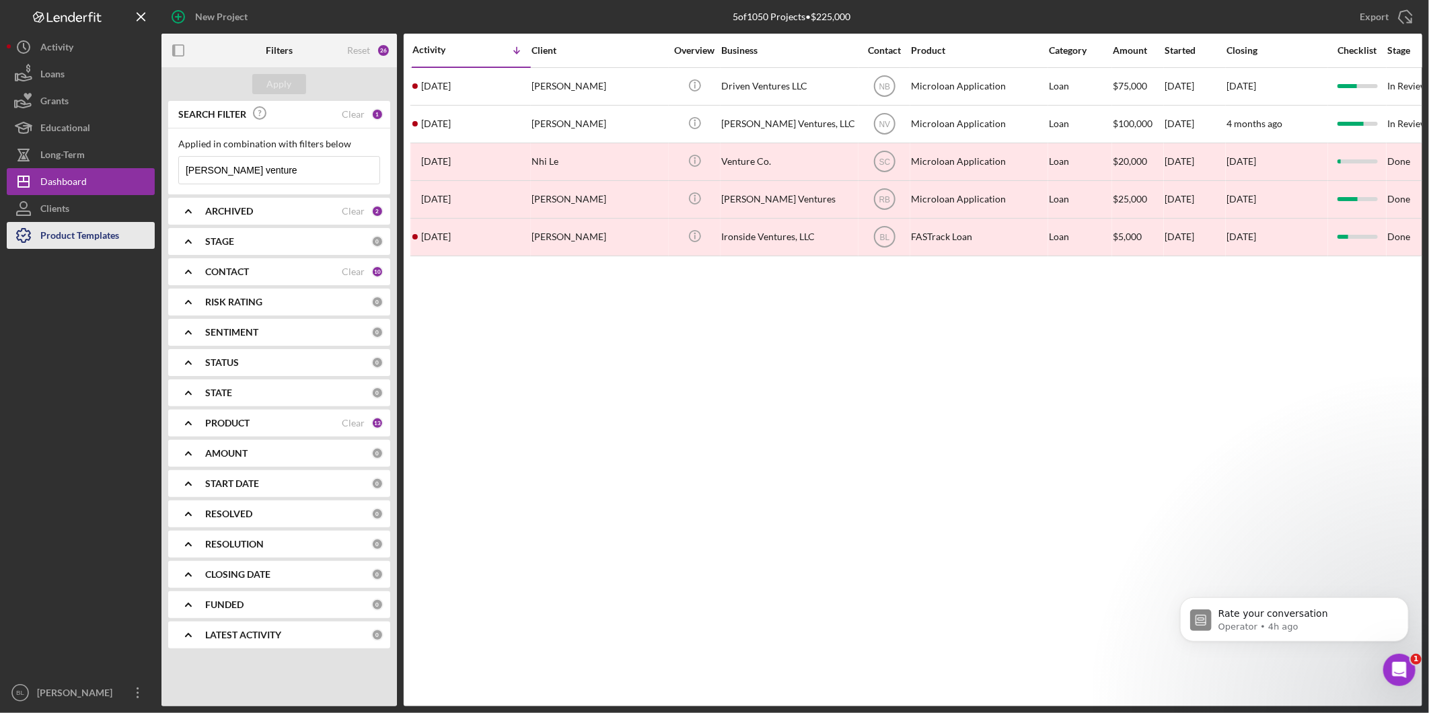
click at [102, 242] on div "Product Templates" at bounding box center [79, 237] width 79 height 30
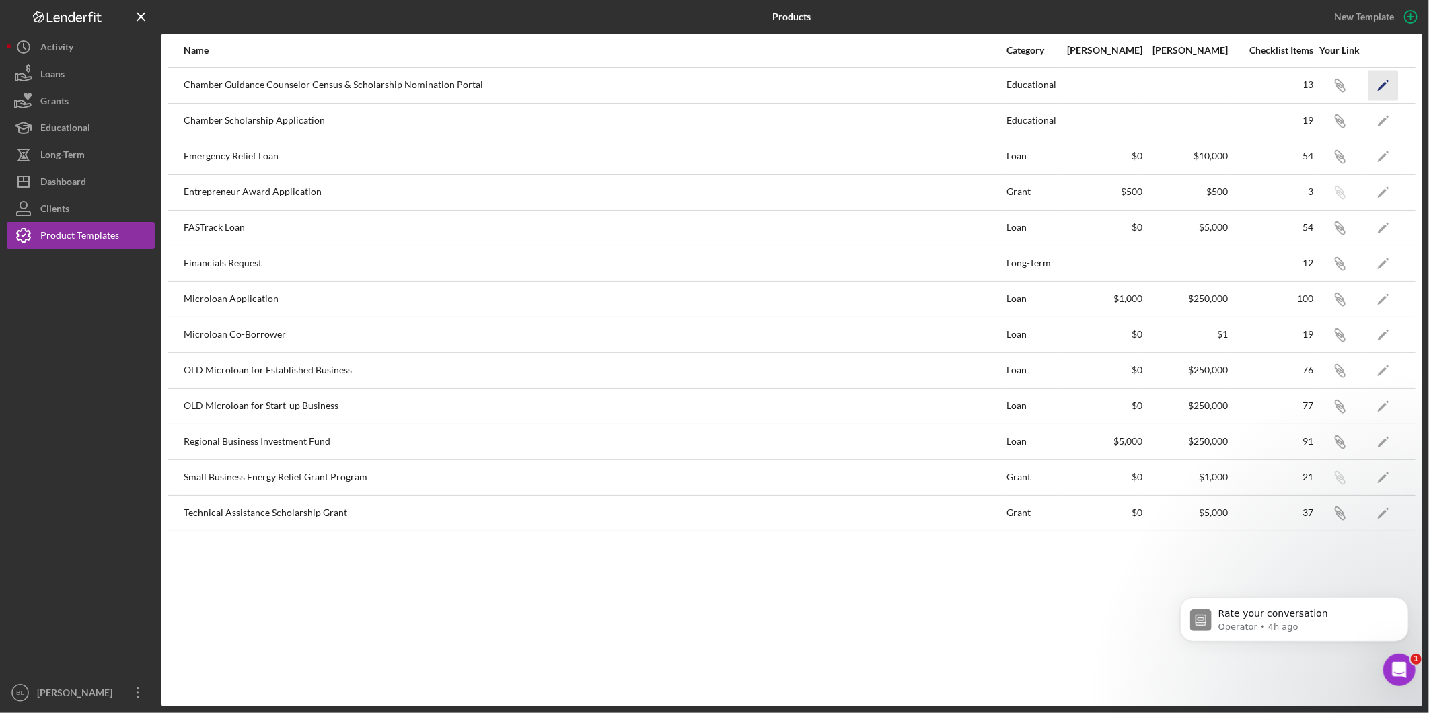
click at [1386, 84] on icon "Icon/Edit" at bounding box center [1383, 85] width 30 height 30
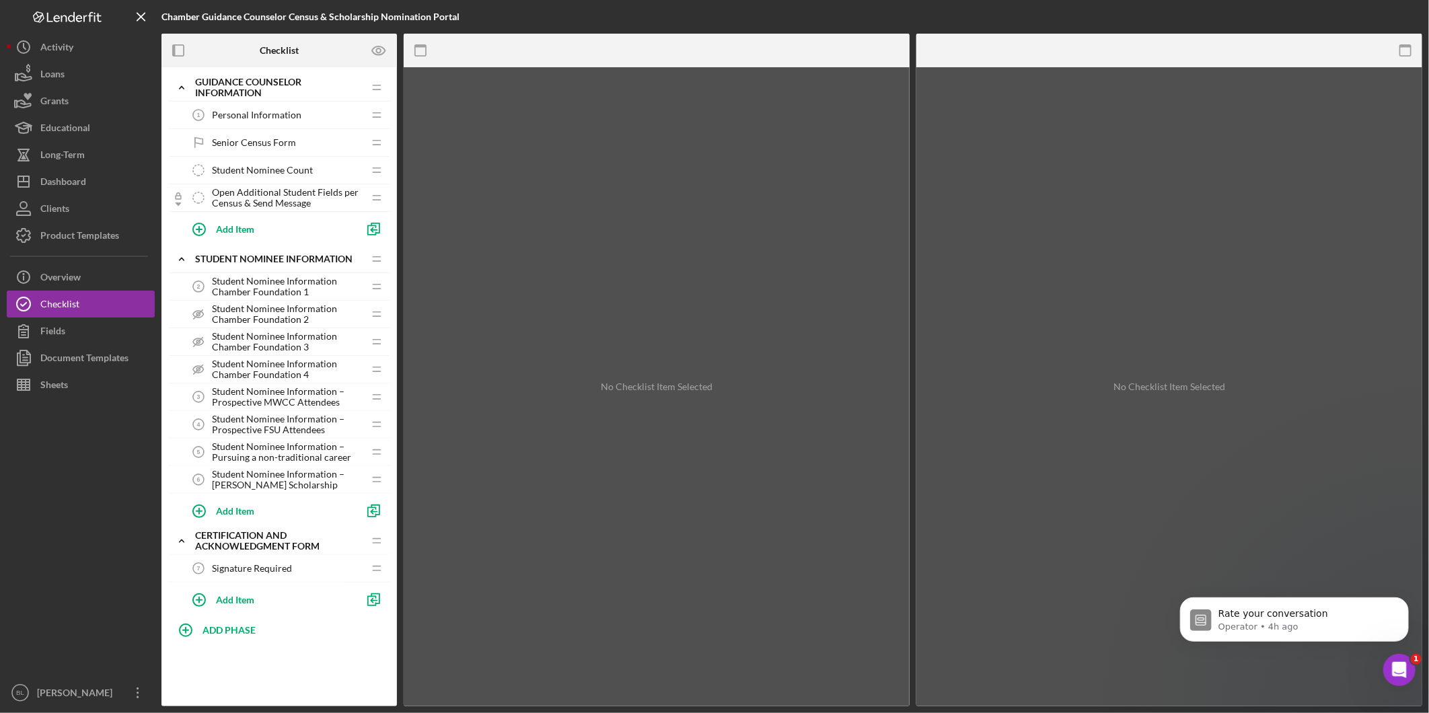
click at [271, 285] on span "Student Nominee Information Chamber Foundation 1" at bounding box center [287, 287] width 151 height 22
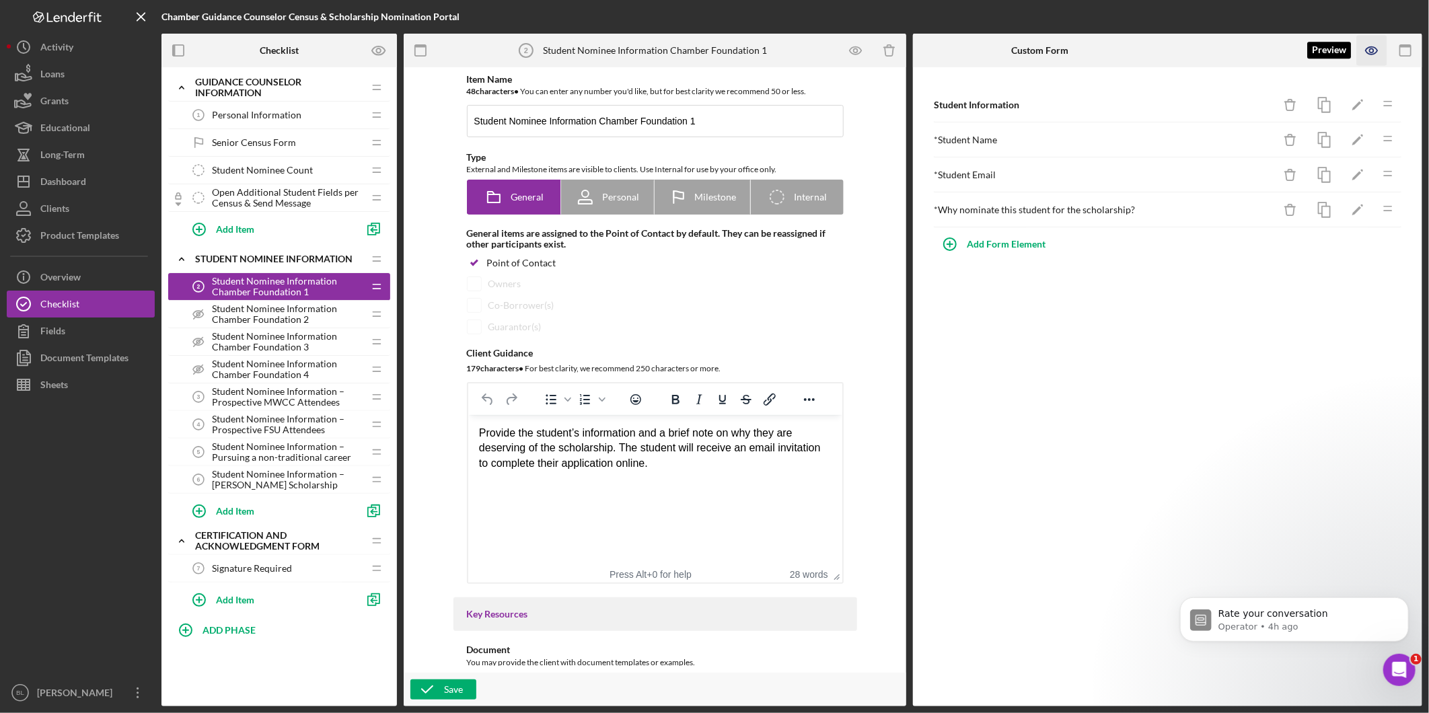
click at [1369, 41] on icon "button" at bounding box center [1372, 51] width 30 height 30
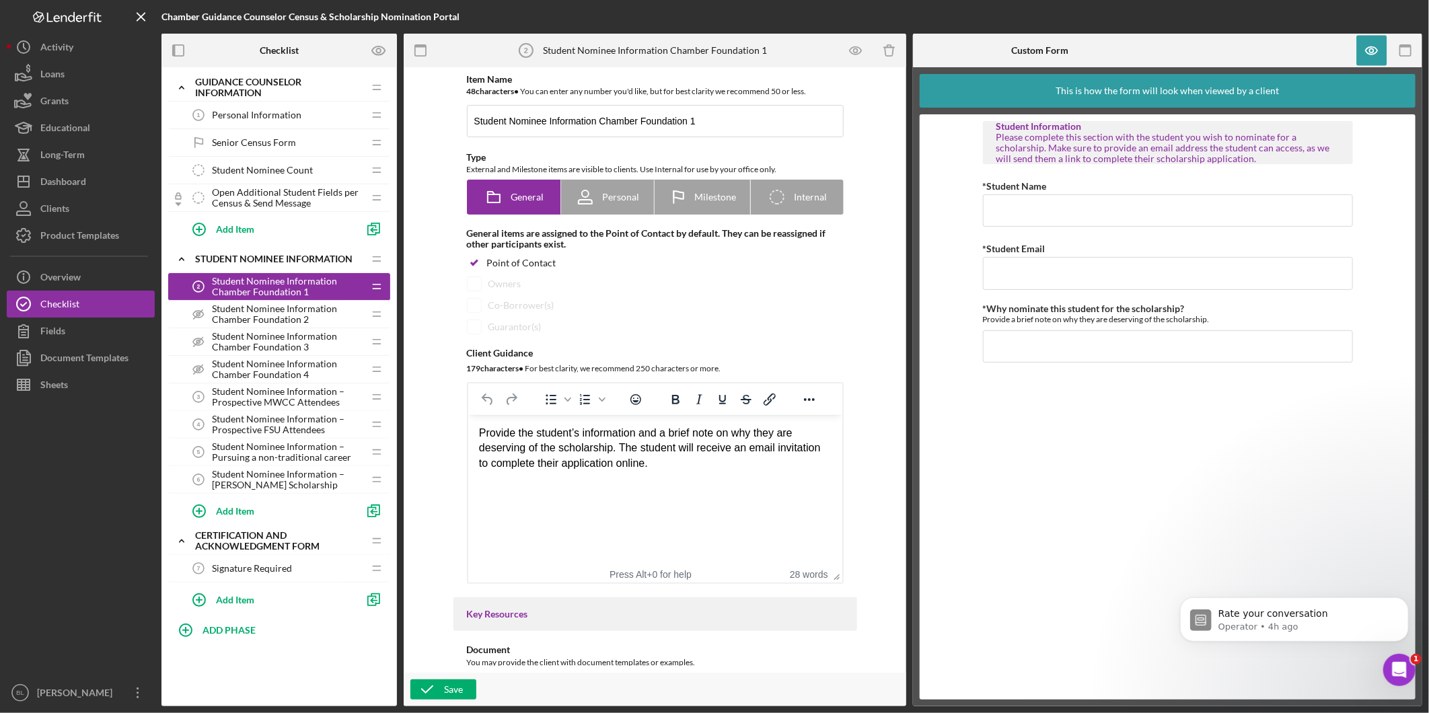
click at [319, 311] on span "Student Nominee Information Chamber Foundation 2" at bounding box center [287, 314] width 151 height 22
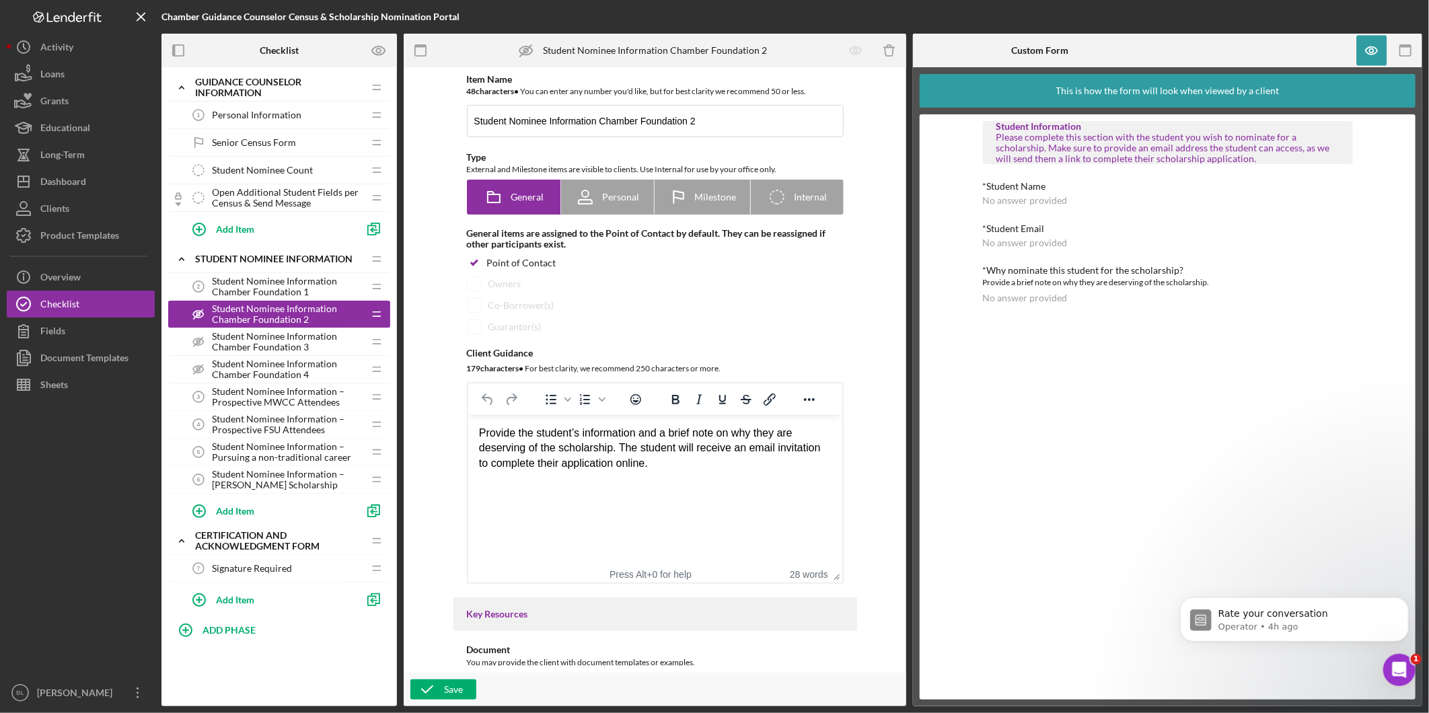
click at [300, 339] on span "Student Nominee Information Chamber Foundation 3" at bounding box center [287, 342] width 151 height 22
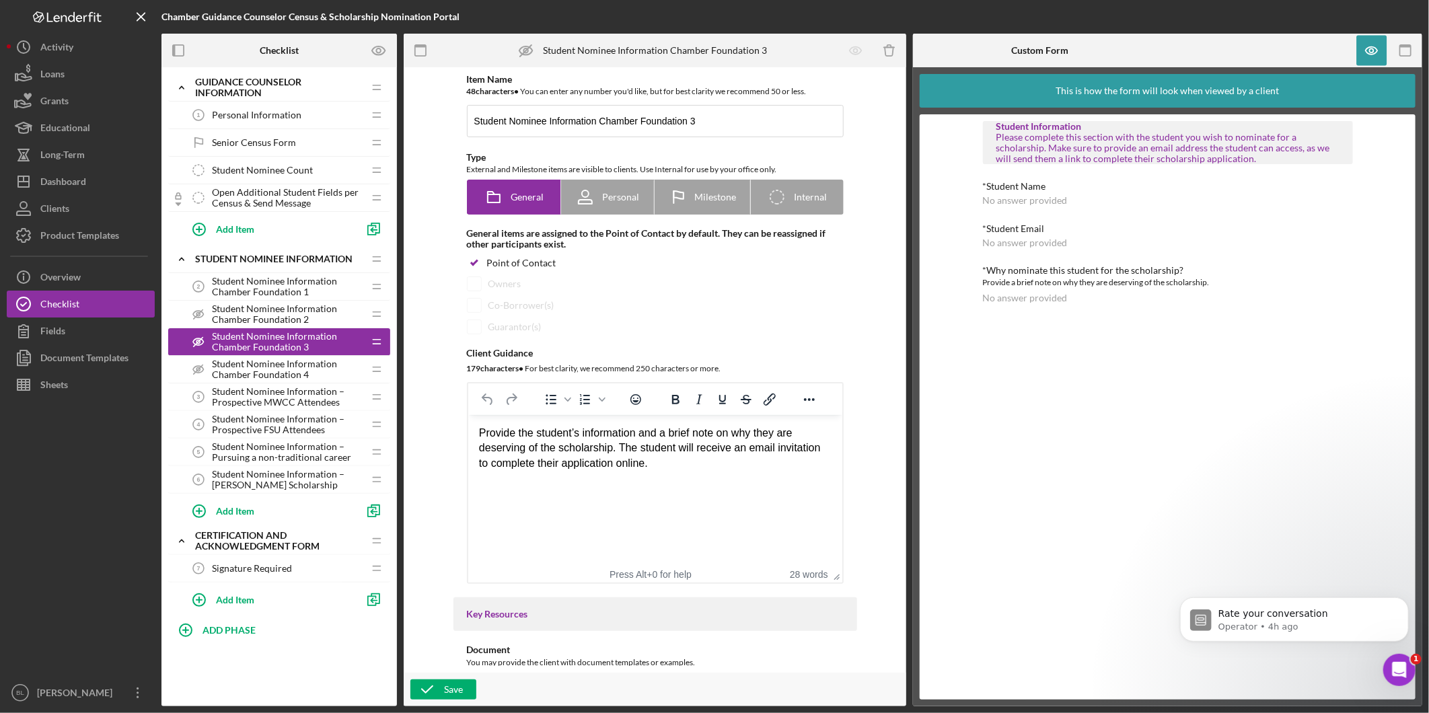
click at [295, 364] on span "Student Nominee Information Chamber Foundation 4" at bounding box center [287, 370] width 151 height 22
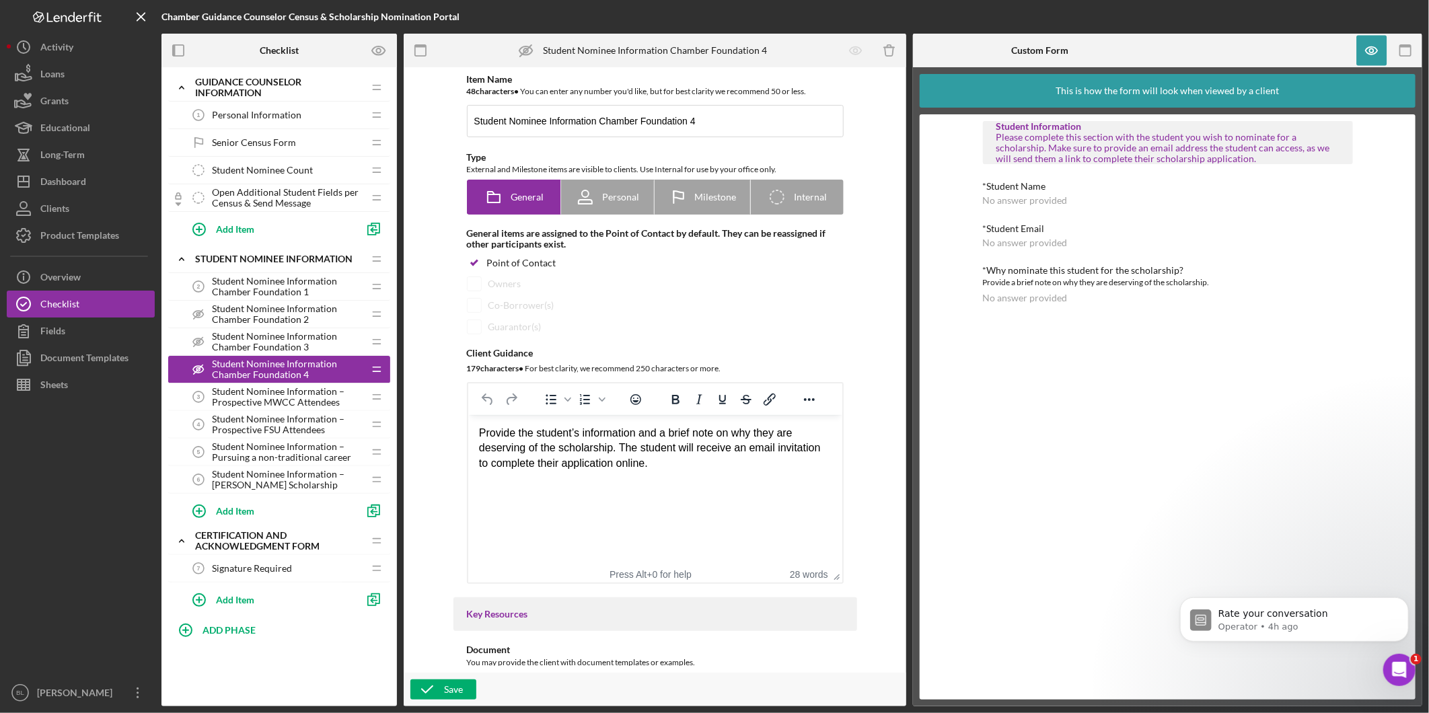
click at [288, 394] on span "Student Nominee Information – Prospective MWCC Attendees" at bounding box center [287, 397] width 151 height 22
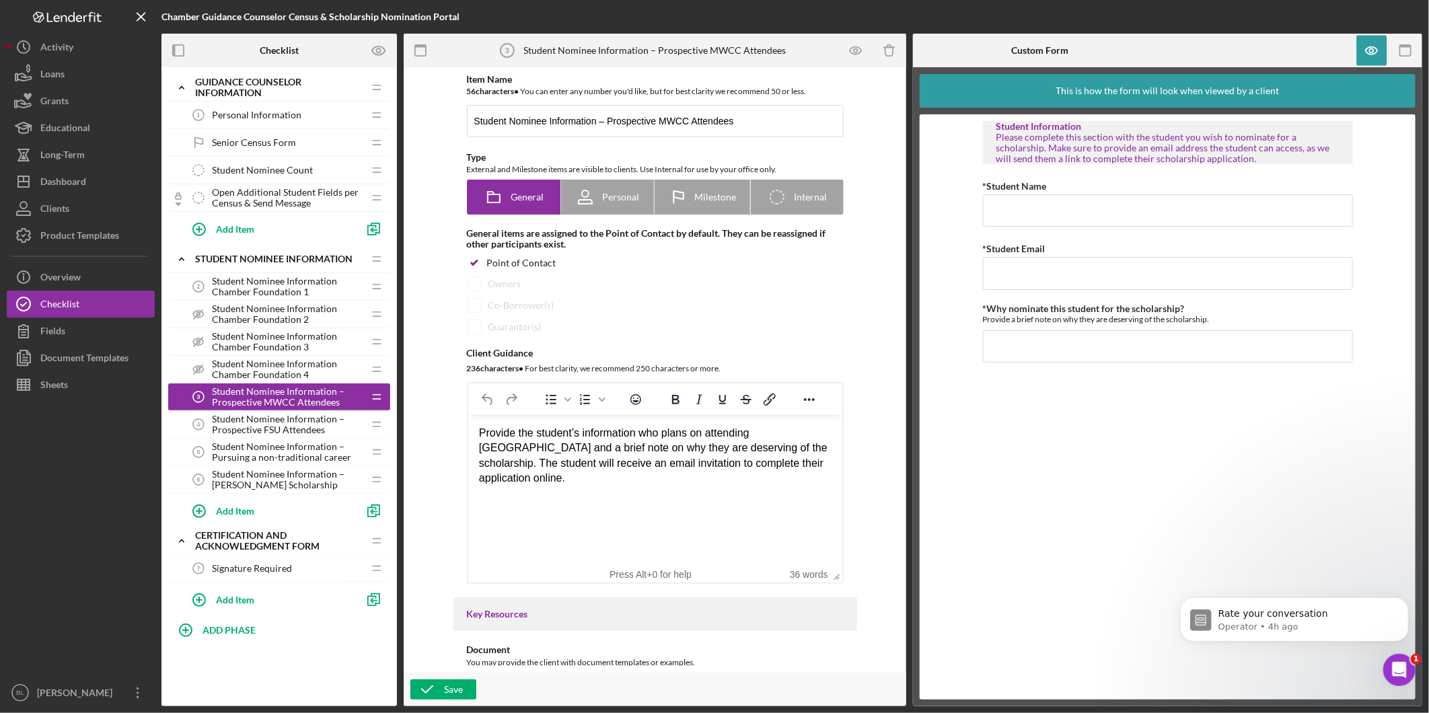
click at [266, 285] on span "Student Nominee Information Chamber Foundation 1" at bounding box center [287, 287] width 151 height 22
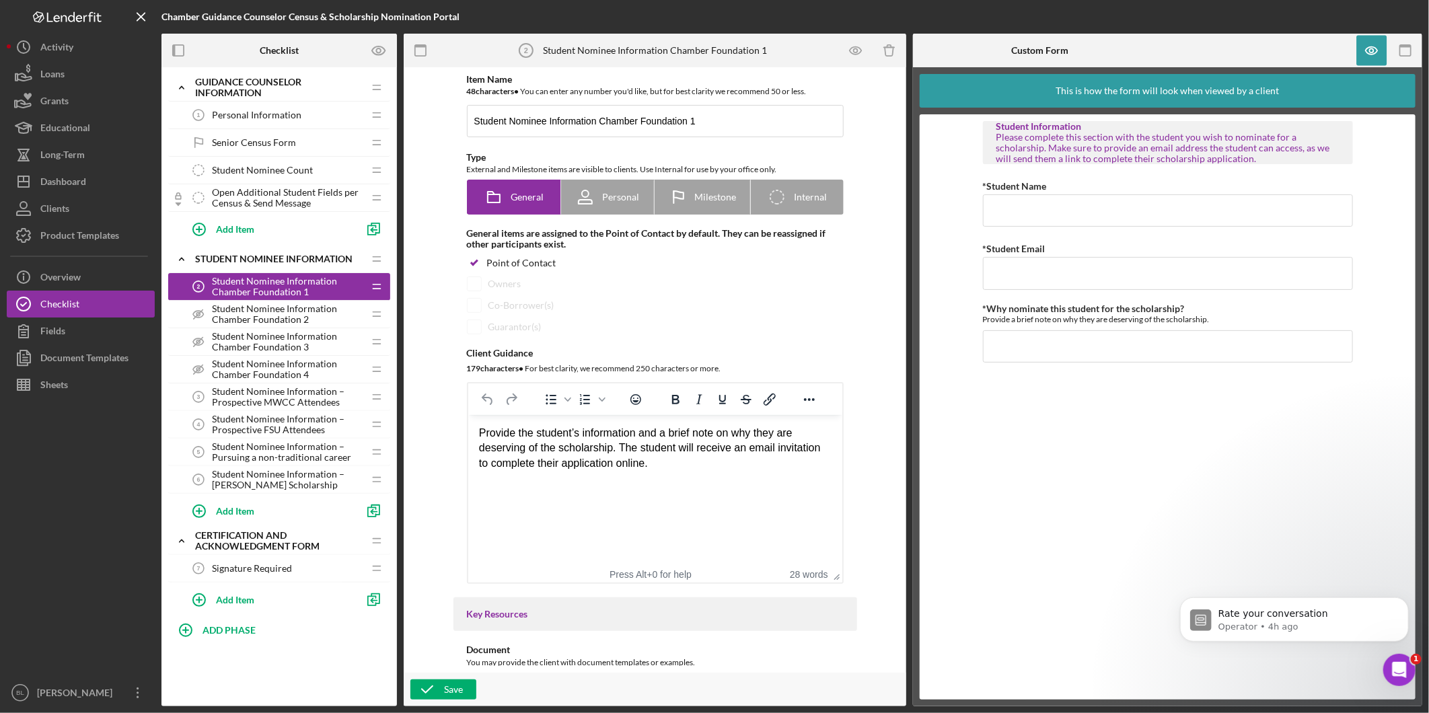
click at [290, 317] on span "Student Nominee Information Chamber Foundation 2" at bounding box center [287, 314] width 151 height 22
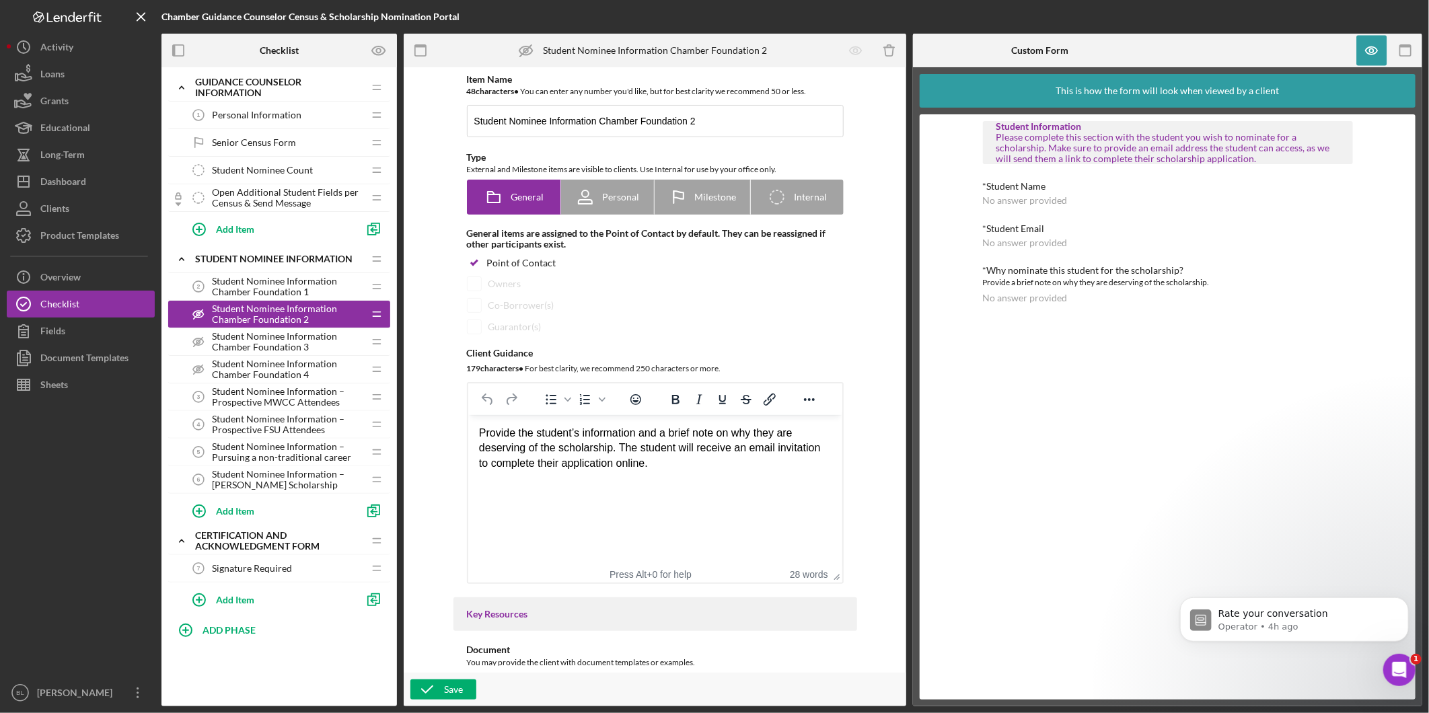
click at [279, 340] on span "Student Nominee Information Chamber Foundation 3" at bounding box center [287, 342] width 151 height 22
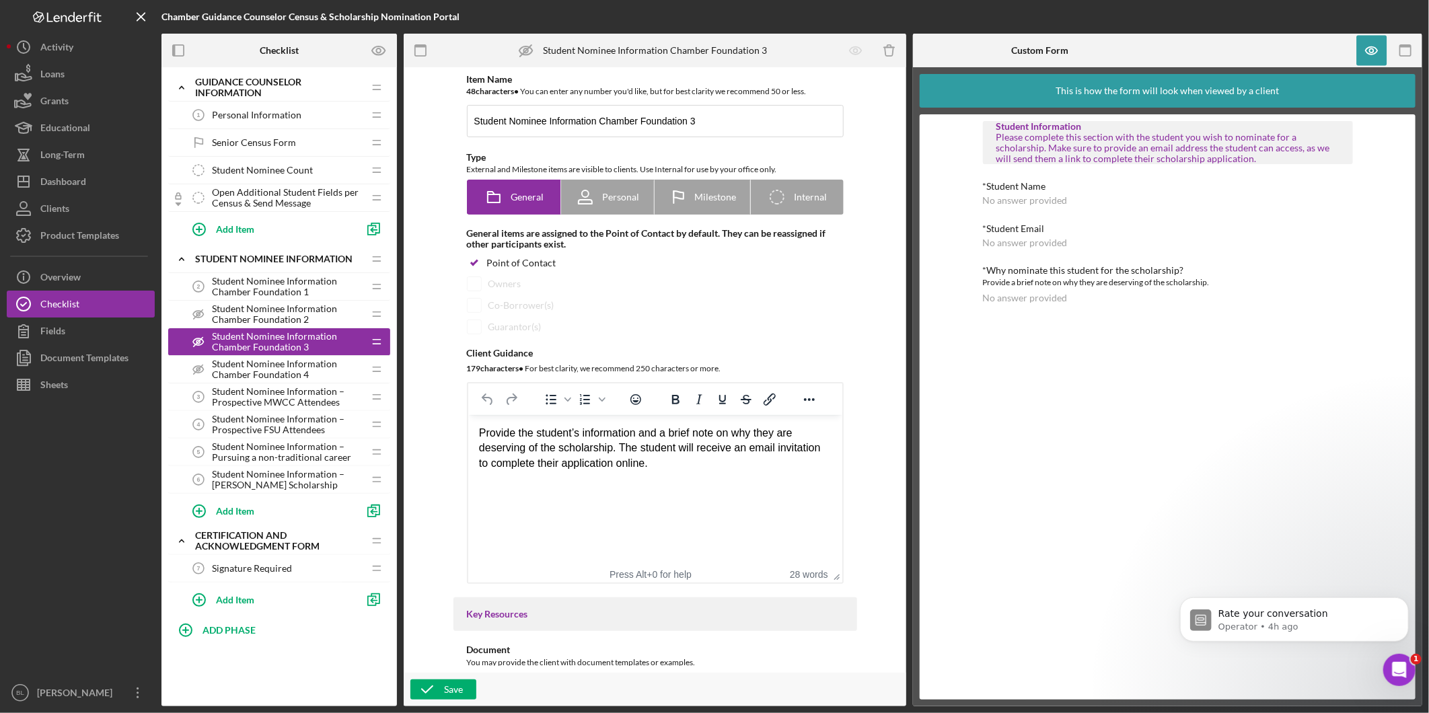
click at [294, 367] on span "Student Nominee Information Chamber Foundation 4" at bounding box center [287, 370] width 151 height 22
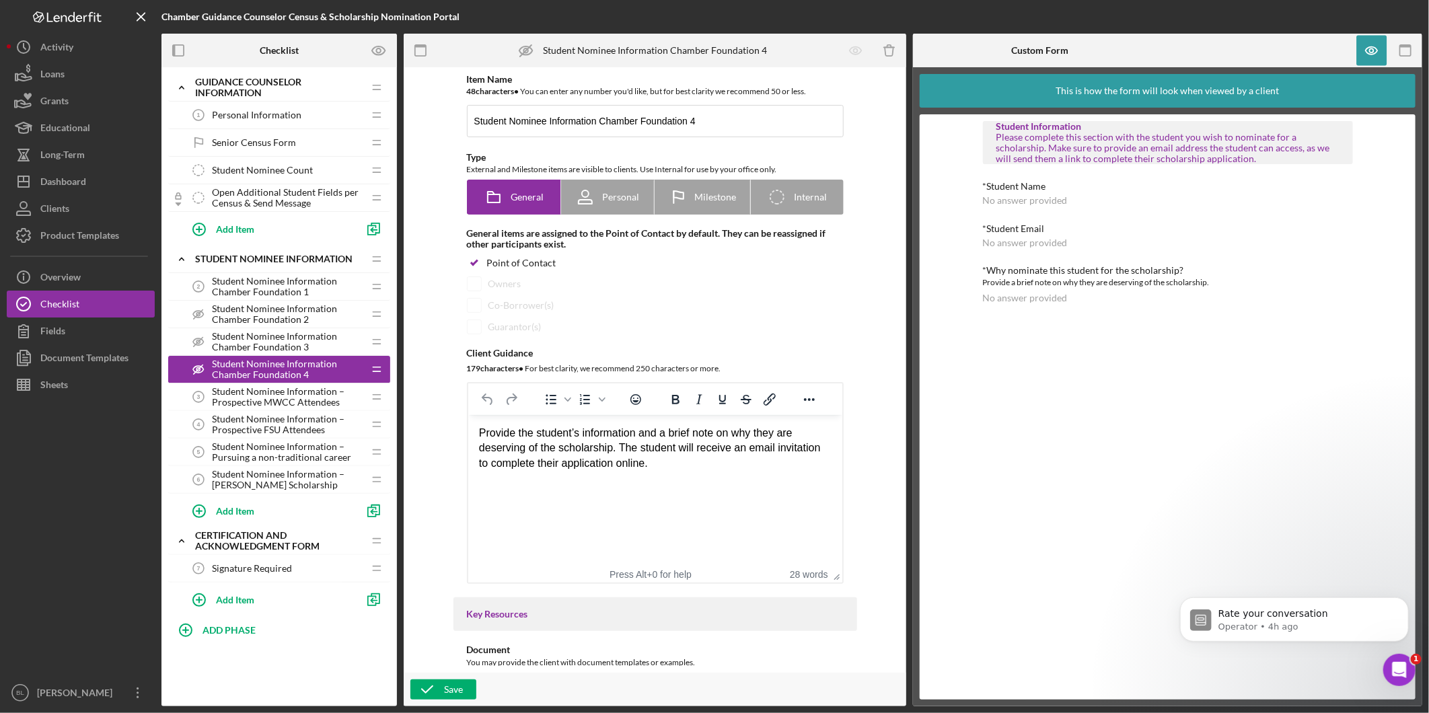
click at [307, 399] on span "Student Nominee Information – Prospective MWCC Attendees" at bounding box center [287, 397] width 151 height 22
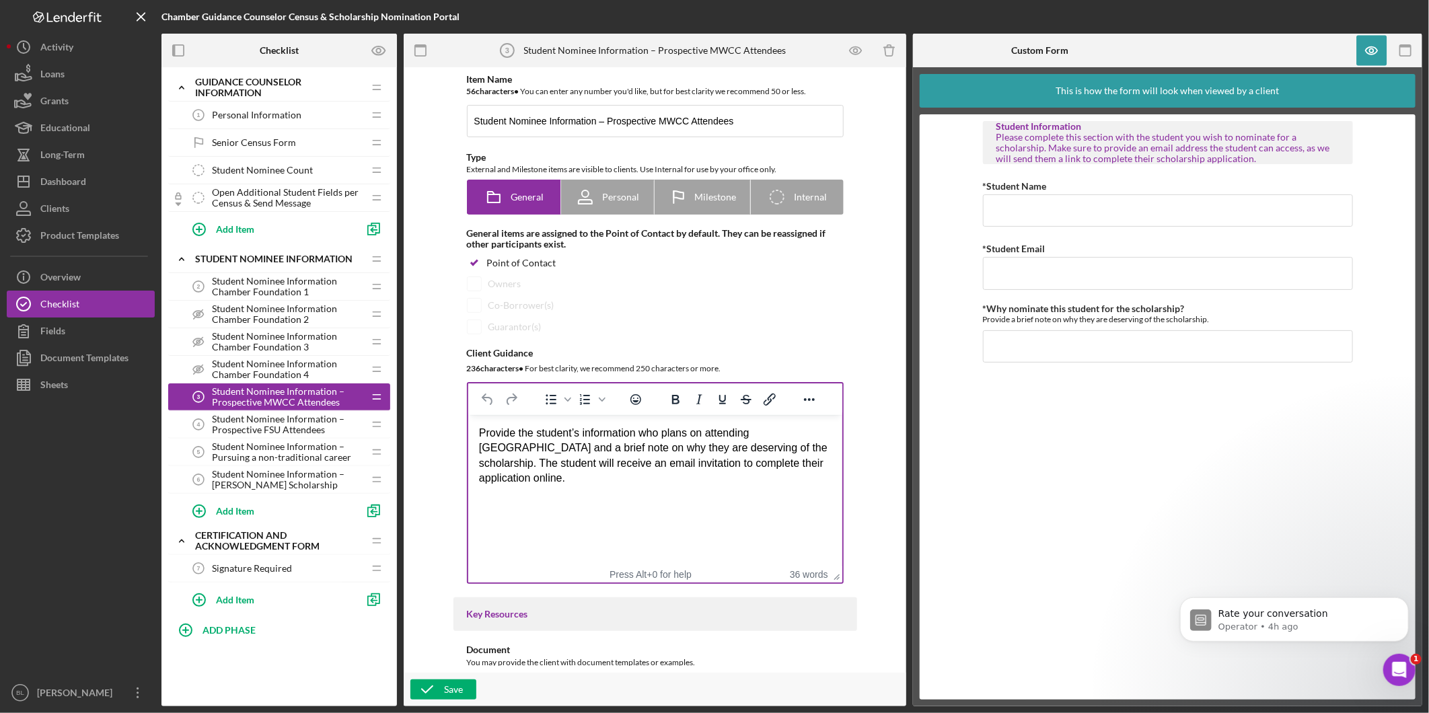
click at [719, 472] on div "Provide the student’s information who plans on attending [GEOGRAPHIC_DATA] and …" at bounding box center [654, 456] width 353 height 61
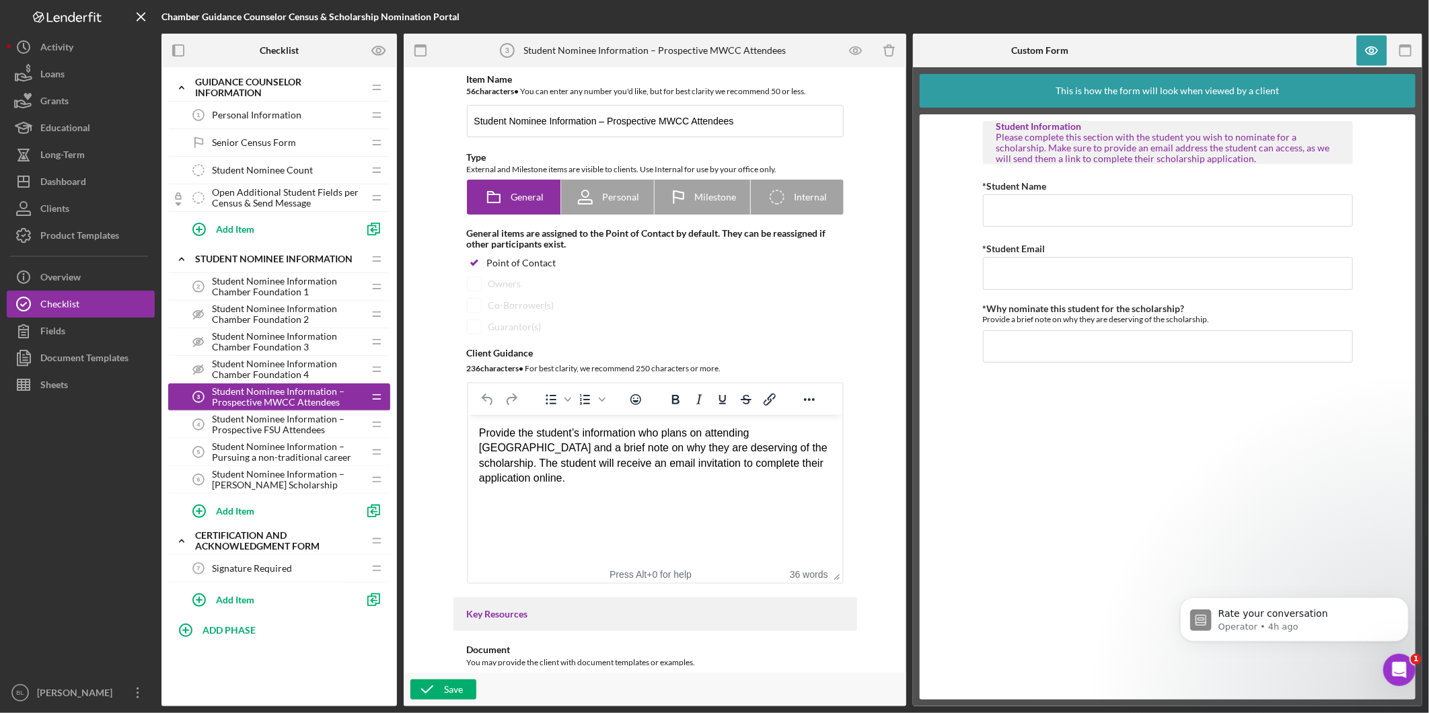
click at [704, 492] on html "Provide the student’s information who plans on attending [GEOGRAPHIC_DATA] and …" at bounding box center [655, 456] width 374 height 82
